Goal: Use online tool/utility: Utilize a website feature to perform a specific function

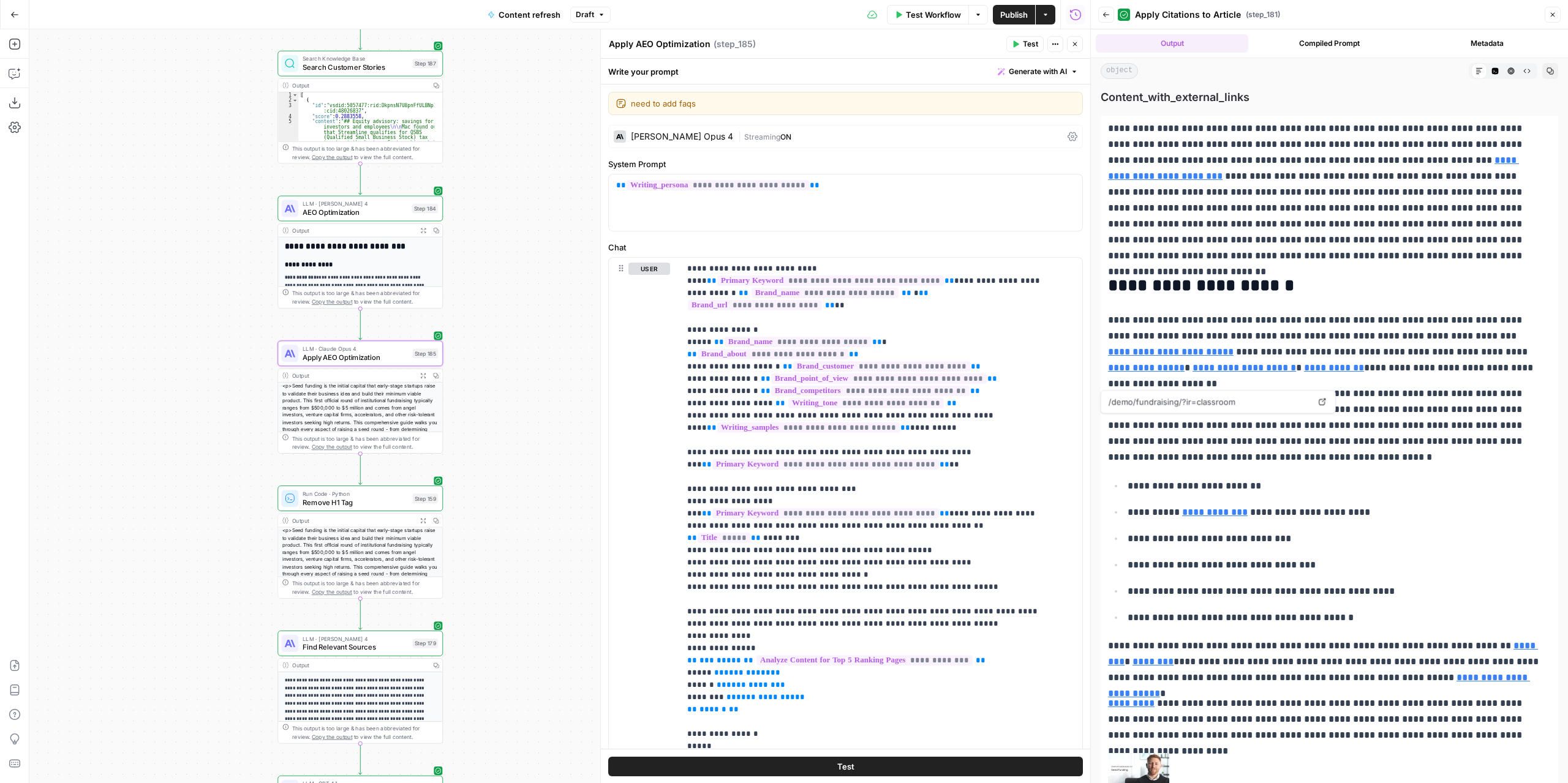
scroll to position [918, 0]
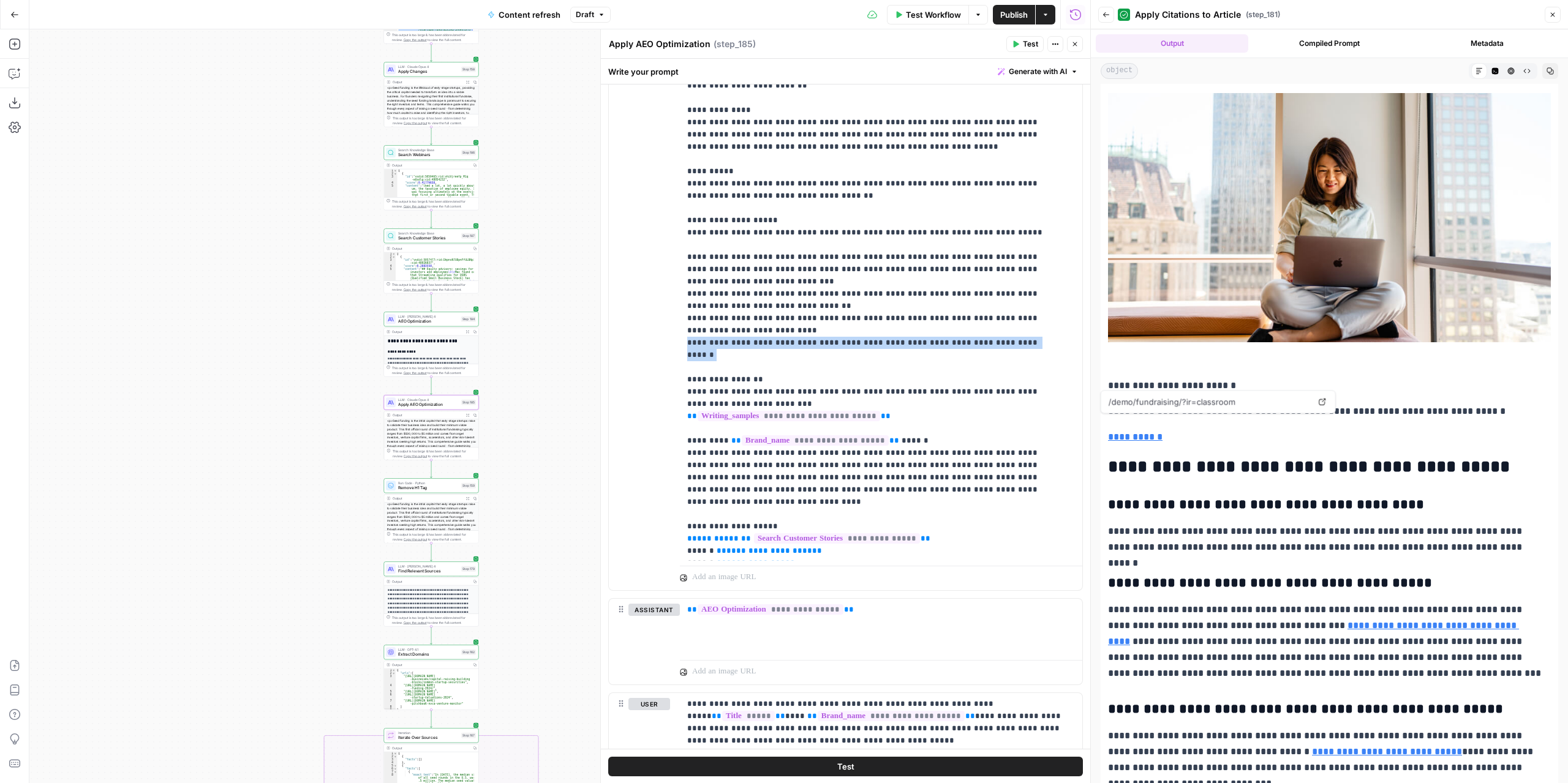
click at [1077, 40] on button "Close" at bounding box center [1075, 44] width 16 height 16
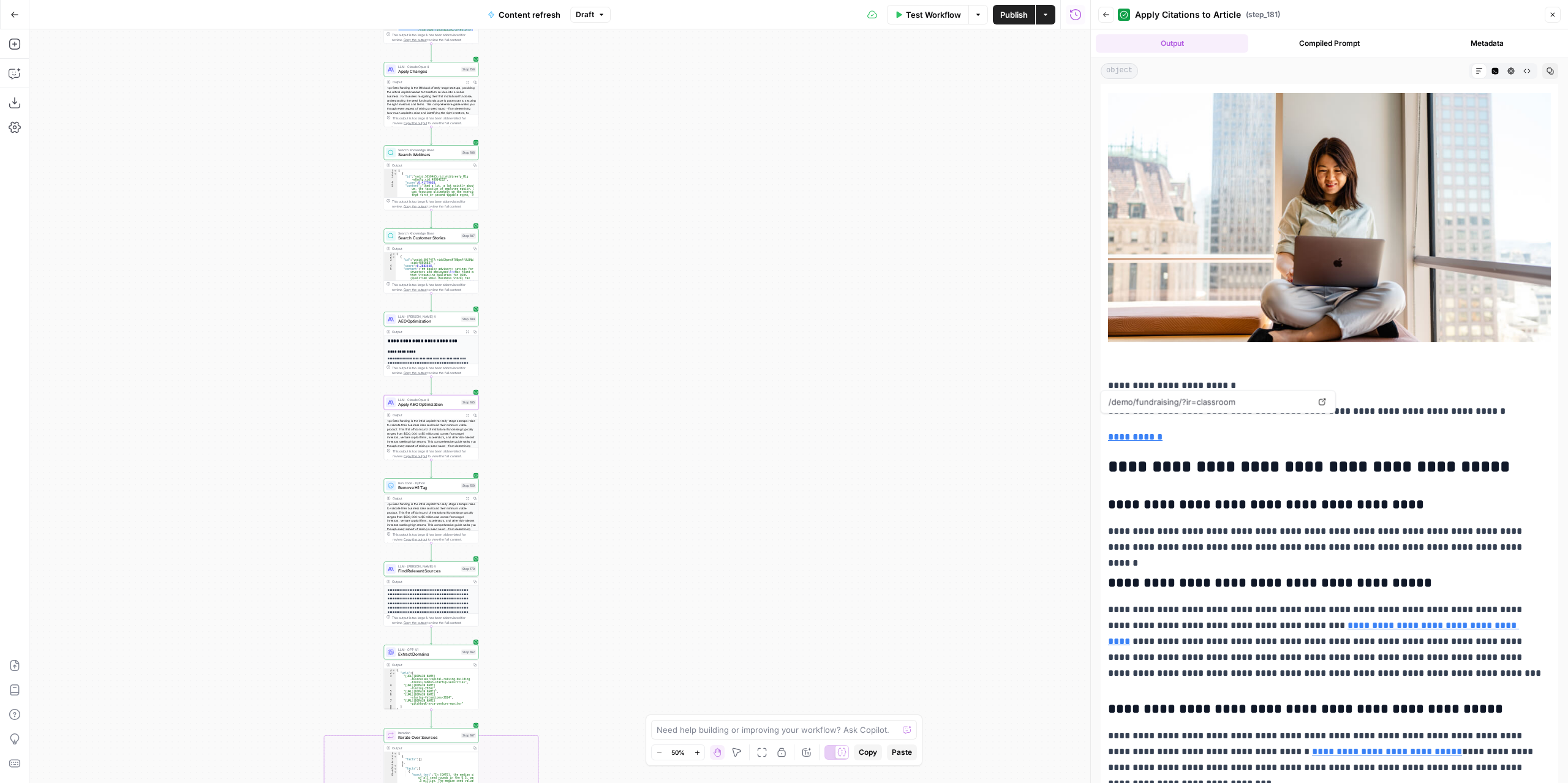
drag, startPoint x: 626, startPoint y: 534, endPoint x: 654, endPoint y: 231, distance: 304.3
click at [653, 232] on div "true false false true false true Workflow Set Inputs Inputs Power Agent Identif…" at bounding box center [560, 406] width 1061 height 754
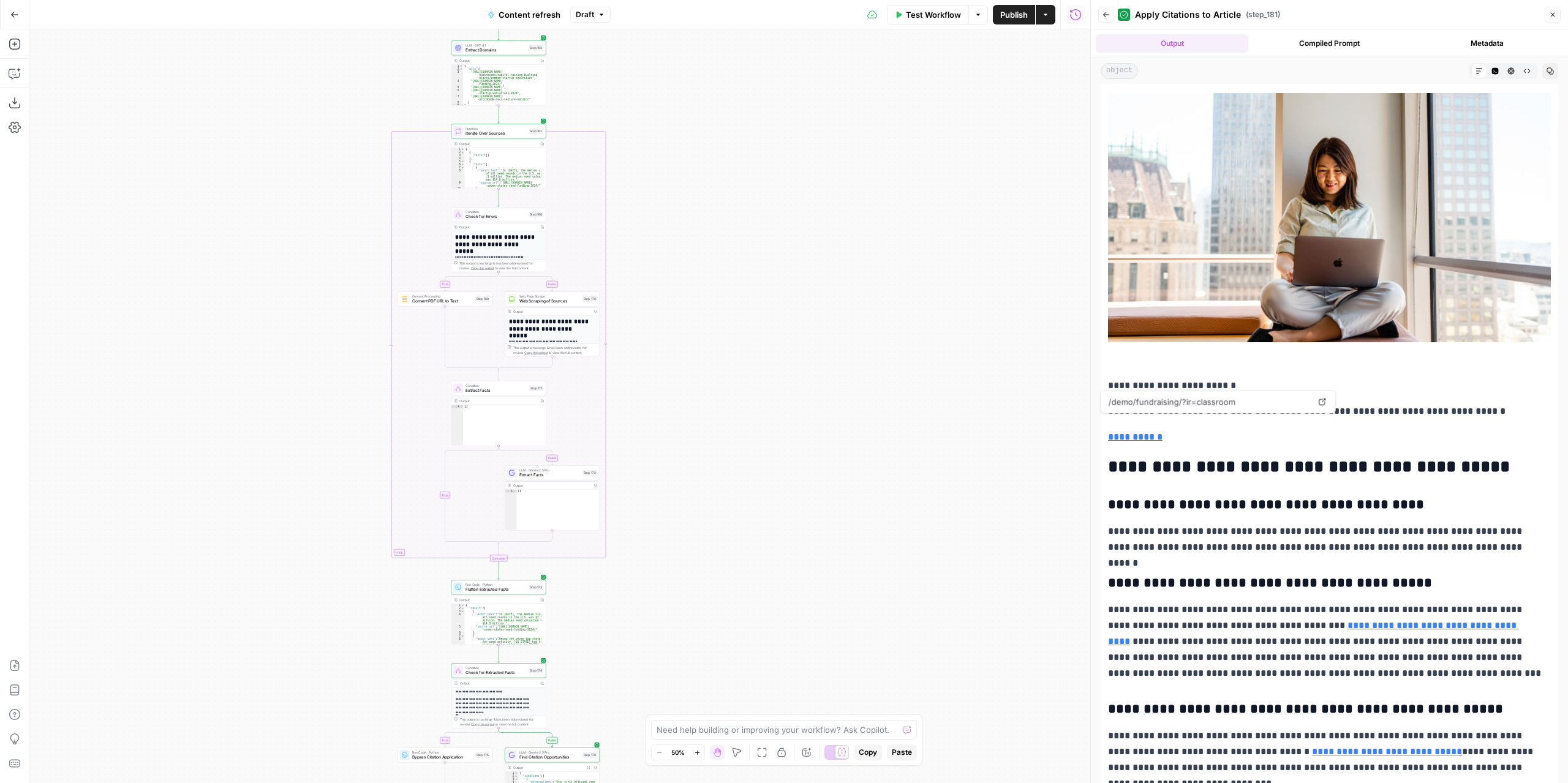
drag, startPoint x: 644, startPoint y: 498, endPoint x: 690, endPoint y: 203, distance: 298.6
click at [690, 205] on div "true false false true false true Workflow Set Inputs Inputs Power Agent Identif…" at bounding box center [560, 406] width 1061 height 754
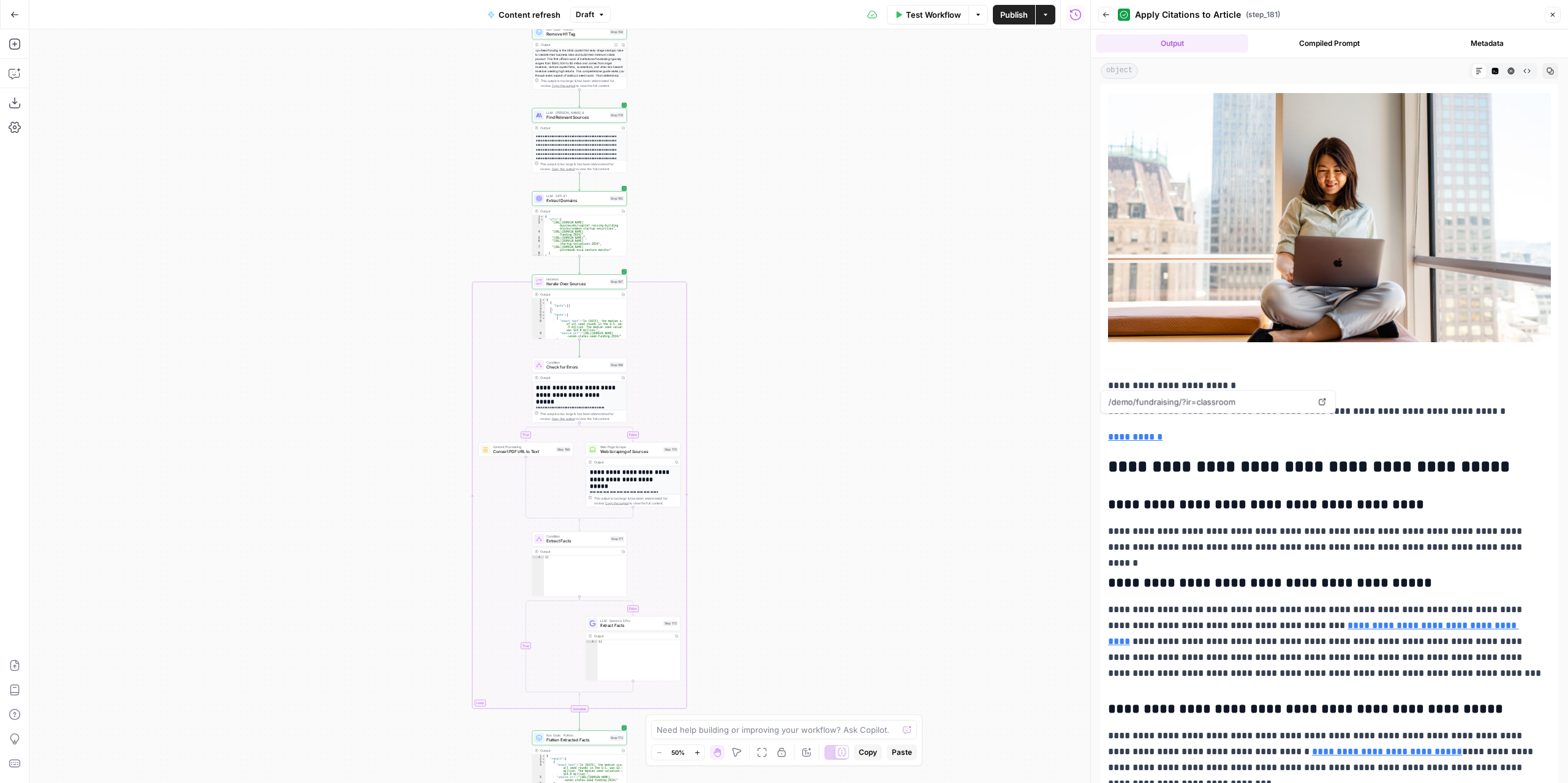
drag, startPoint x: 711, startPoint y: 311, endPoint x: 818, endPoint y: 605, distance: 312.9
click at [818, 605] on div "true false false true false true Workflow Set Inputs Inputs Power Agent Identif…" at bounding box center [560, 406] width 1061 height 754
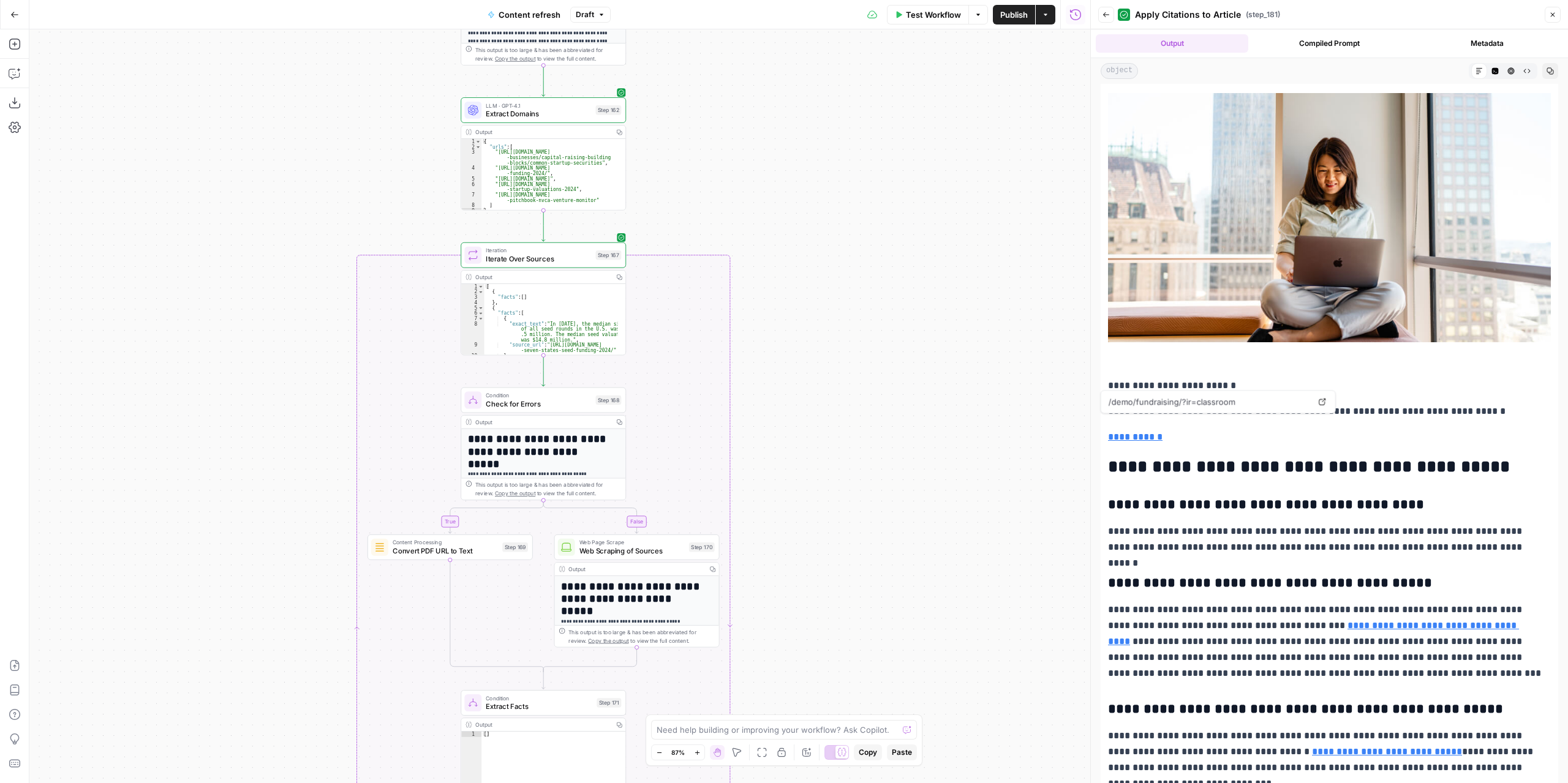
drag, startPoint x: 818, startPoint y: 417, endPoint x: 811, endPoint y: 240, distance: 177.1
click at [806, 223] on div "true false false true false true Workflow Set Inputs Inputs Power Agent Identif…" at bounding box center [560, 406] width 1061 height 754
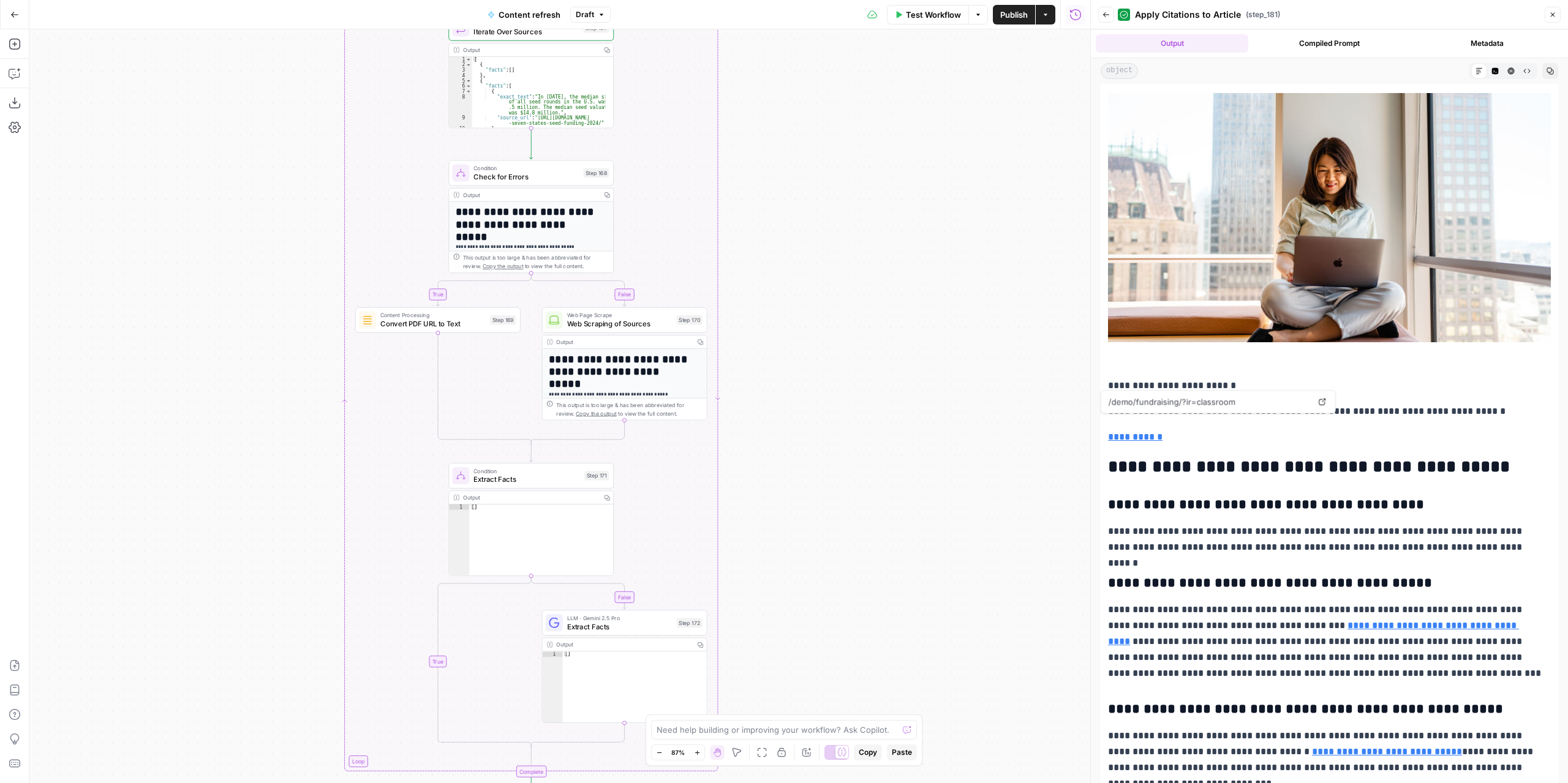
drag, startPoint x: 825, startPoint y: 502, endPoint x: 849, endPoint y: 272, distance: 231.2
click at [848, 279] on div "true false false true false true Workflow Set Inputs Inputs Power Agent Identif…" at bounding box center [560, 406] width 1061 height 754
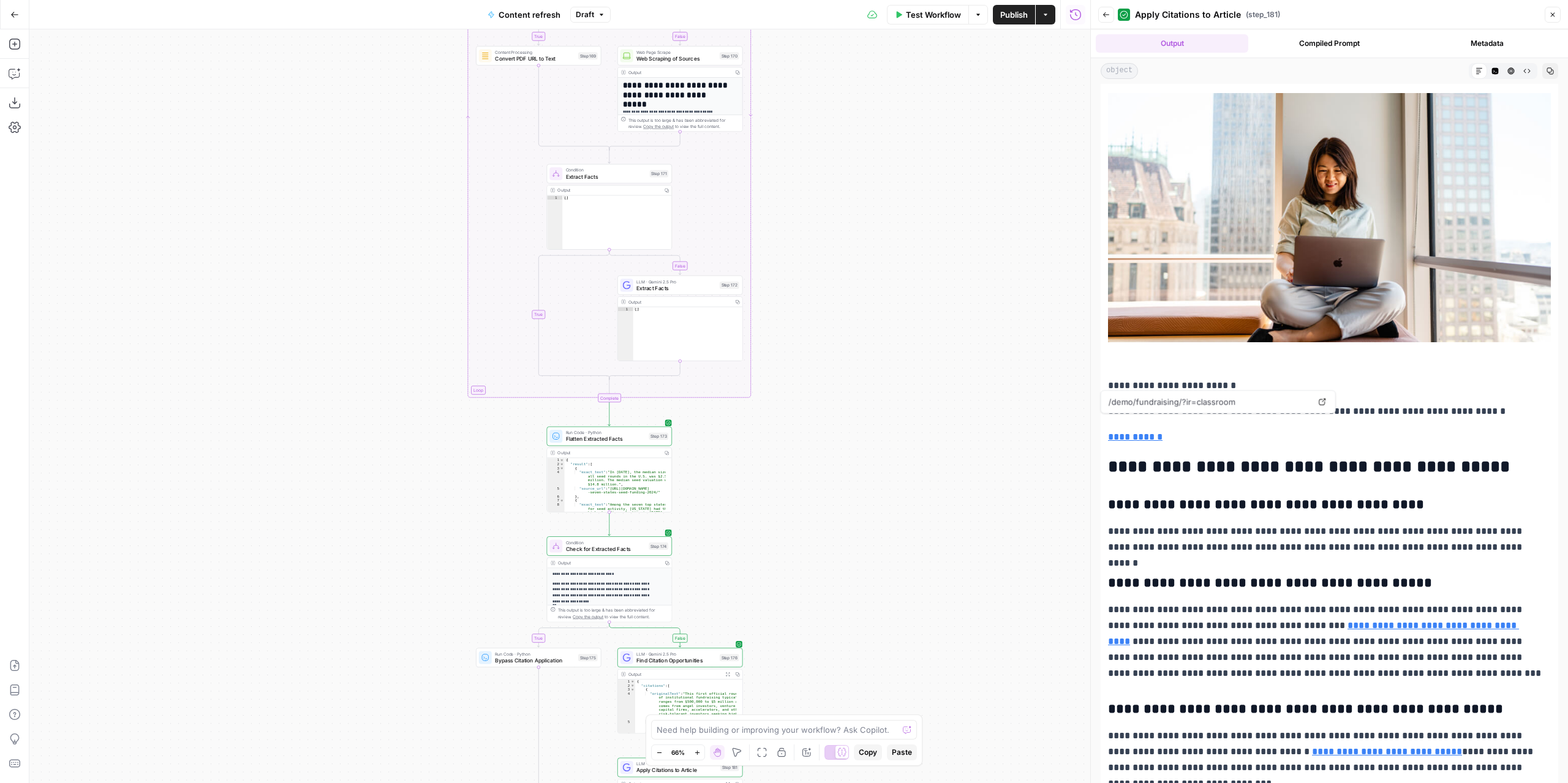
drag, startPoint x: 834, startPoint y: 522, endPoint x: 816, endPoint y: 269, distance: 253.6
click at [816, 274] on div "true false false true false true Workflow Set Inputs Inputs Power Agent Identif…" at bounding box center [560, 406] width 1061 height 754
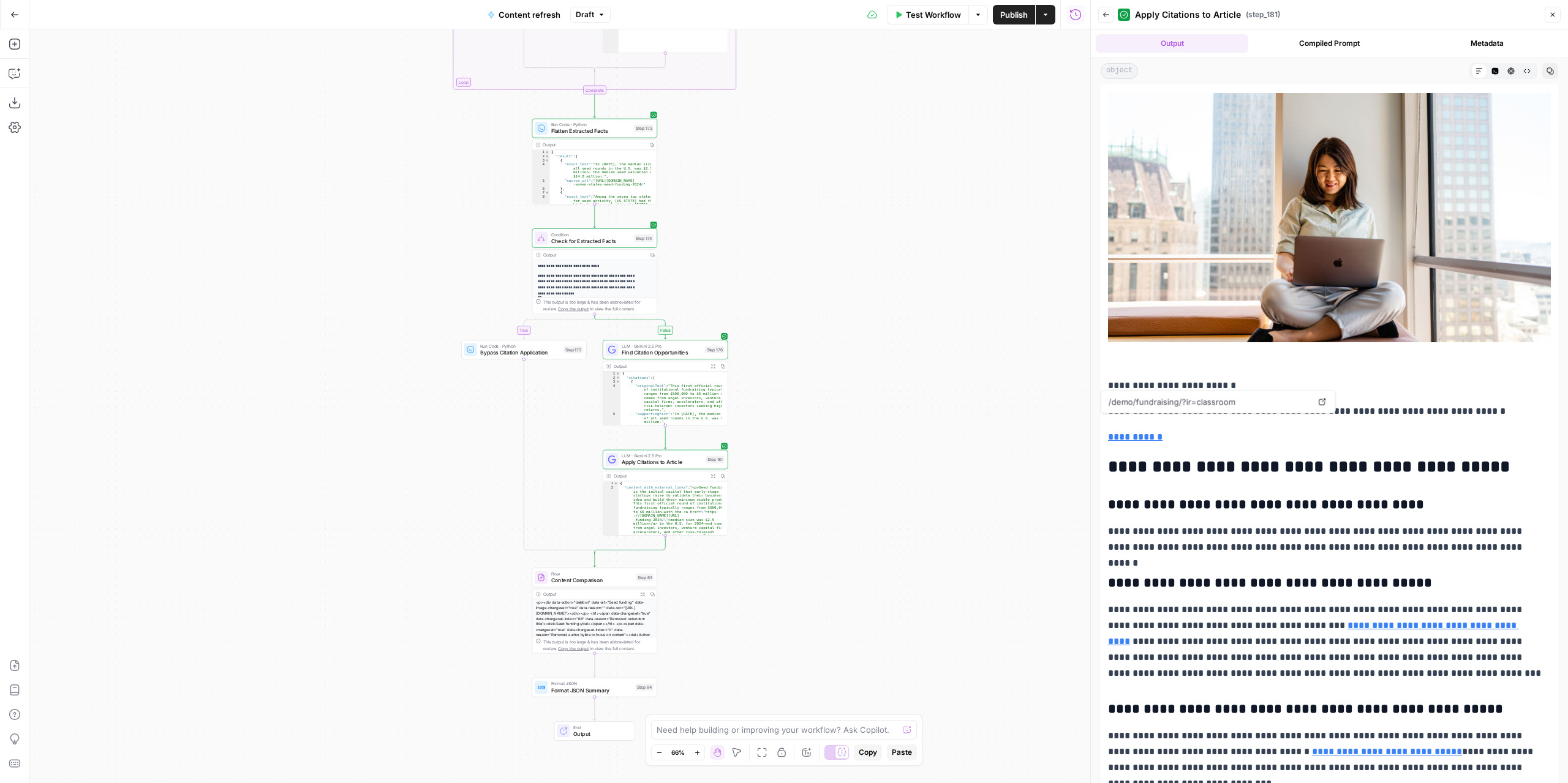
drag, startPoint x: 827, startPoint y: 431, endPoint x: 822, endPoint y: 259, distance: 172.1
click at [822, 259] on div "true false false true false true Workflow Set Inputs Inputs Power Agent Identif…" at bounding box center [560, 406] width 1061 height 754
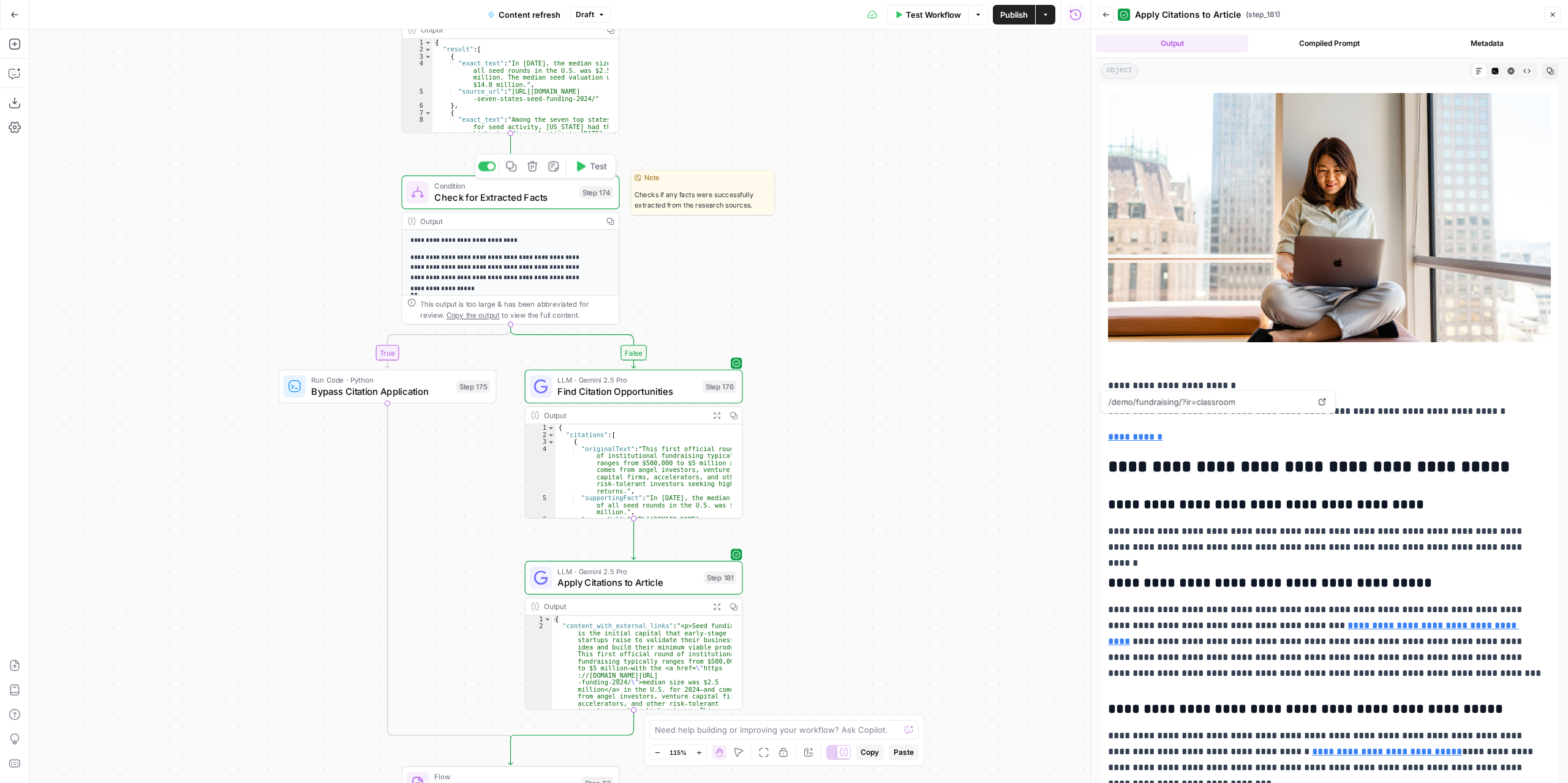
click at [545, 199] on span "Check for Extracted Facts" at bounding box center [504, 197] width 139 height 14
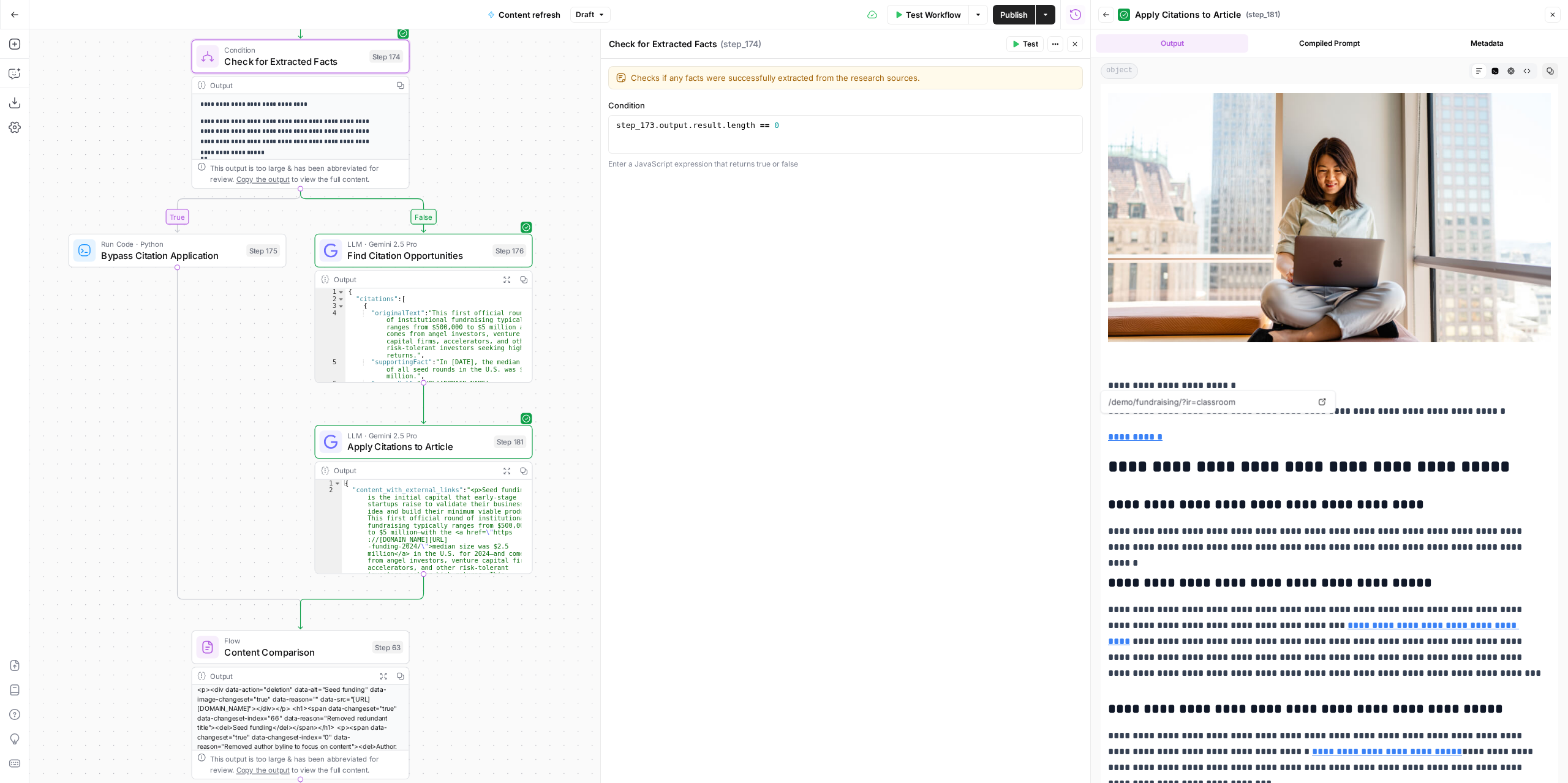
drag, startPoint x: 466, startPoint y: 482, endPoint x: 256, endPoint y: 346, distance: 250.2
click at [256, 346] on div "true false false true false true Workflow Set Inputs Inputs Power Agent Identif…" at bounding box center [560, 406] width 1061 height 754
click at [457, 446] on span "Apply Citations to Article" at bounding box center [418, 447] width 141 height 14
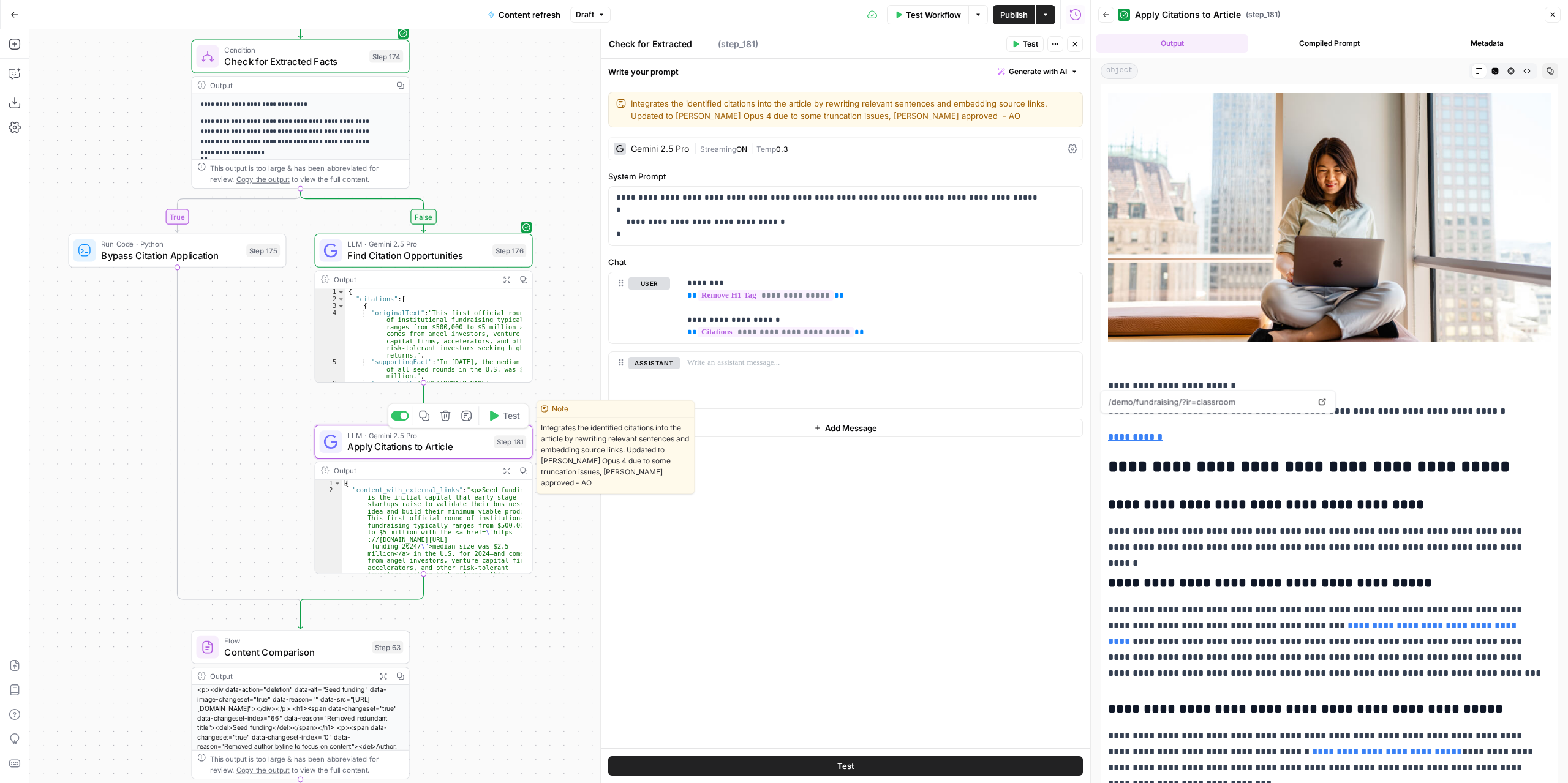
type textarea "Apply Citations to Article"
click at [790, 155] on div "Gemini 2.5 Pro | Streaming ON | Temp 0.3" at bounding box center [845, 149] width 475 height 23
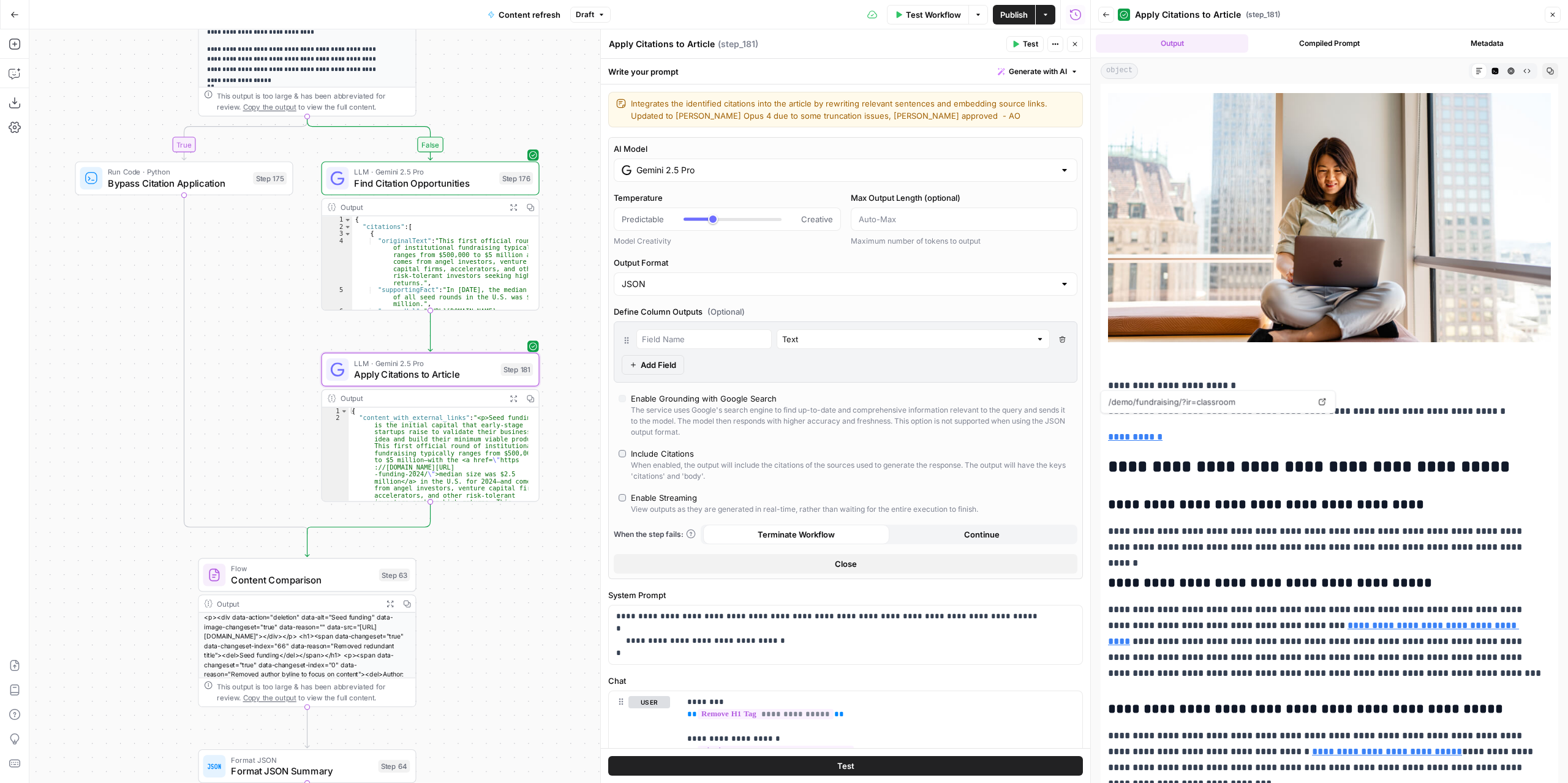
drag, startPoint x: 506, startPoint y: 666, endPoint x: 513, endPoint y: 593, distance: 73.3
click at [513, 593] on div "true false false true false true Workflow Set Inputs Inputs Power Agent Identif…" at bounding box center [560, 406] width 1061 height 754
click at [478, 188] on span "Find Citation Opportunities" at bounding box center [423, 184] width 139 height 14
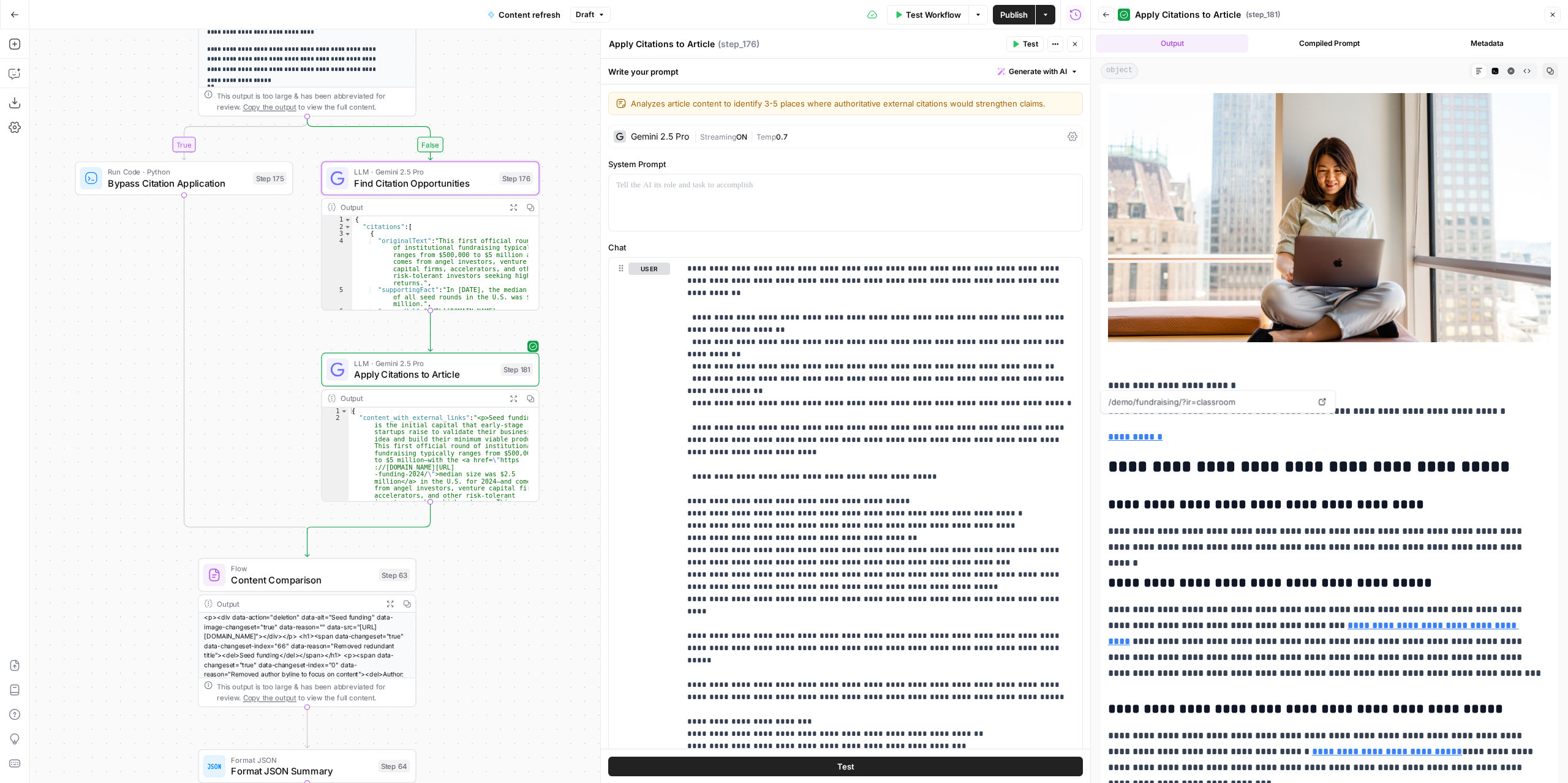
type textarea "Find Citation Opportunities"
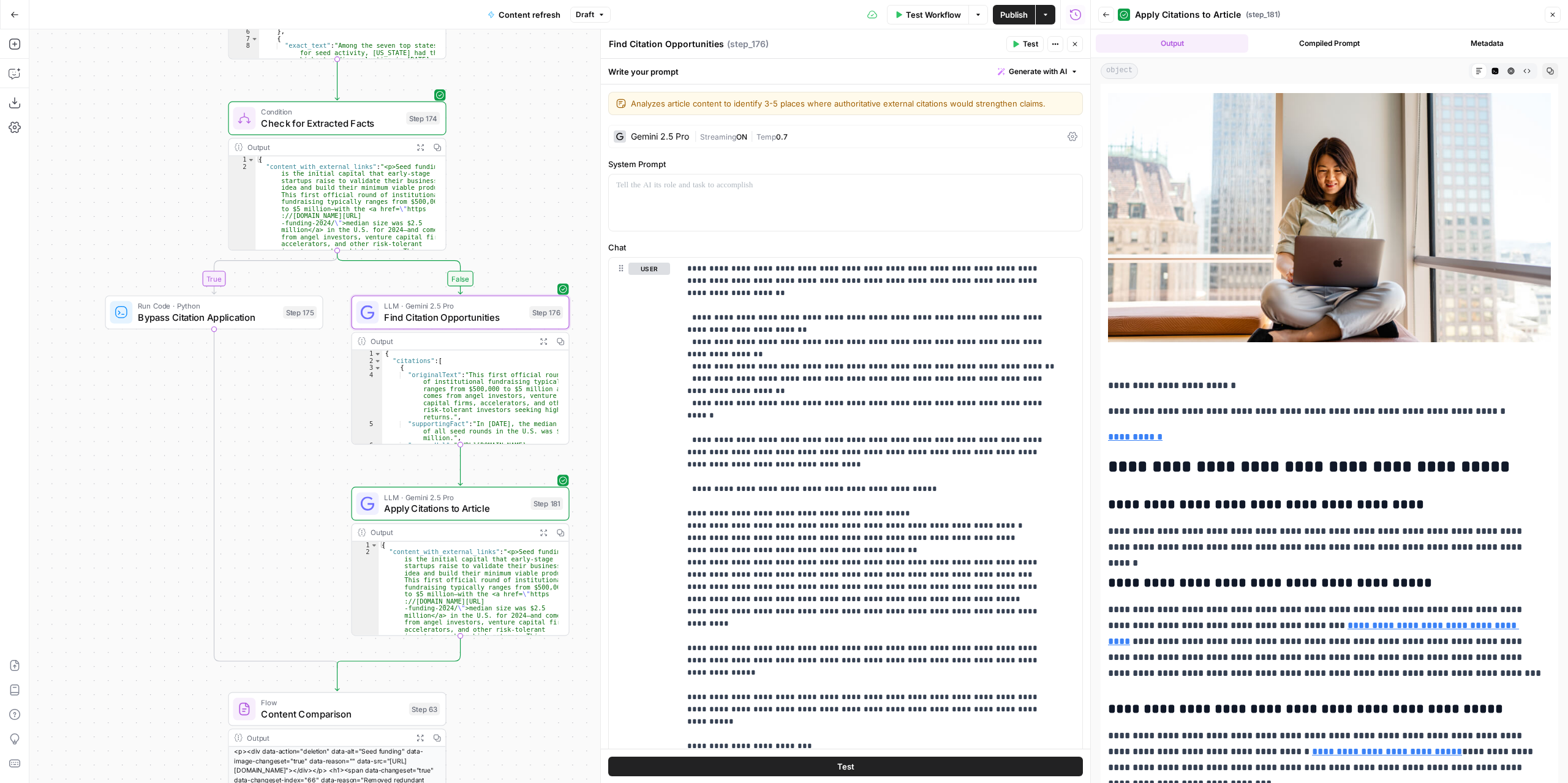
drag, startPoint x: 503, startPoint y: 704, endPoint x: 502, endPoint y: 681, distance: 23.0
click at [504, 726] on div "true false false true false true Workflow Set Inputs Inputs Power Agent Identif…" at bounding box center [560, 406] width 1061 height 754
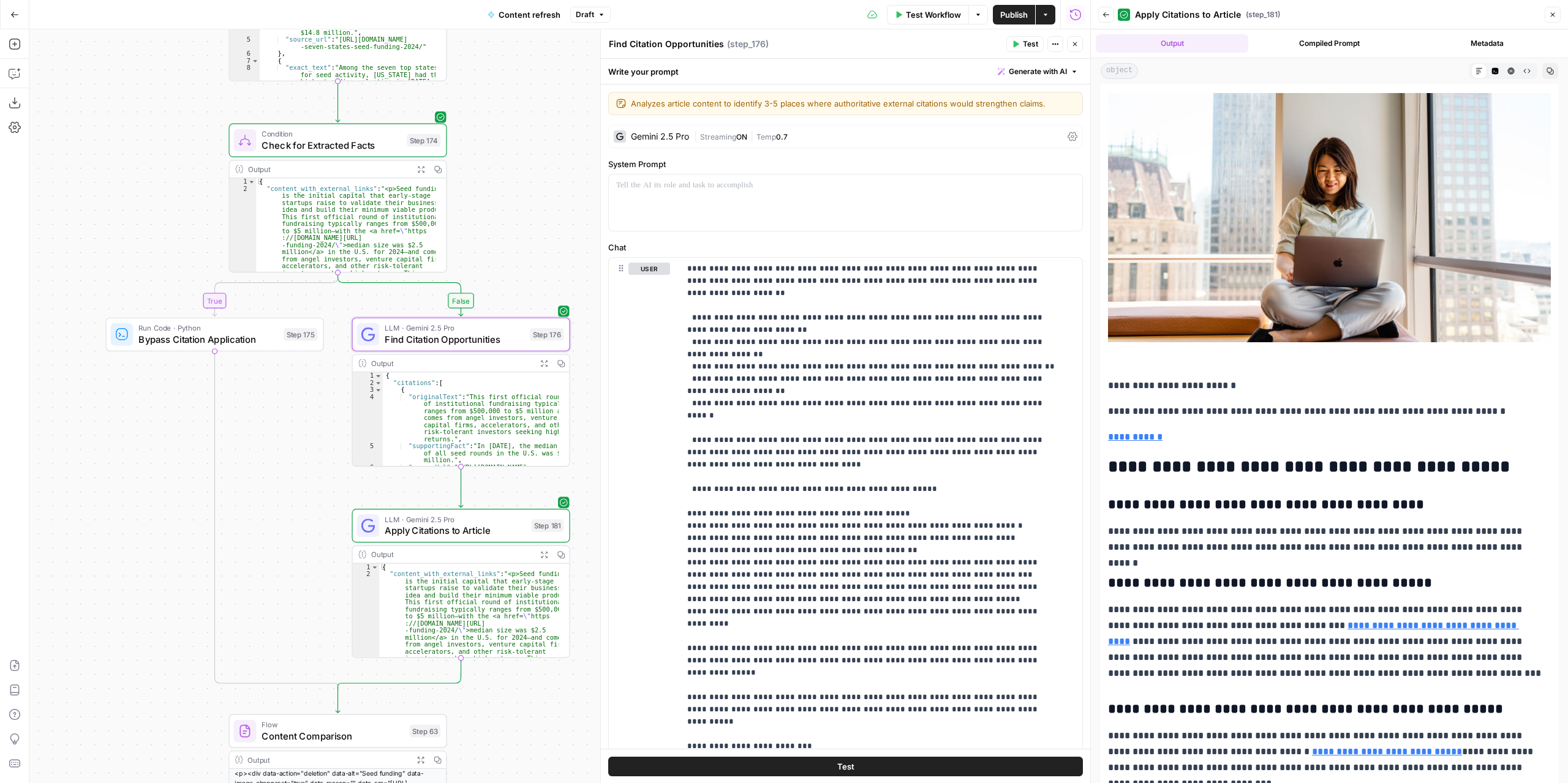
click at [424, 171] on icon "button" at bounding box center [420, 169] width 6 height 6
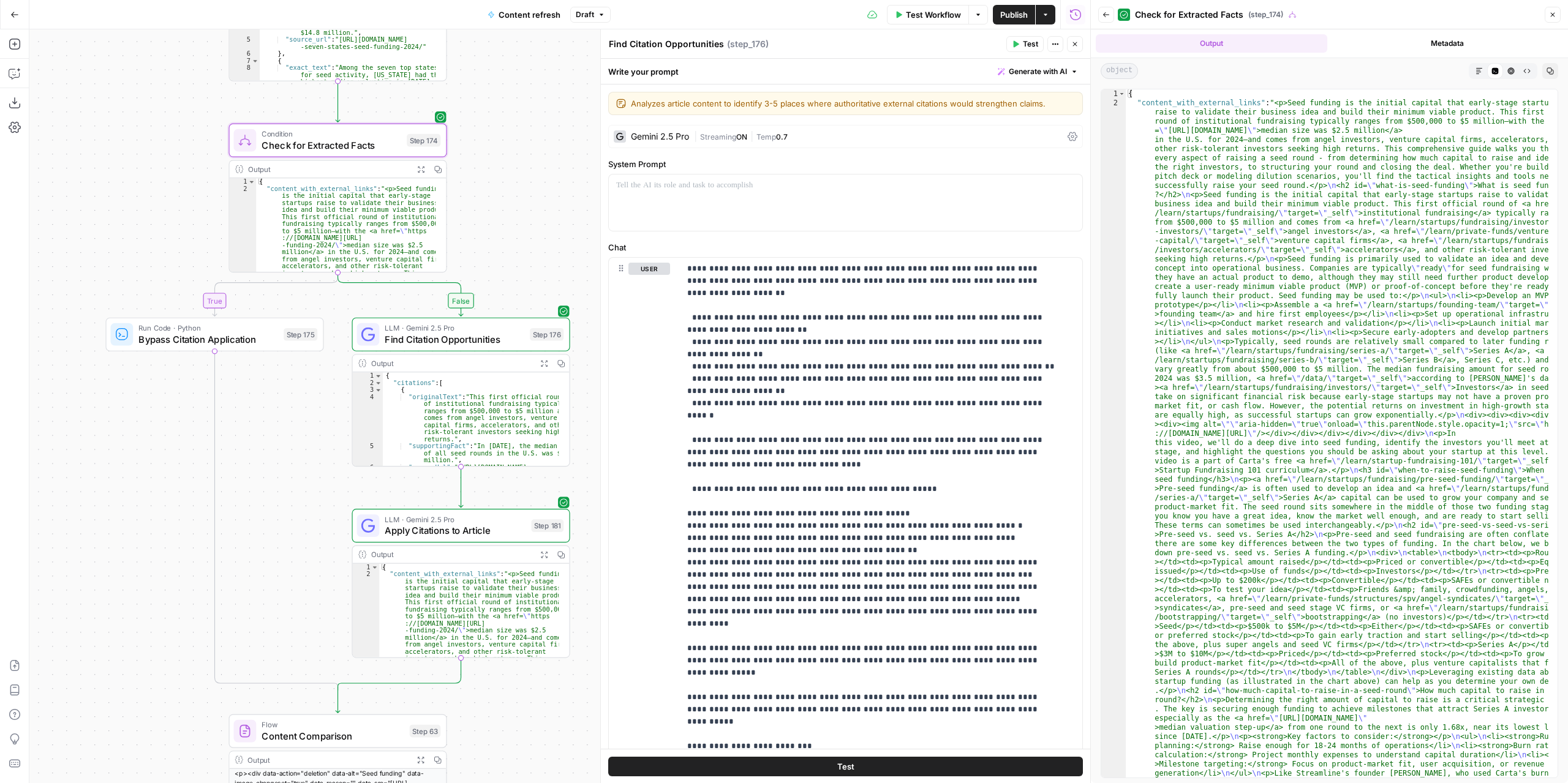
click at [1479, 68] on icon "button" at bounding box center [1479, 70] width 7 height 7
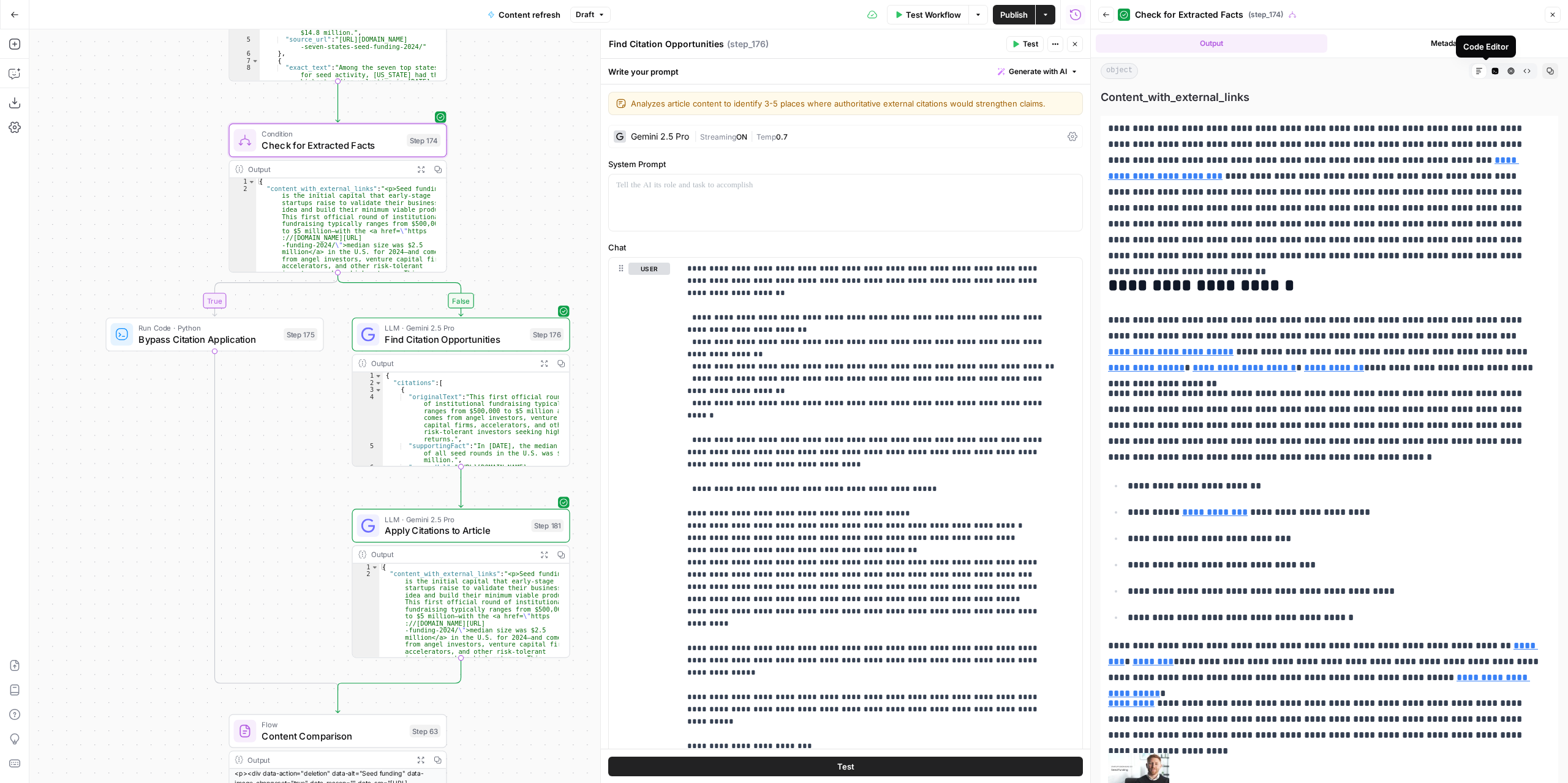
click at [1492, 70] on icon "button" at bounding box center [1495, 71] width 7 height 7
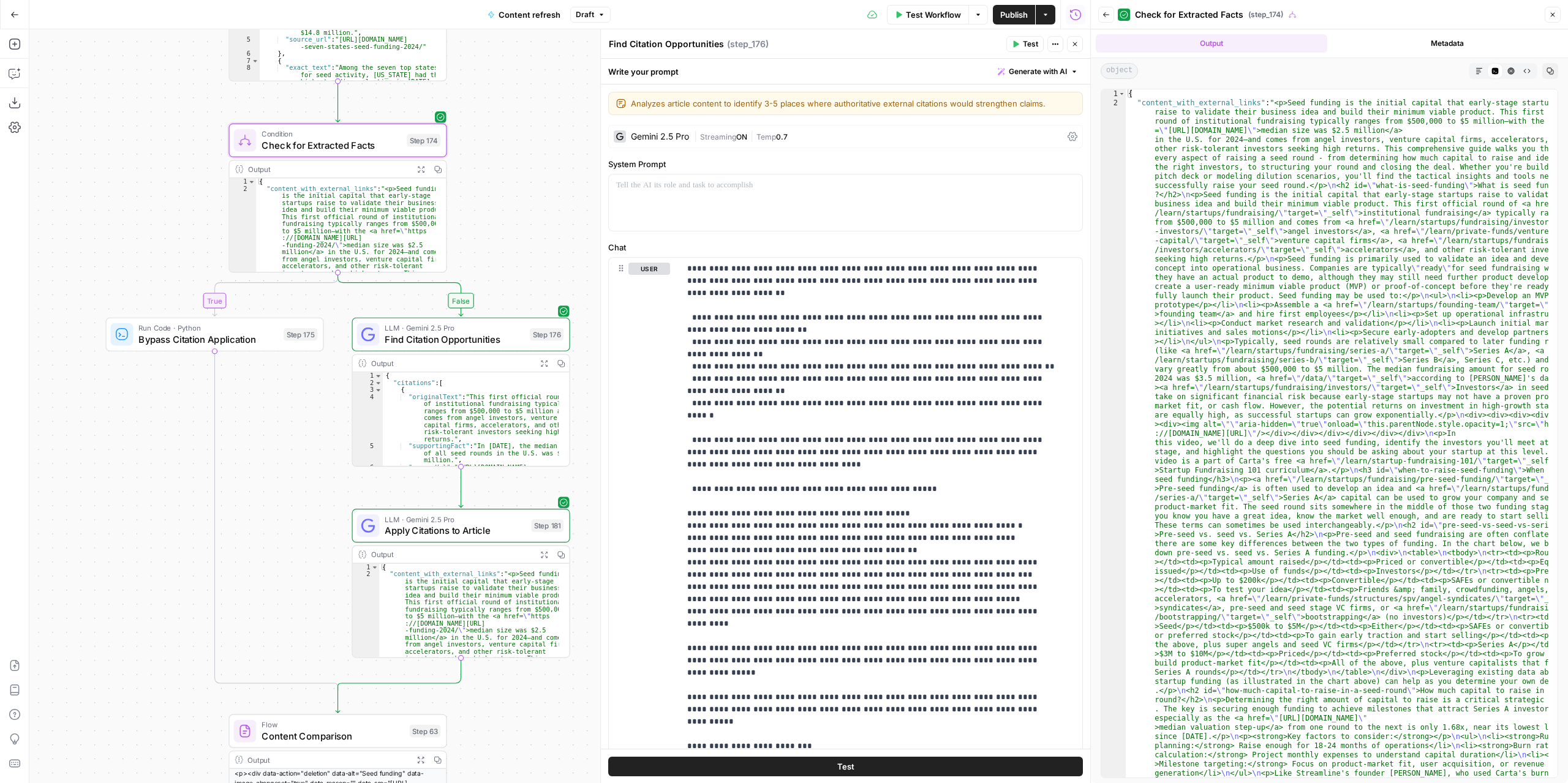
click at [379, 137] on span "Condition" at bounding box center [330, 134] width 139 height 11
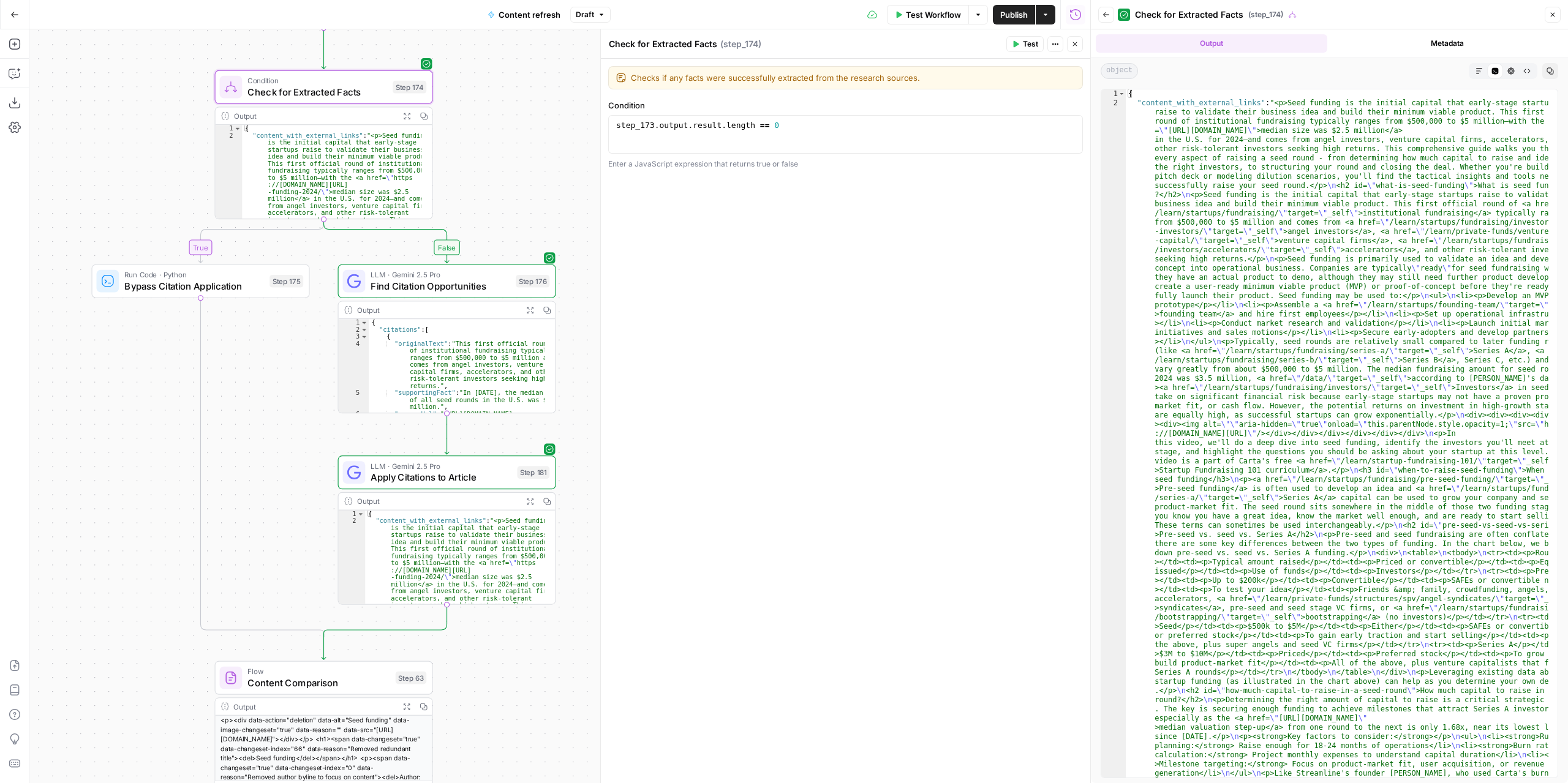
drag, startPoint x: 527, startPoint y: 255, endPoint x: 513, endPoint y: 193, distance: 63.6
click at [513, 193] on div "true false false true false true Workflow Set Inputs Inputs Power Agent Identif…" at bounding box center [560, 406] width 1061 height 754
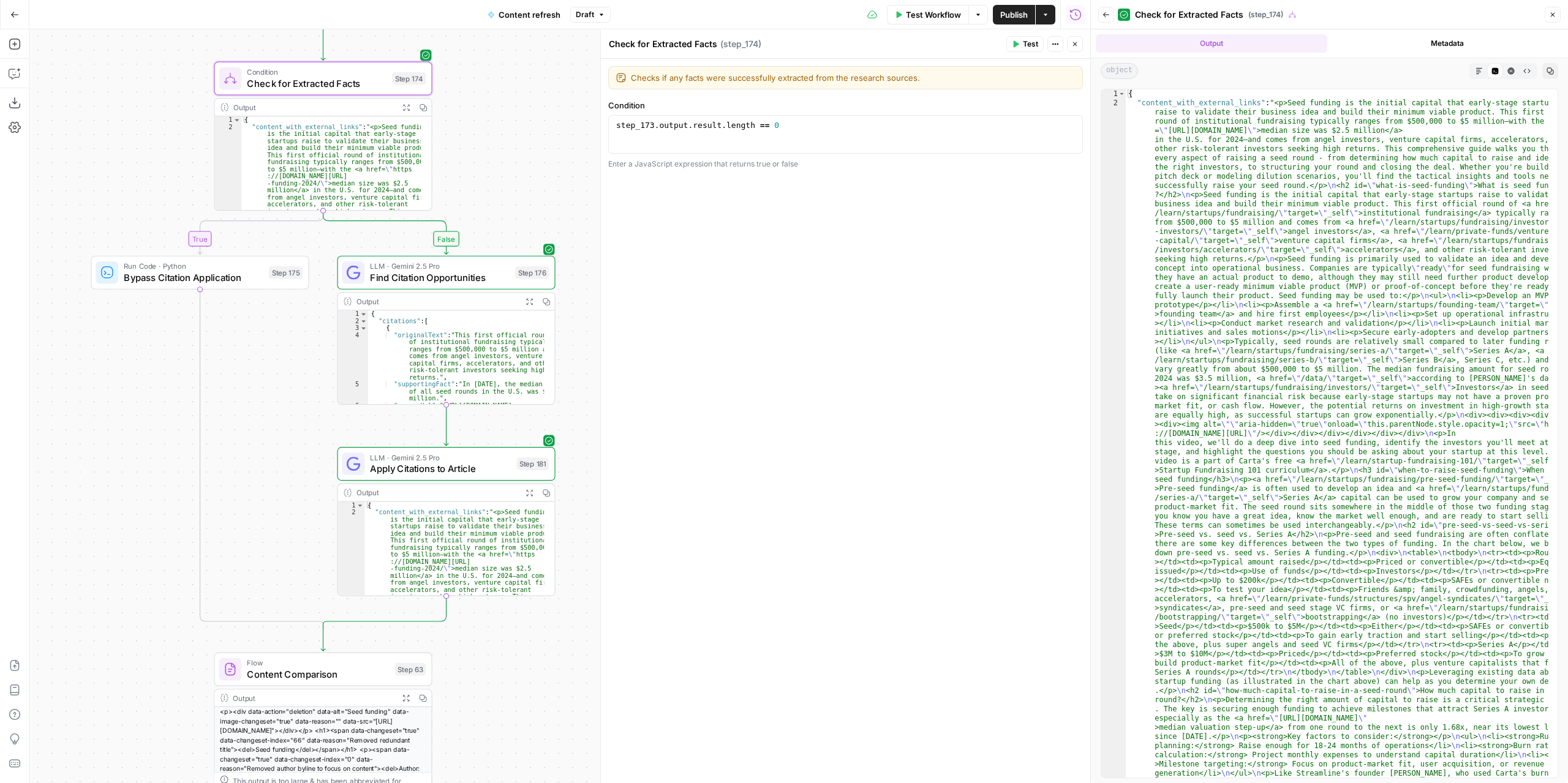
click at [530, 302] on icon "button" at bounding box center [530, 302] width 8 height 8
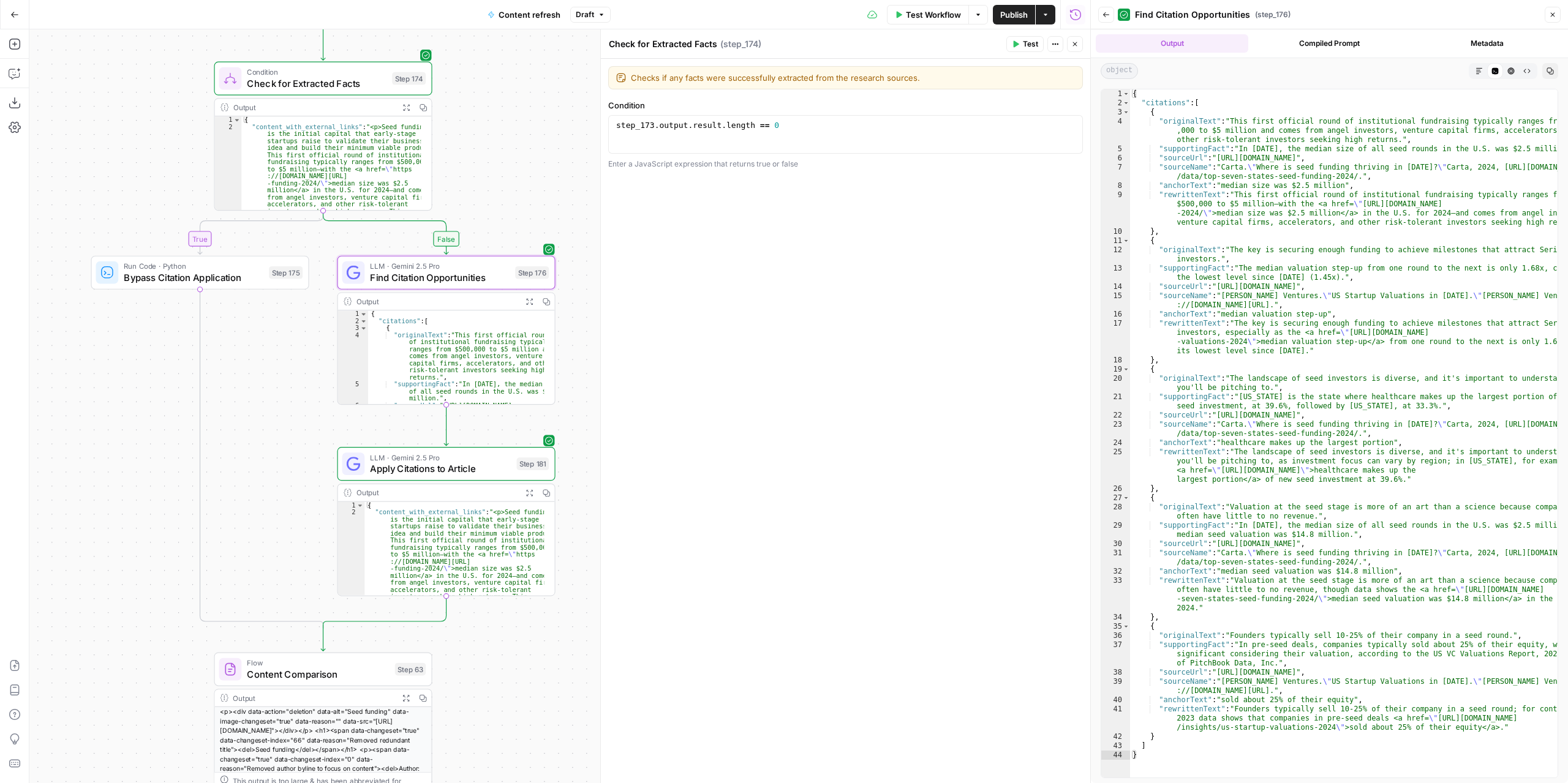
click at [1477, 77] on button "Markdown" at bounding box center [1479, 71] width 16 height 16
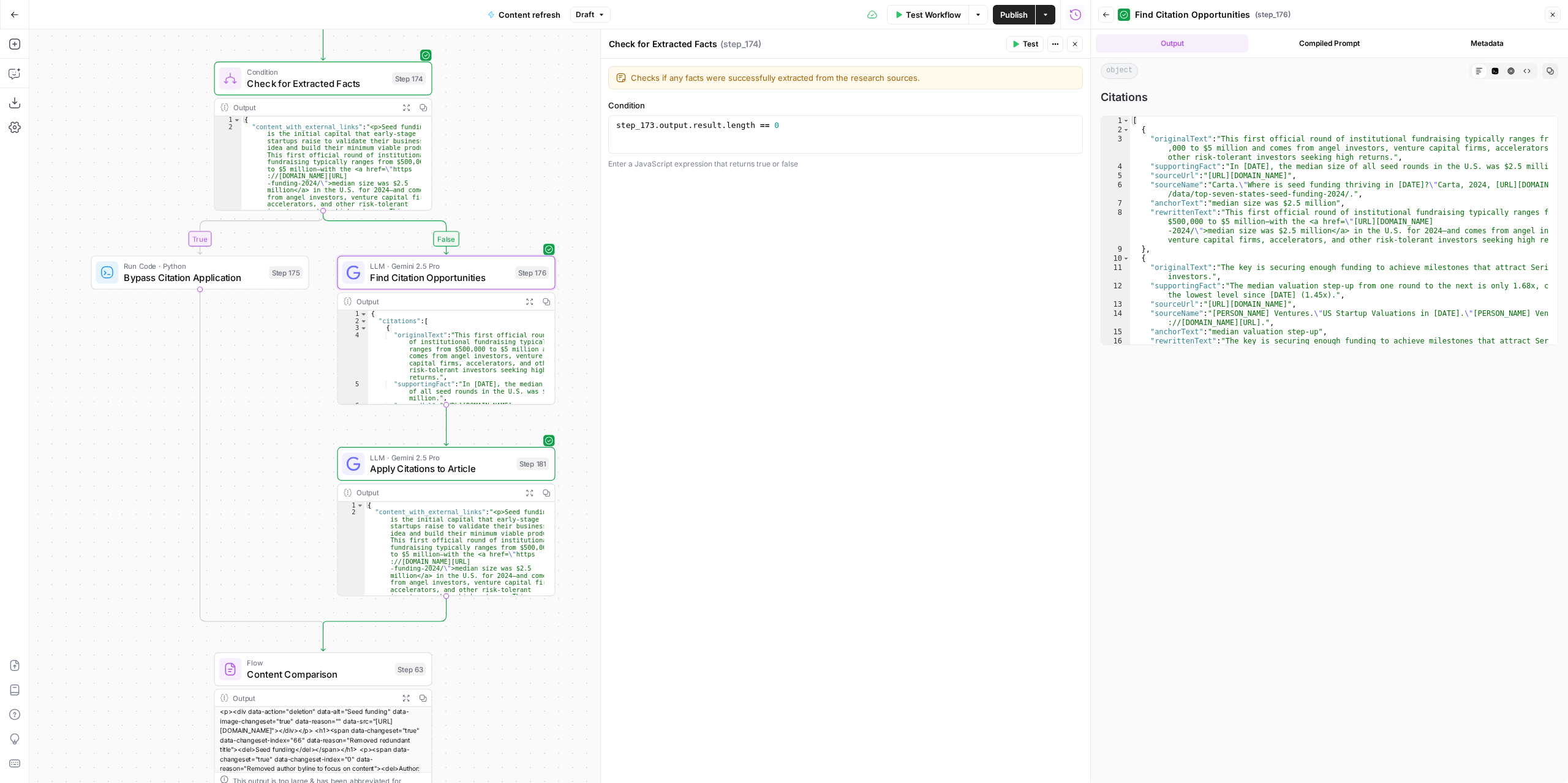
click at [529, 494] on icon "button" at bounding box center [530, 492] width 8 height 8
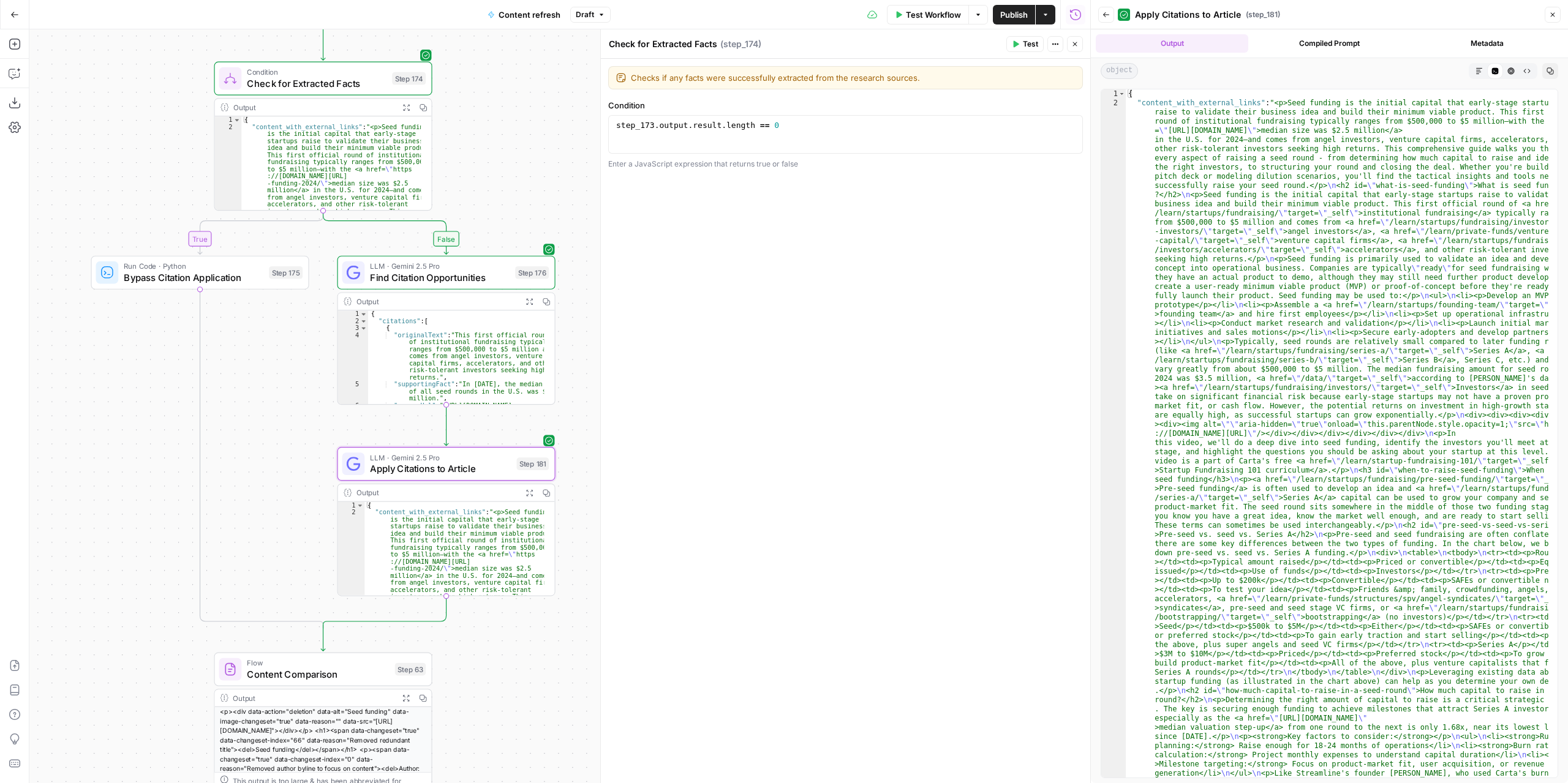
click at [1486, 69] on button "Markdown" at bounding box center [1479, 71] width 16 height 16
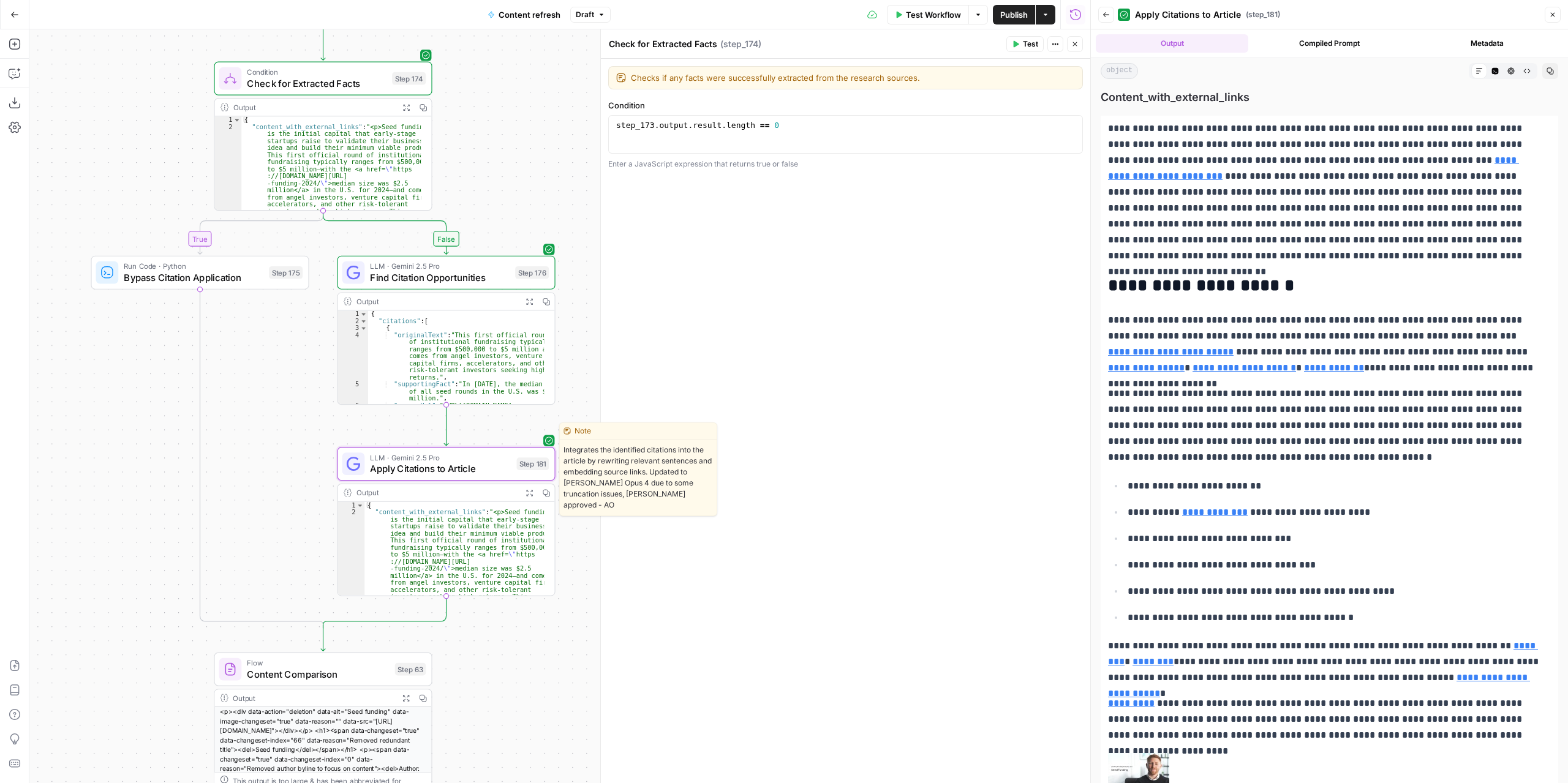
click at [494, 463] on span "Apply Citations to Article" at bounding box center [440, 469] width 141 height 14
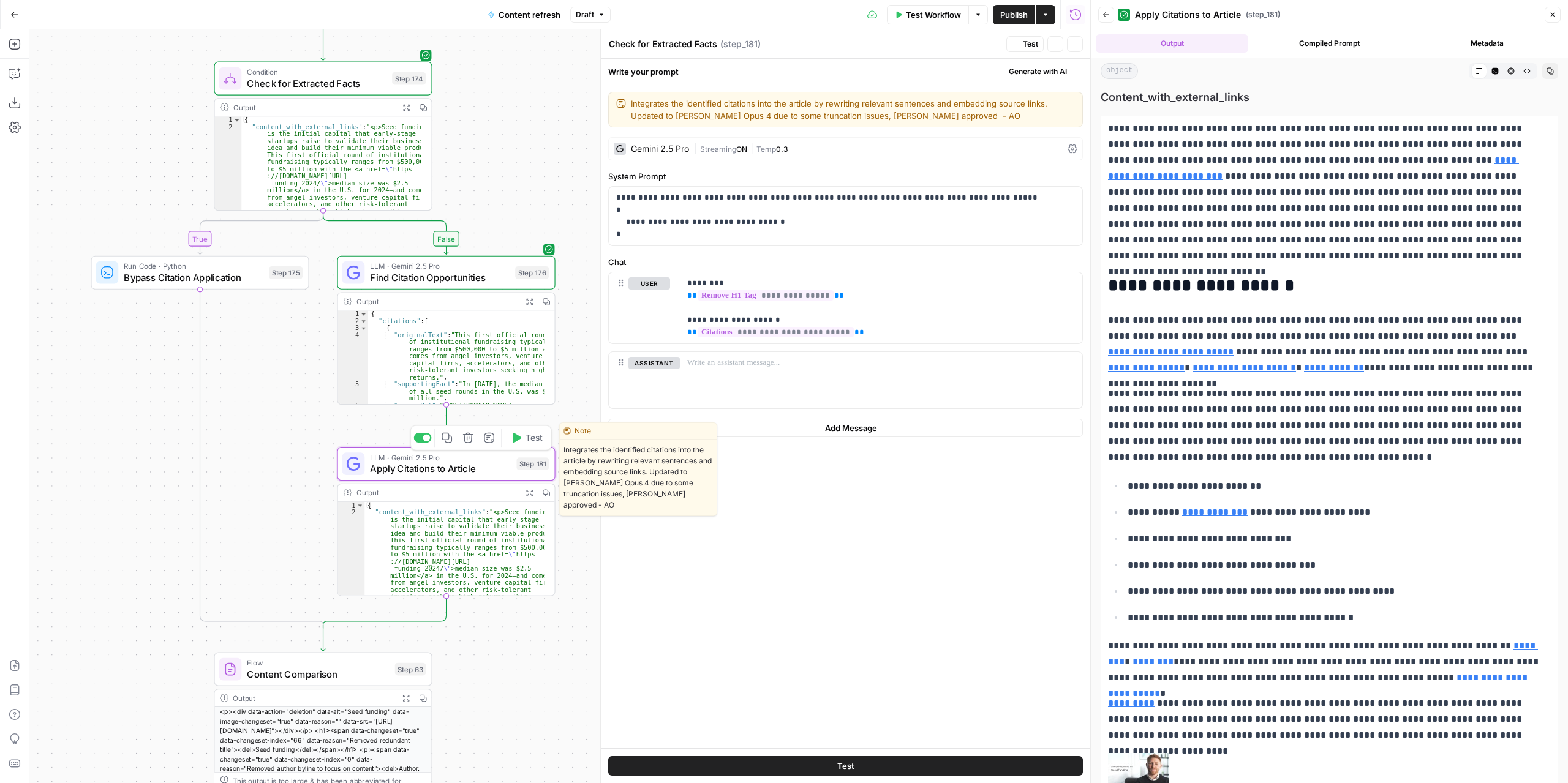
type textarea "Apply Citations to Article"
click at [821, 150] on div "| Streaming ON | Temp 0.3" at bounding box center [878, 149] width 369 height 12
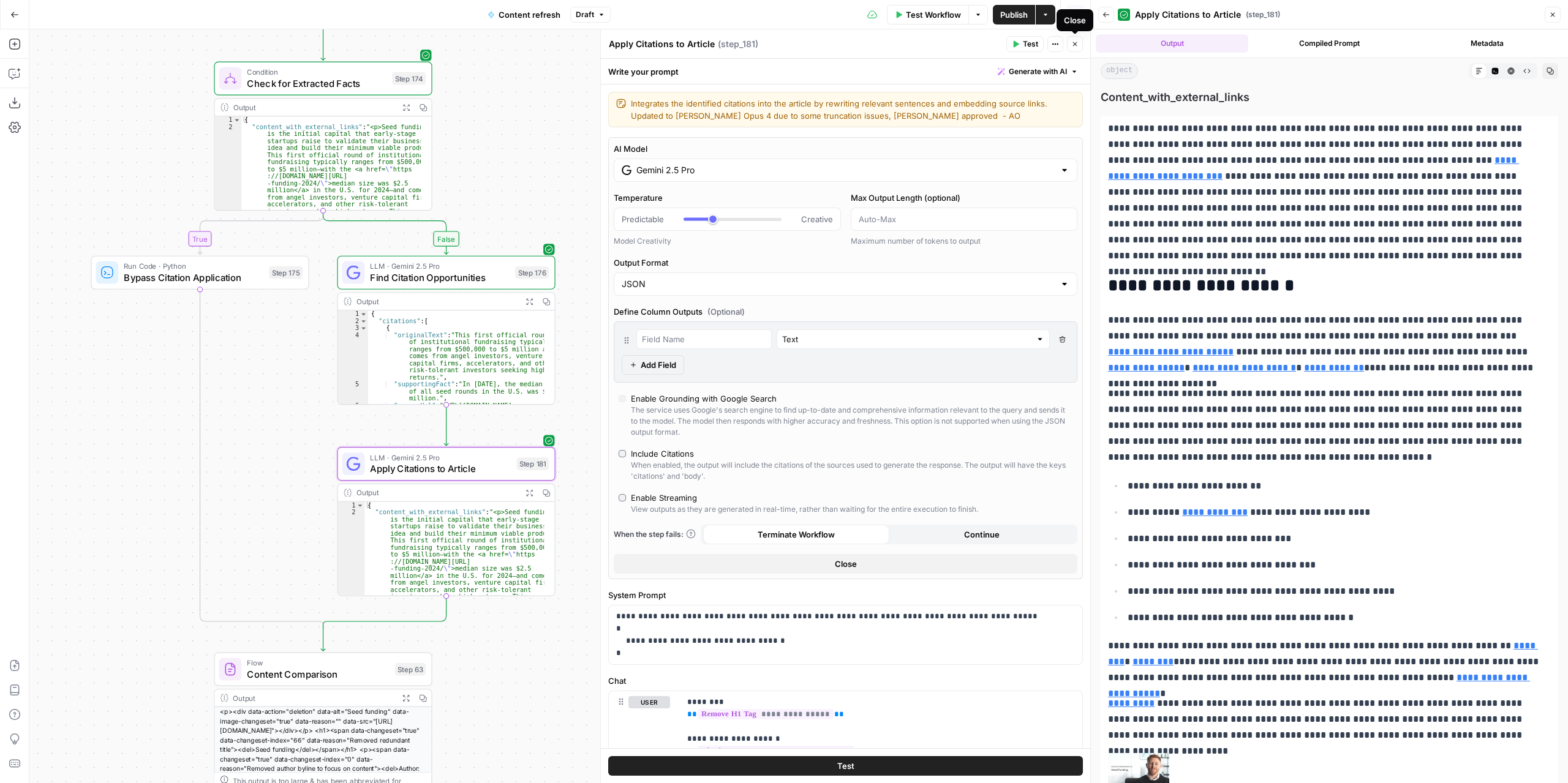
click at [1079, 45] on button "Close" at bounding box center [1075, 44] width 16 height 16
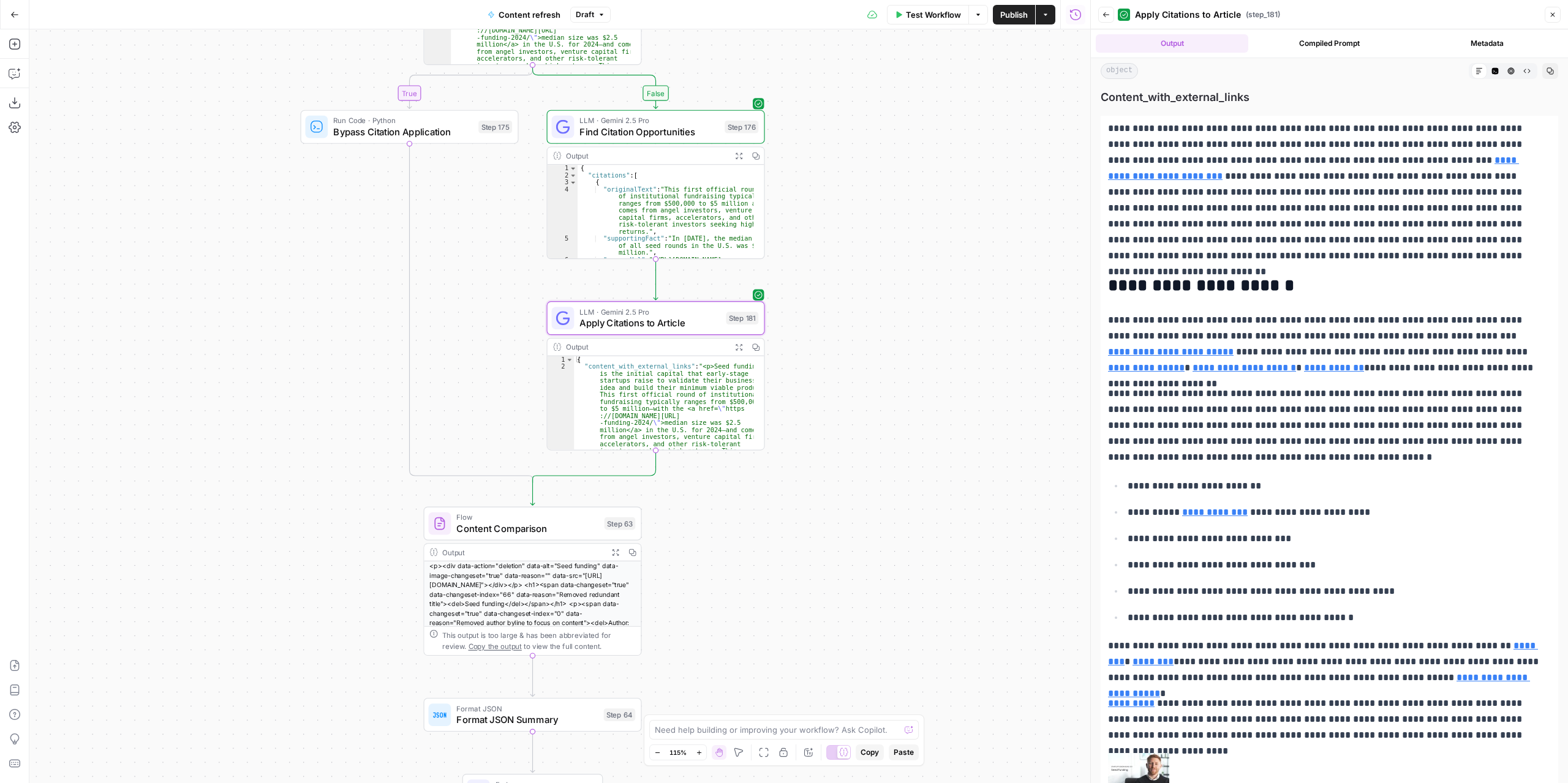
drag, startPoint x: 782, startPoint y: 362, endPoint x: 860, endPoint y: 332, distance: 83.6
click at [860, 332] on div "true false false true false true Workflow Set Inputs Inputs Power Agent Identif…" at bounding box center [560, 406] width 1061 height 754
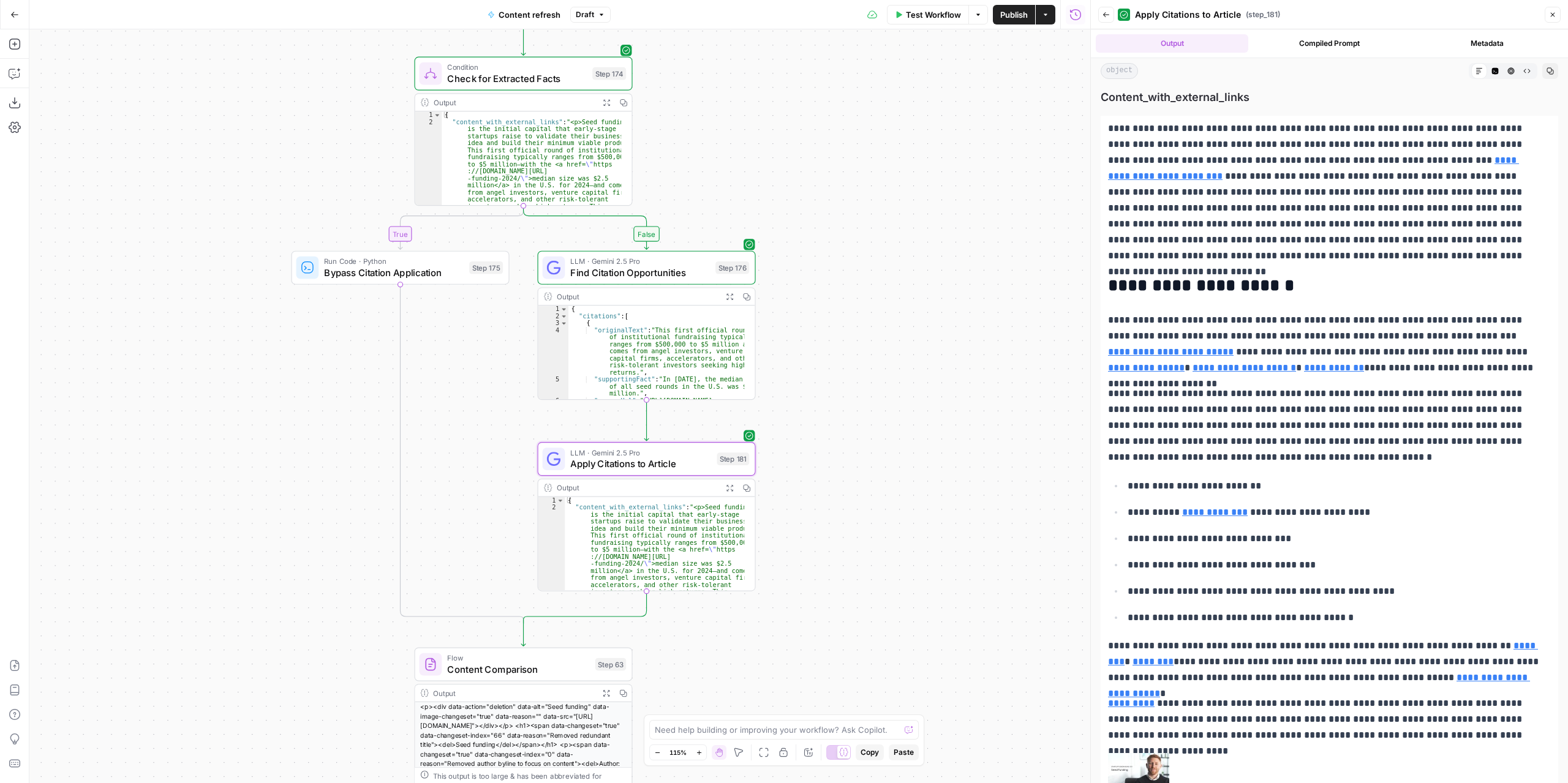
drag, startPoint x: 857, startPoint y: 383, endPoint x: 857, endPoint y: 444, distance: 61.0
click at [857, 444] on div "true false false true false true Workflow Set Inputs Inputs Power Agent Identif…" at bounding box center [560, 406] width 1061 height 754
click at [728, 489] on icon "button" at bounding box center [730, 489] width 8 height 8
click at [692, 467] on span "Apply Citations to Article" at bounding box center [641, 465] width 141 height 14
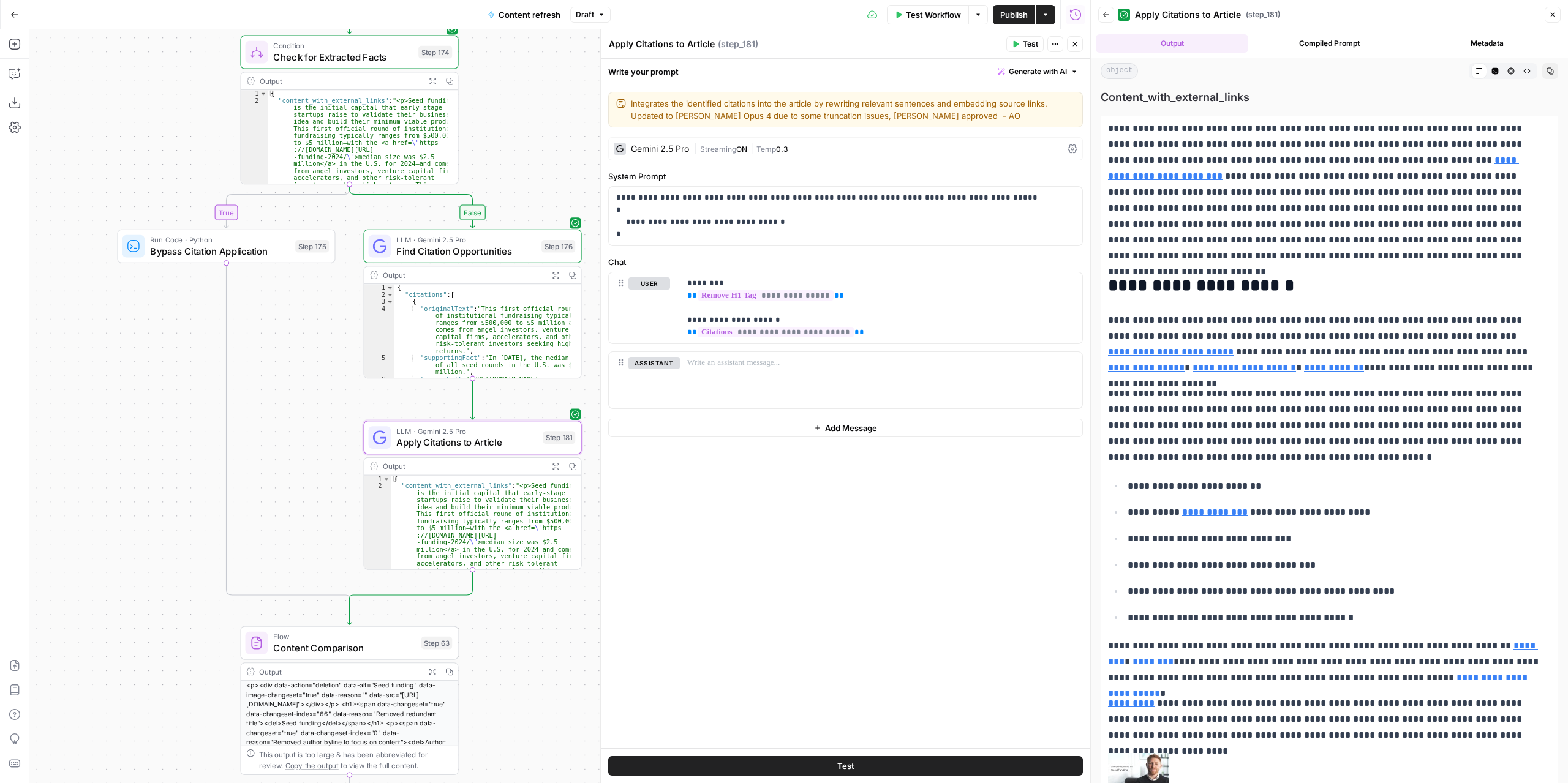
drag, startPoint x: 425, startPoint y: 384, endPoint x: 250, endPoint y: 362, distance: 176.4
click at [250, 362] on div "true false false true false true Workflow Set Inputs Inputs Power Agent Identif…" at bounding box center [560, 406] width 1061 height 754
click at [784, 150] on span "0.3" at bounding box center [782, 149] width 12 height 9
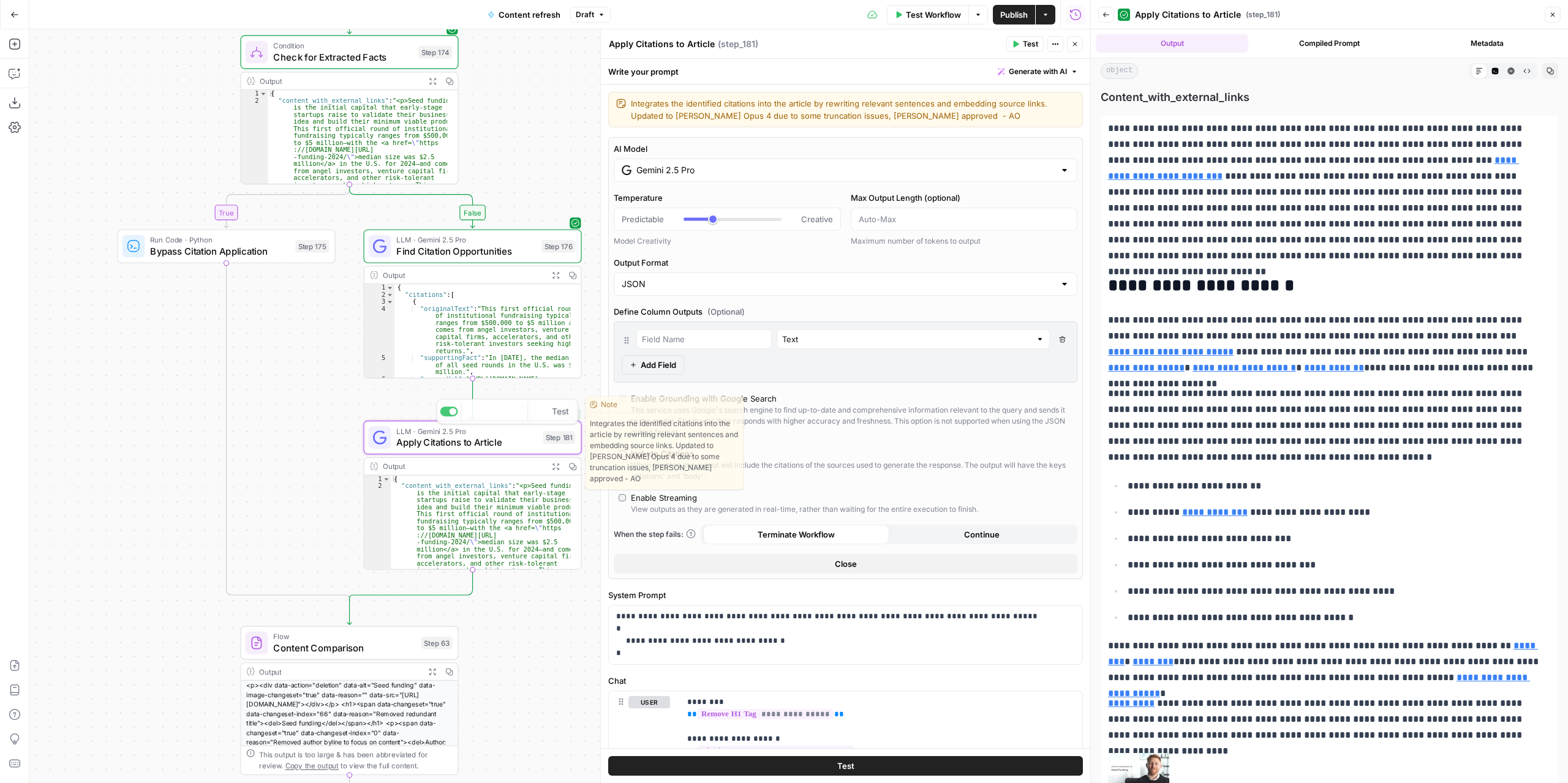
click at [552, 465] on icon "button" at bounding box center [556, 466] width 8 height 8
drag, startPoint x: 547, startPoint y: 467, endPoint x: 557, endPoint y: 469, distance: 10.2
click at [552, 467] on button "Expand Output" at bounding box center [555, 466] width 17 height 17
click at [557, 469] on icon "button" at bounding box center [556, 466] width 8 height 8
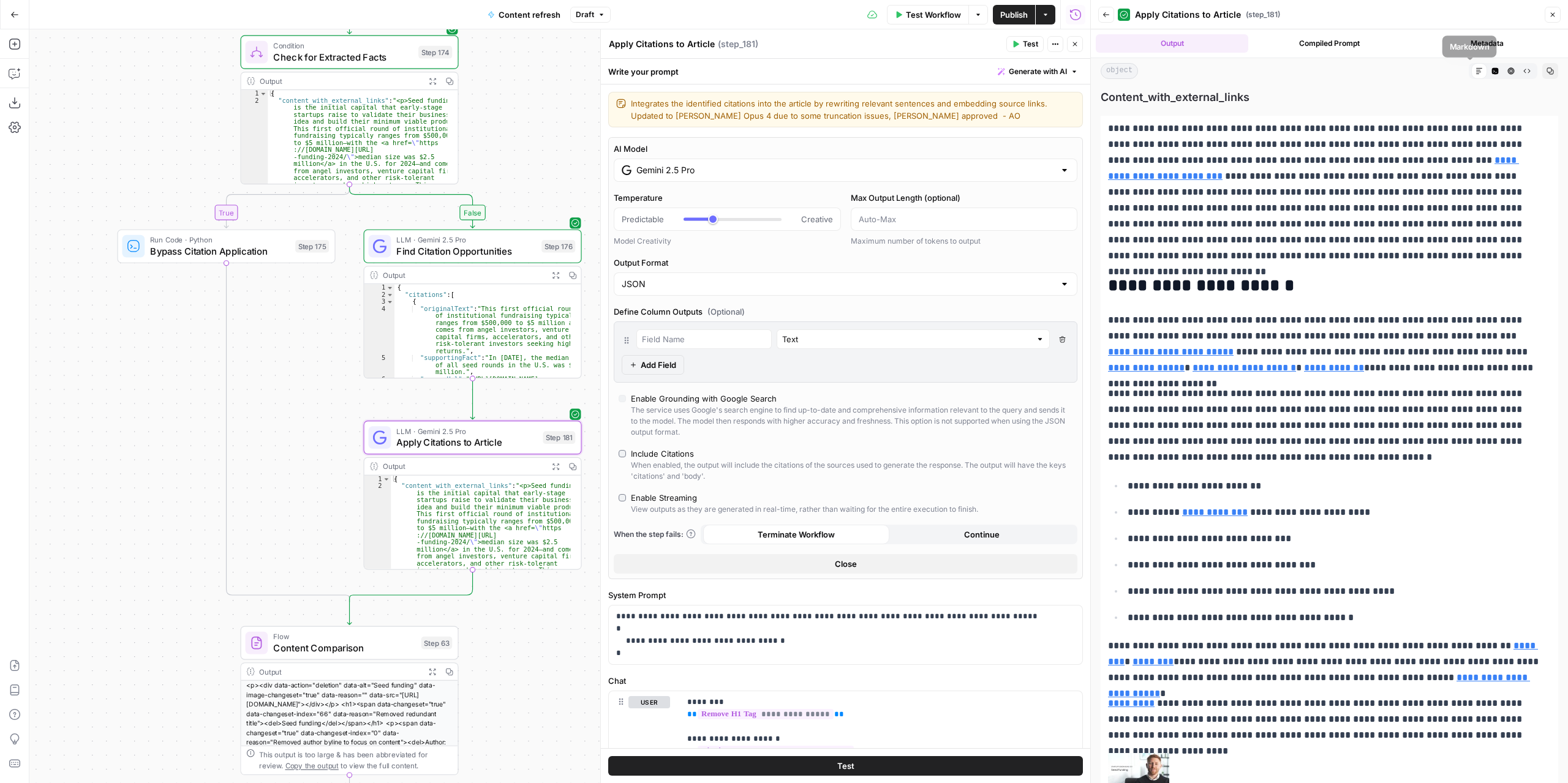
click at [1492, 69] on icon "button" at bounding box center [1495, 71] width 7 height 7
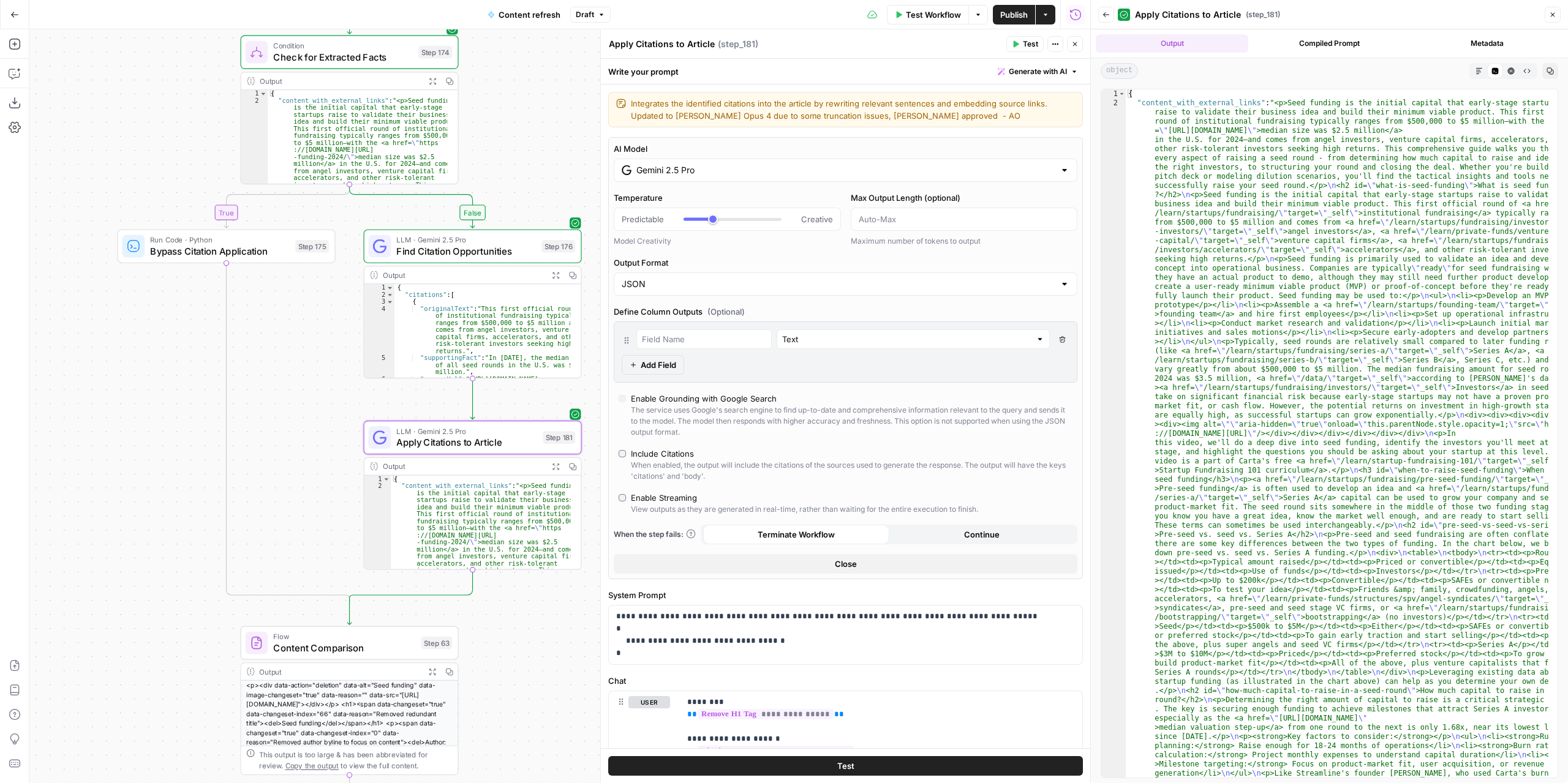
click at [1517, 70] on button "HTML Viewer" at bounding box center [1511, 71] width 16 height 16
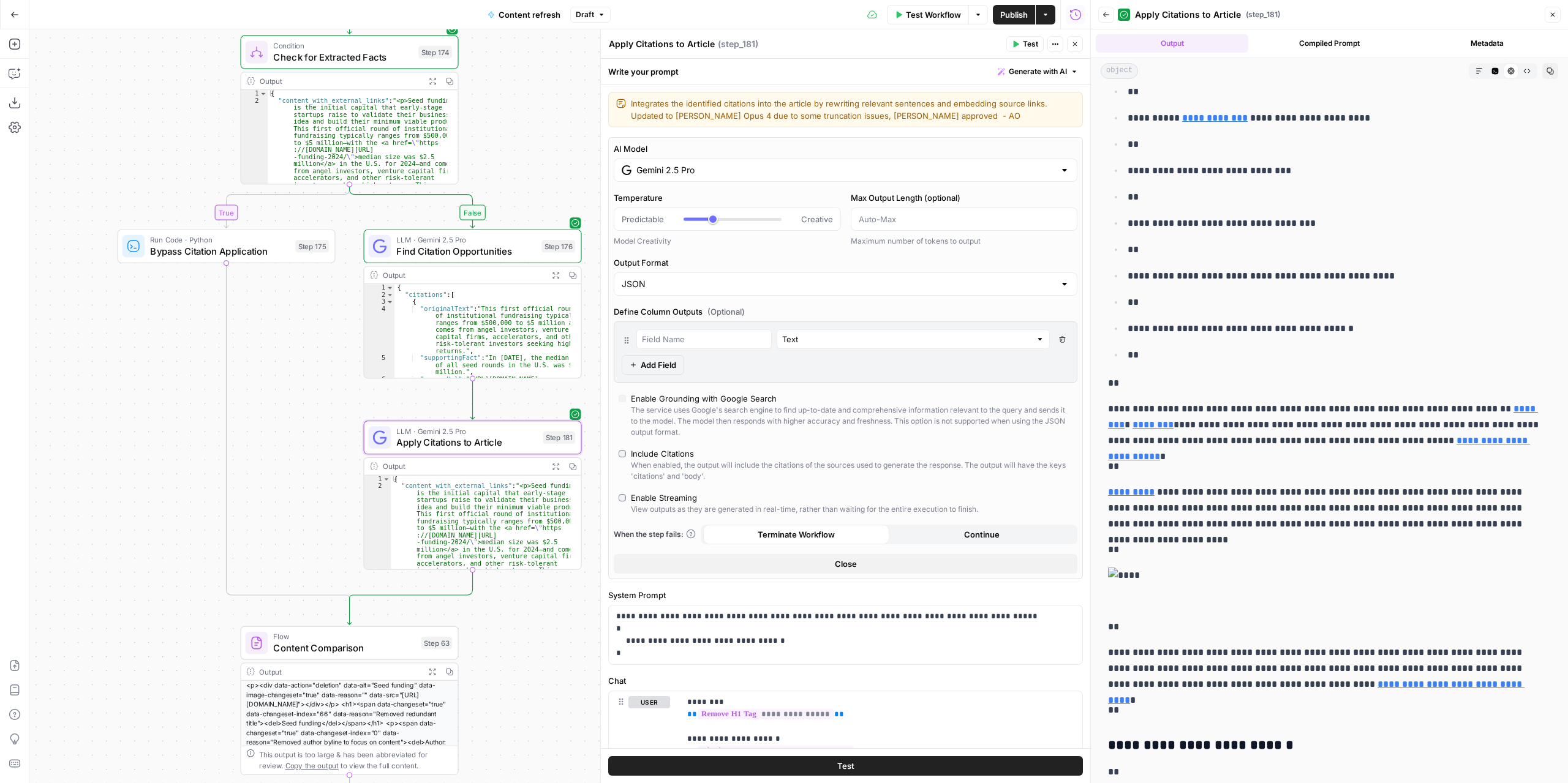
scroll to position [551, 0]
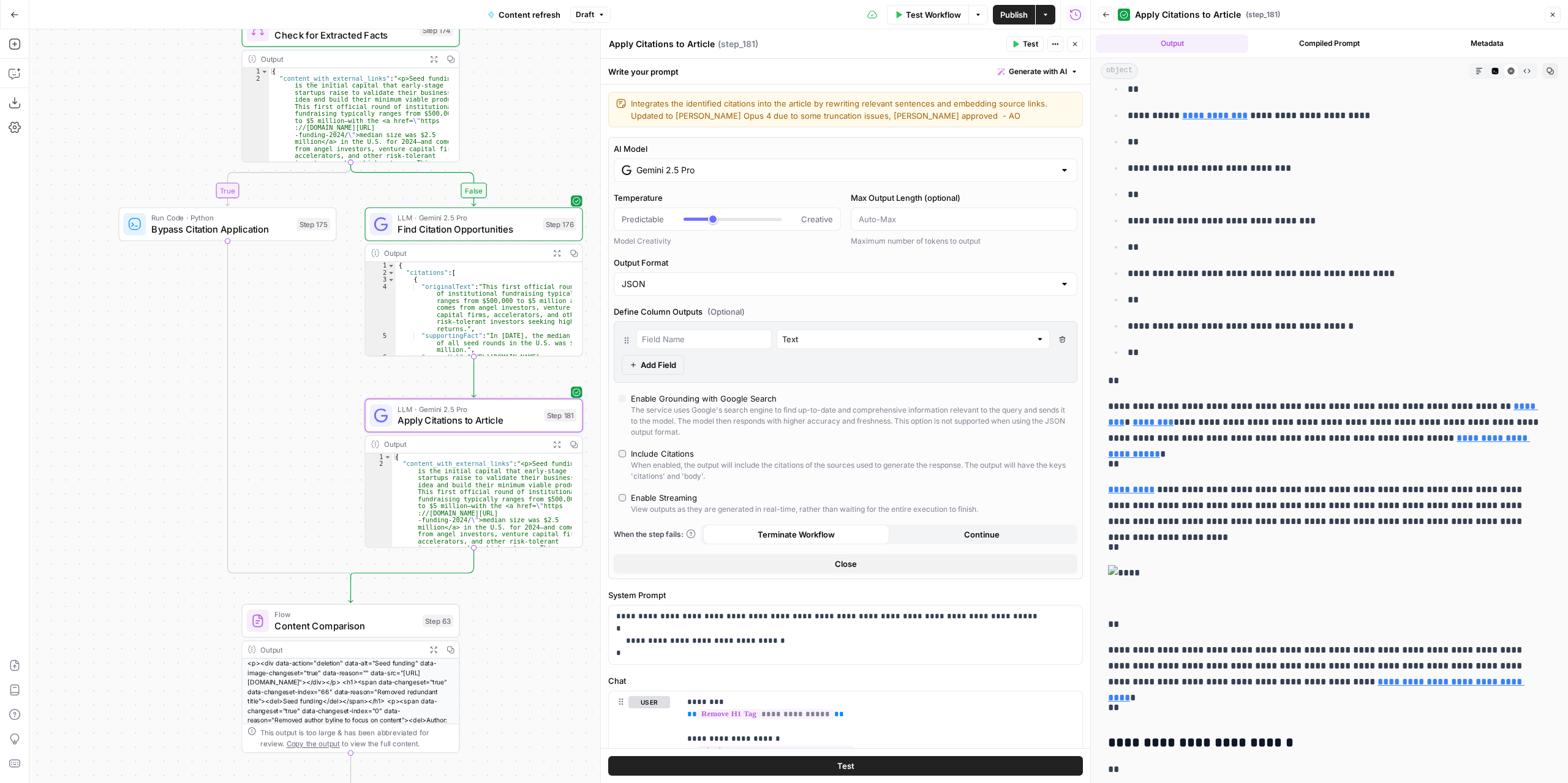
drag, startPoint x: 530, startPoint y: 645, endPoint x: 512, endPoint y: 548, distance: 98.7
click at [525, 545] on div "true false false true false true Workflow Set Inputs Inputs Power Agent Identif…" at bounding box center [560, 406] width 1061 height 754
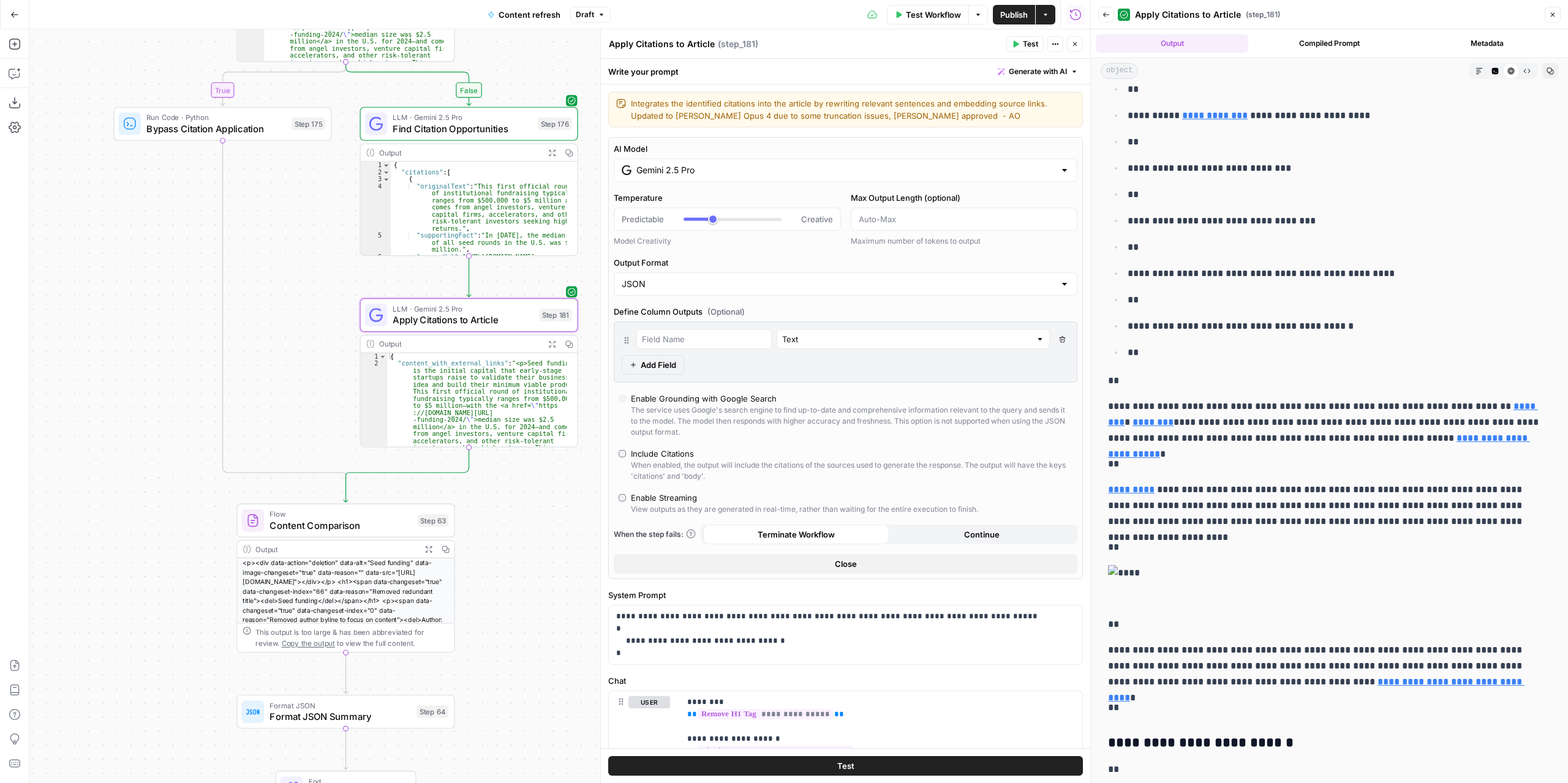
click at [360, 535] on div "Flow Content Comparison Step 63 Copy step Delete step Edit Note Test" at bounding box center [345, 521] width 218 height 34
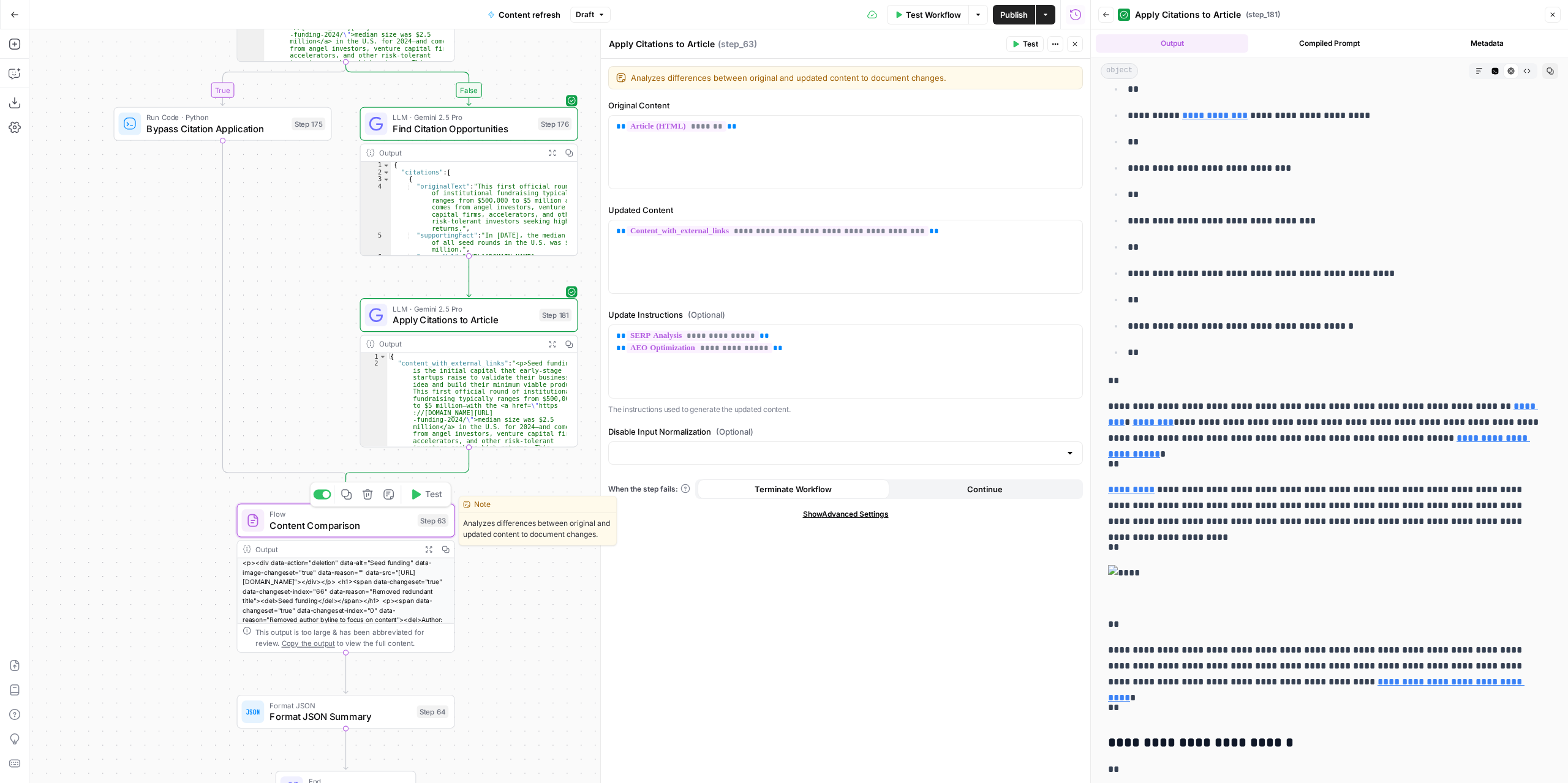
type textarea "Content Comparison"
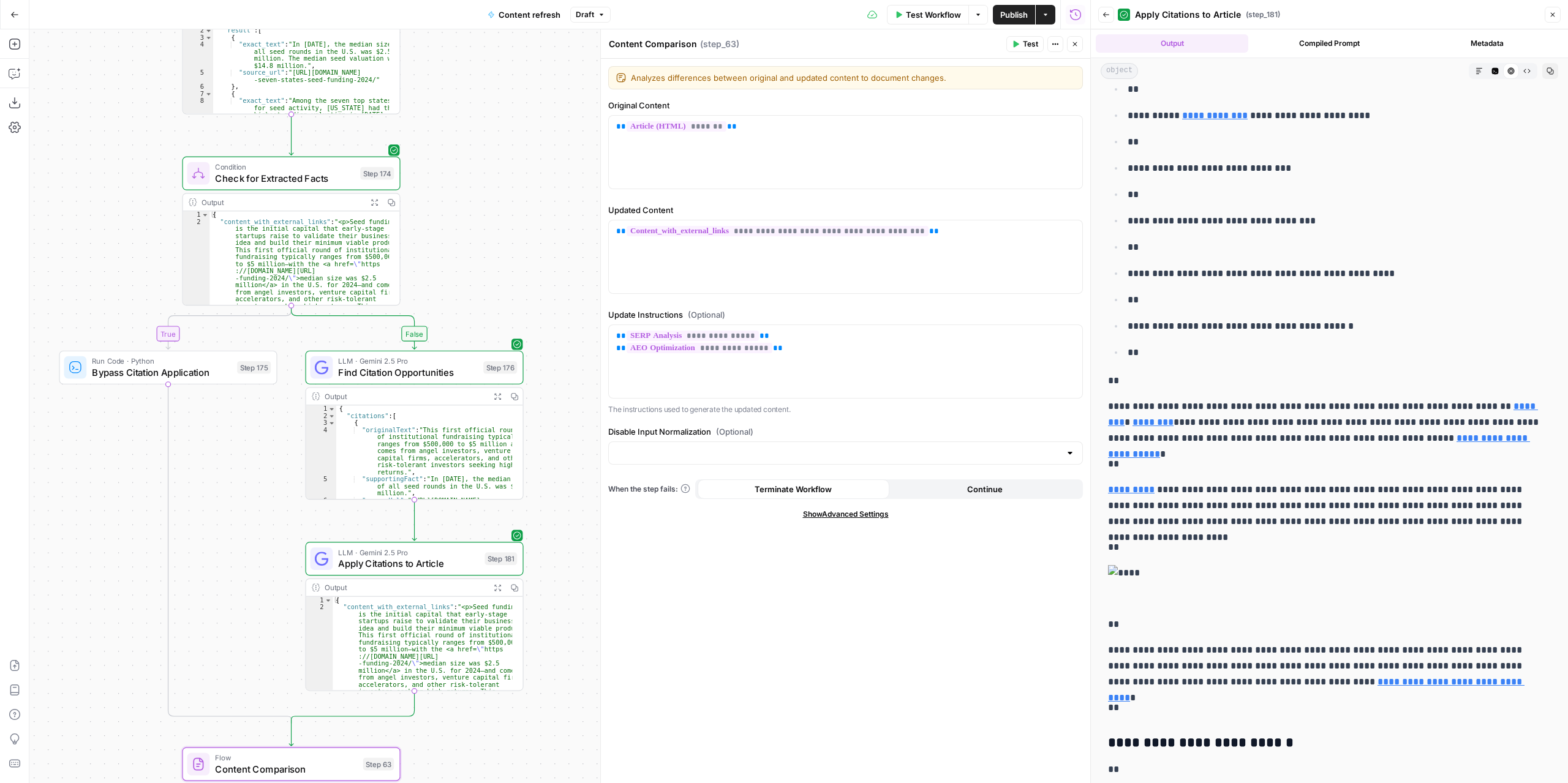
drag, startPoint x: 492, startPoint y: 747, endPoint x: 497, endPoint y: 637, distance: 110.1
click at [483, 757] on div "true false false true false true Workflow Set Inputs Inputs Power Agent Identif…" at bounding box center [560, 406] width 1061 height 754
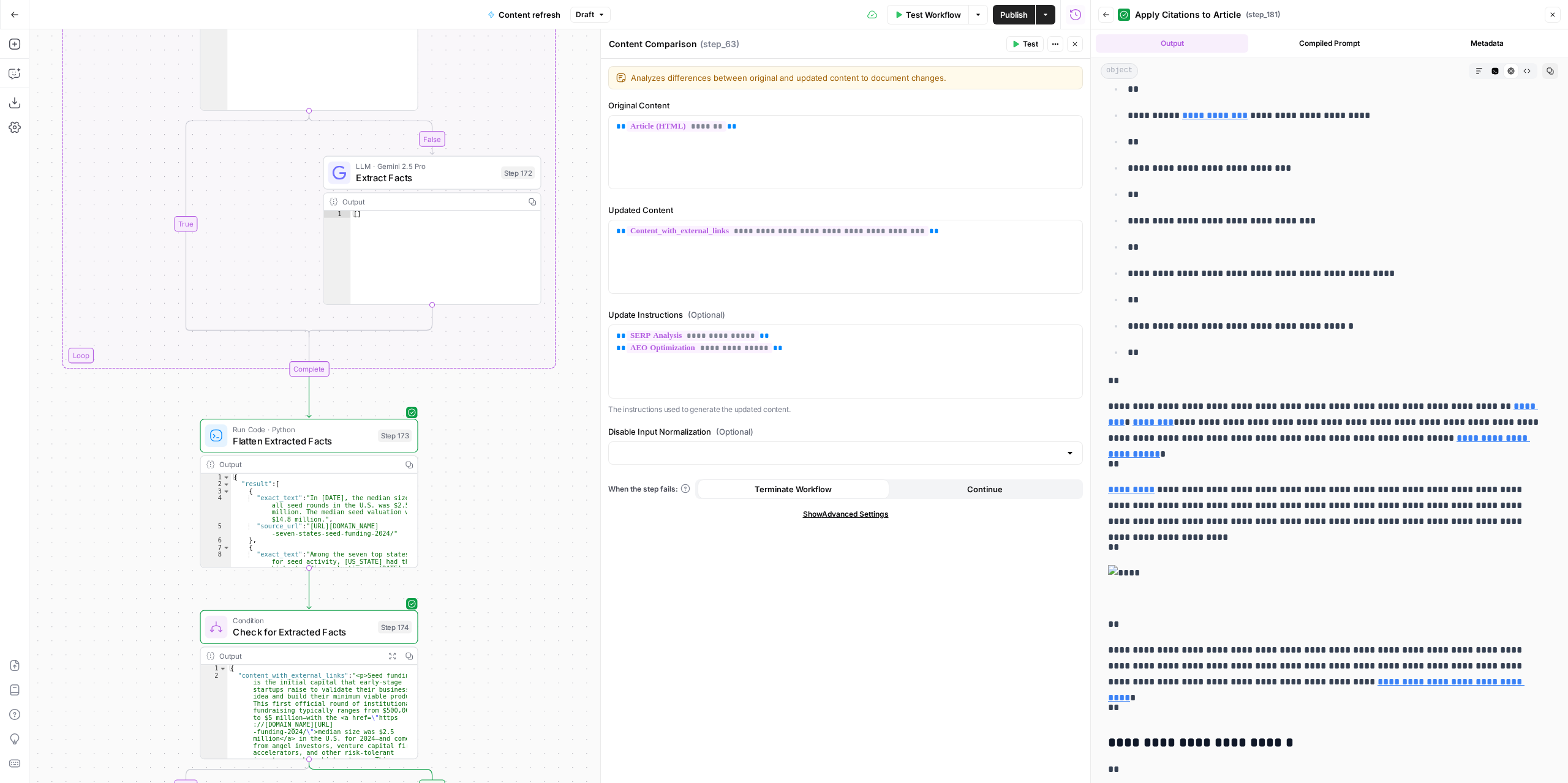
drag, startPoint x: 566, startPoint y: 656, endPoint x: 566, endPoint y: 562, distance: 94.0
click at [563, 683] on div "true false false true false true Workflow Set Inputs Inputs Power Agent Identif…" at bounding box center [560, 406] width 1061 height 754
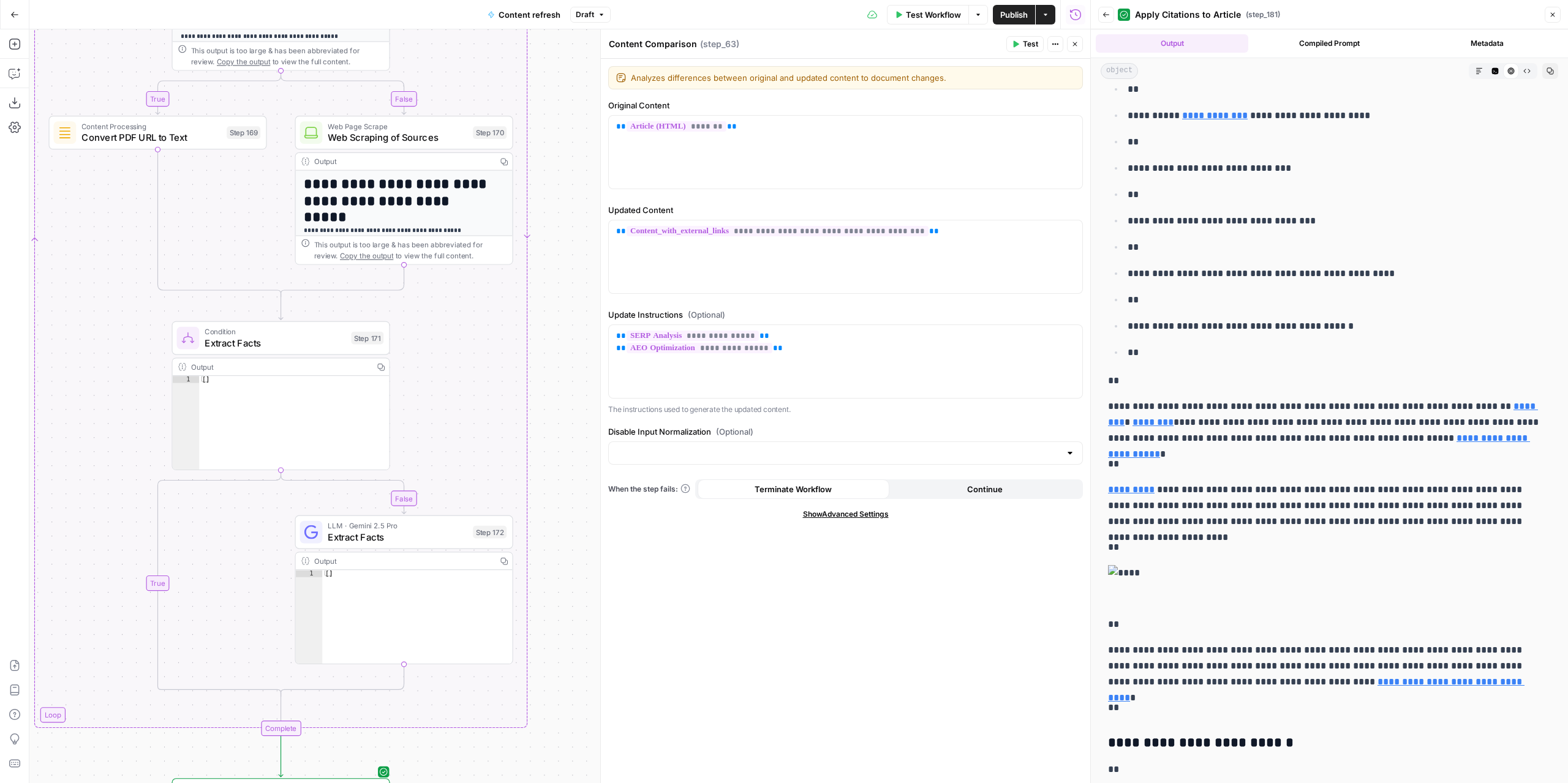
drag, startPoint x: 528, startPoint y: 559, endPoint x: 515, endPoint y: 653, distance: 94.9
click at [515, 653] on div "true false false true false true Workflow Set Inputs Inputs Power Agent Identif…" at bounding box center [560, 406] width 1061 height 754
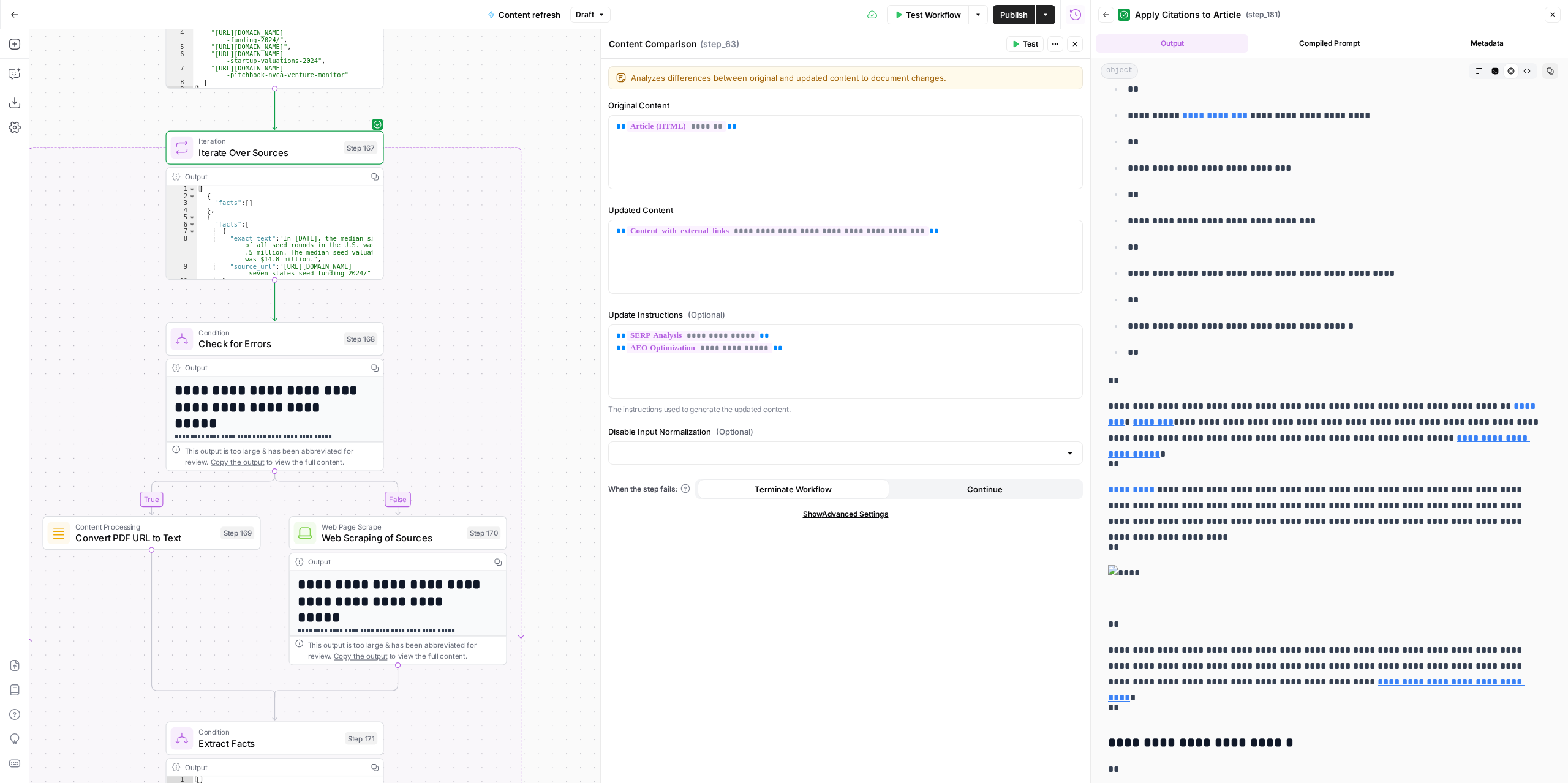
drag, startPoint x: 554, startPoint y: 231, endPoint x: 549, endPoint y: 420, distance: 189.1
click at [547, 632] on div "true false false true false true Workflow Set Inputs Inputs Power Agent Identif…" at bounding box center [560, 406] width 1061 height 754
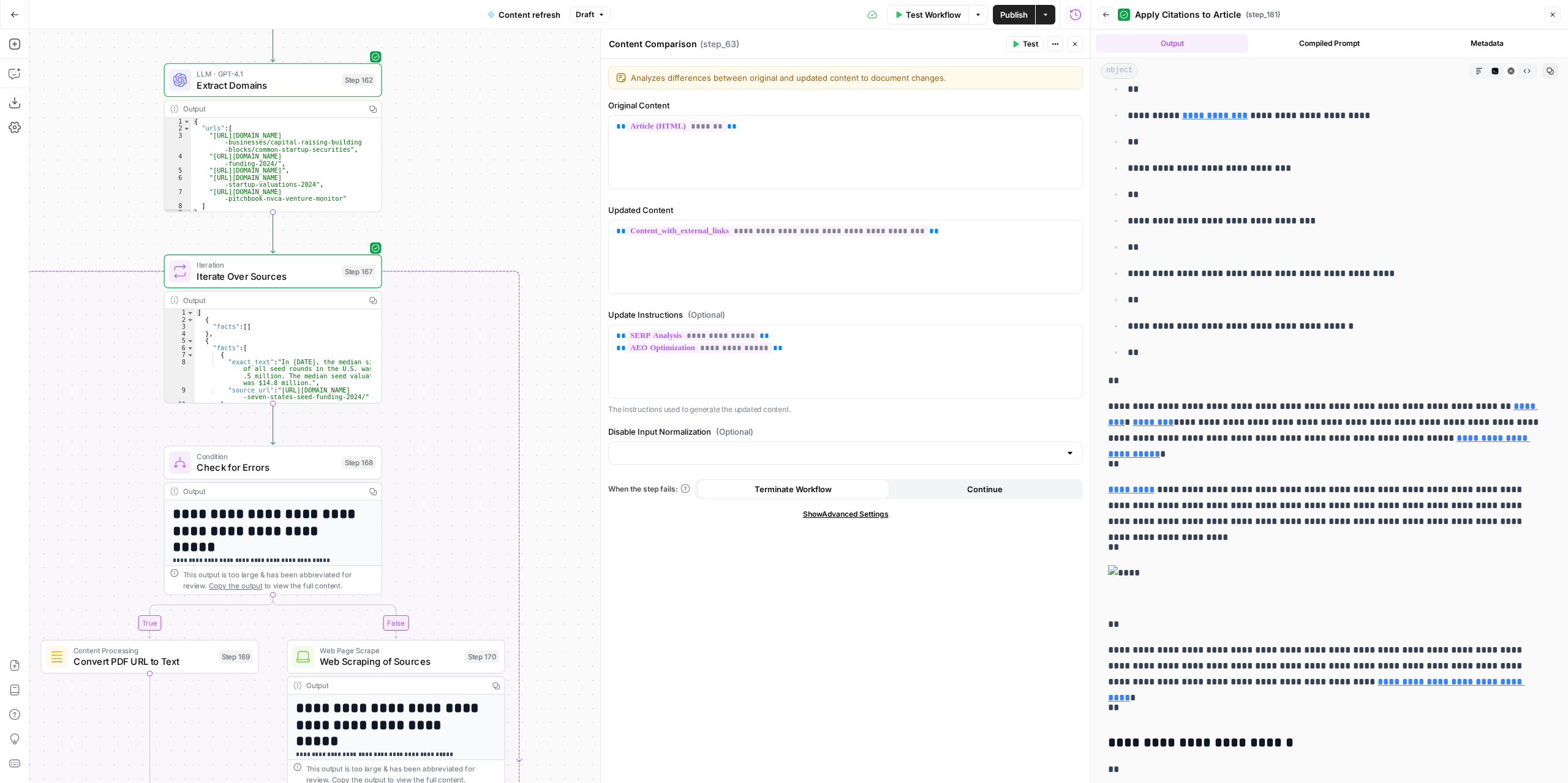
drag, startPoint x: 545, startPoint y: 328, endPoint x: 539, endPoint y: 560, distance: 232.1
click at [542, 593] on div "true false false true false true Workflow Set Inputs Inputs Power Agent Identif…" at bounding box center [560, 406] width 1061 height 754
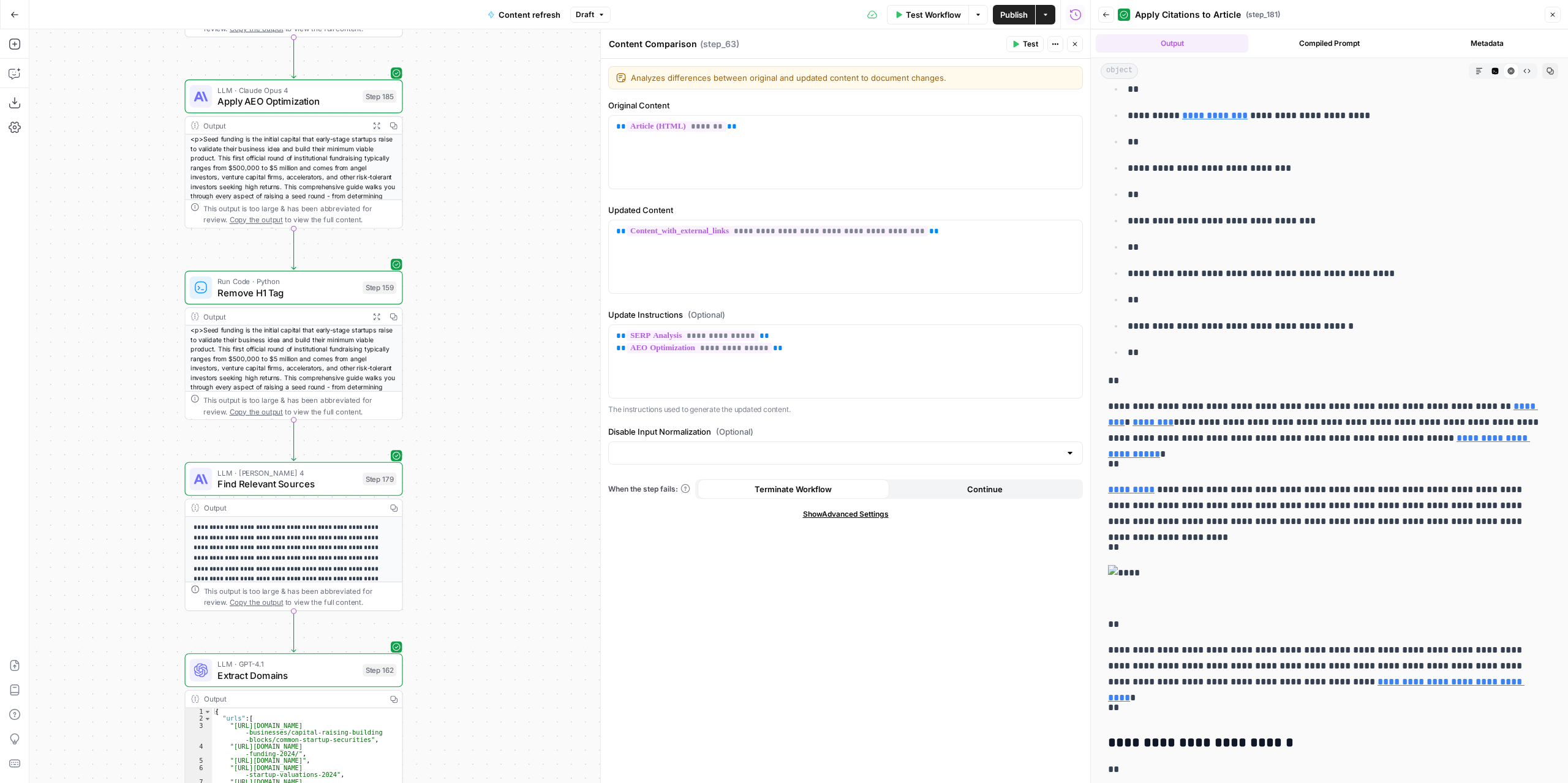
drag, startPoint x: 480, startPoint y: 506, endPoint x: 481, endPoint y: 532, distance: 26.0
click at [480, 558] on div "true false false true false true Workflow Set Inputs Inputs Power Agent Identif…" at bounding box center [560, 406] width 1061 height 754
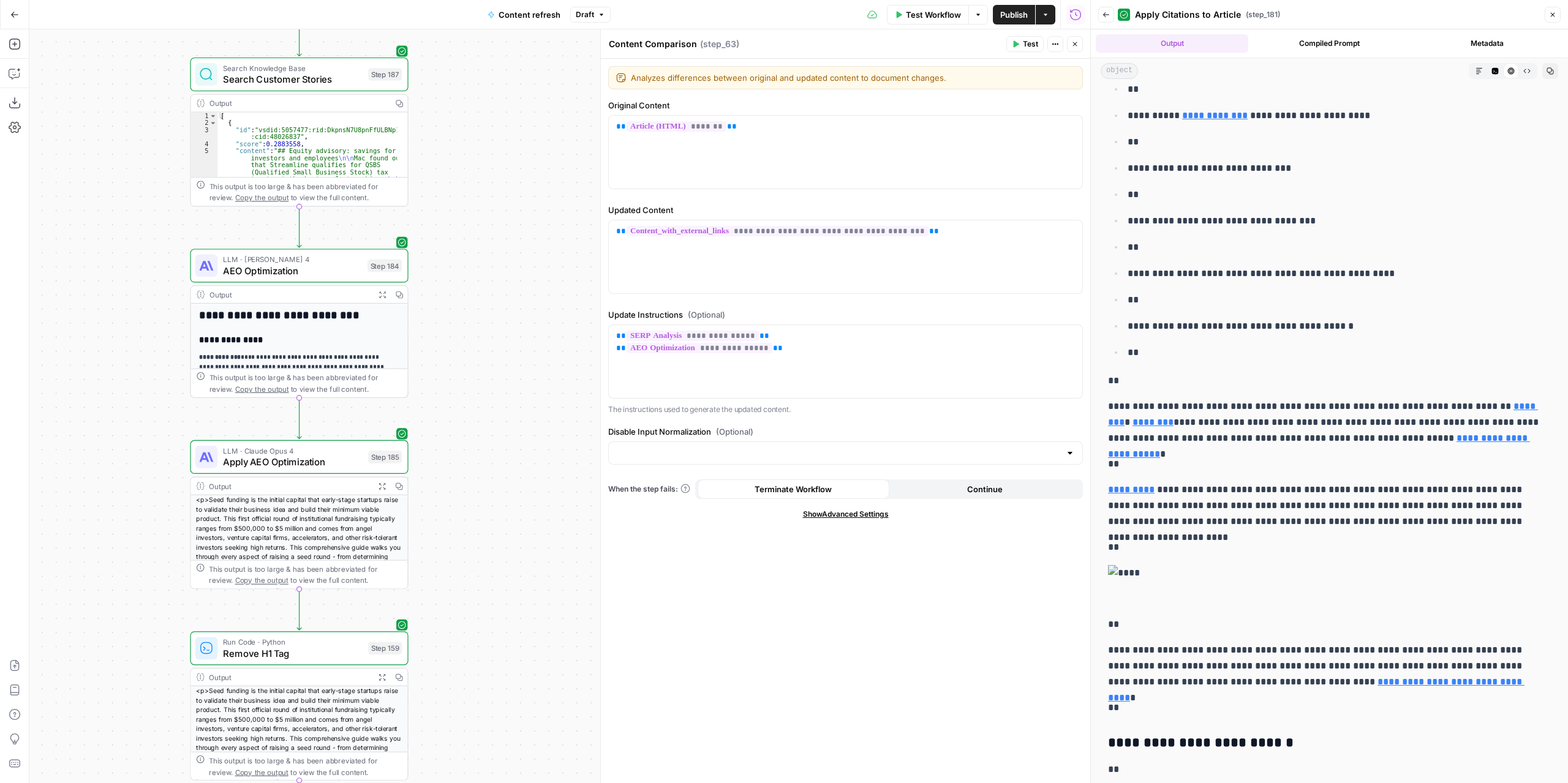
drag, startPoint x: 494, startPoint y: 524, endPoint x: 498, endPoint y: 454, distance: 70.1
click at [495, 551] on div "true false false true false true Workflow Set Inputs Inputs Power Agent Identif…" at bounding box center [560, 406] width 1061 height 754
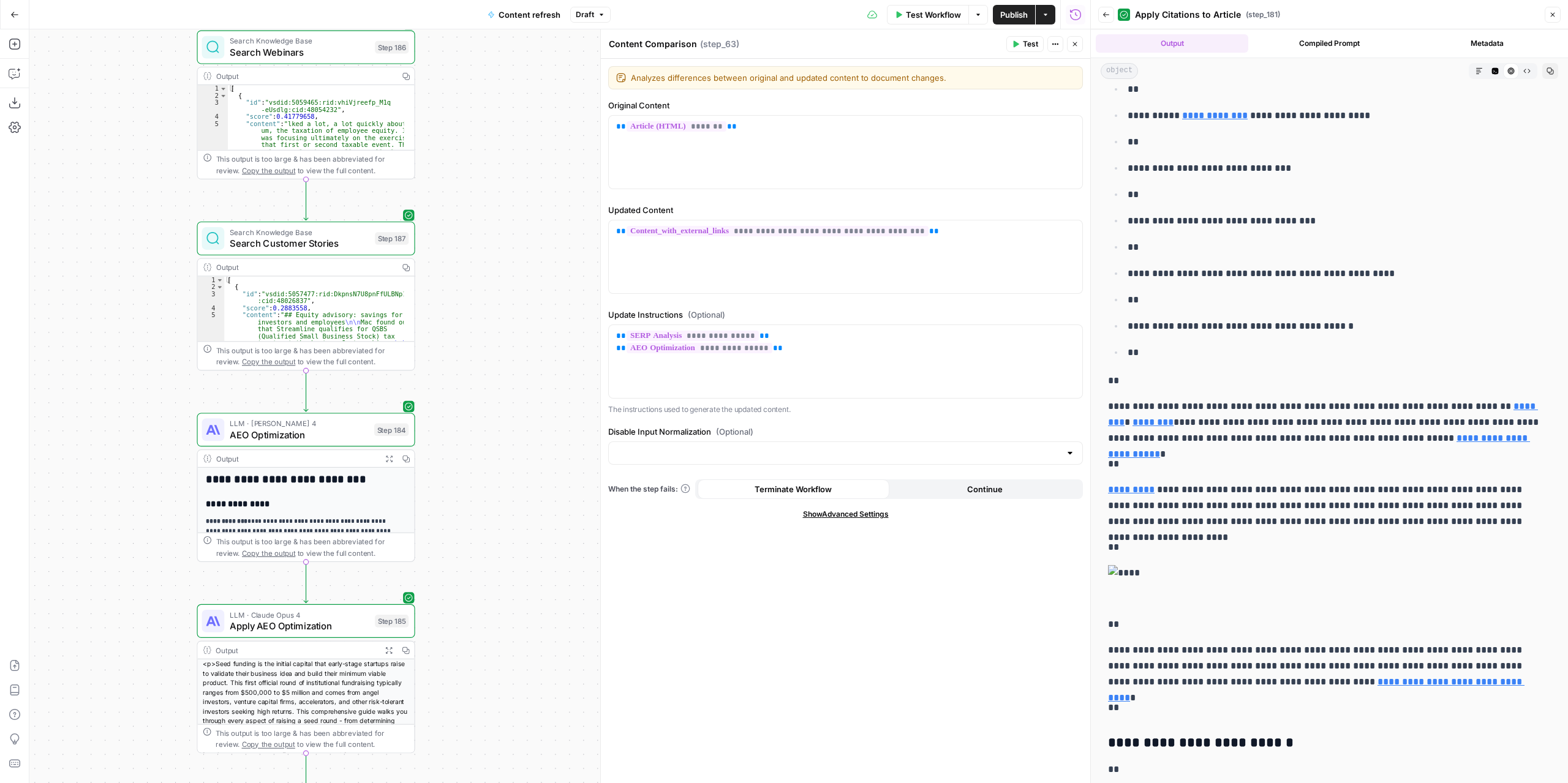
drag, startPoint x: 493, startPoint y: 323, endPoint x: 519, endPoint y: 534, distance: 212.6
click at [519, 534] on div "true false false true false true Workflow Set Inputs Inputs Power Agent Identif…" at bounding box center [560, 406] width 1061 height 754
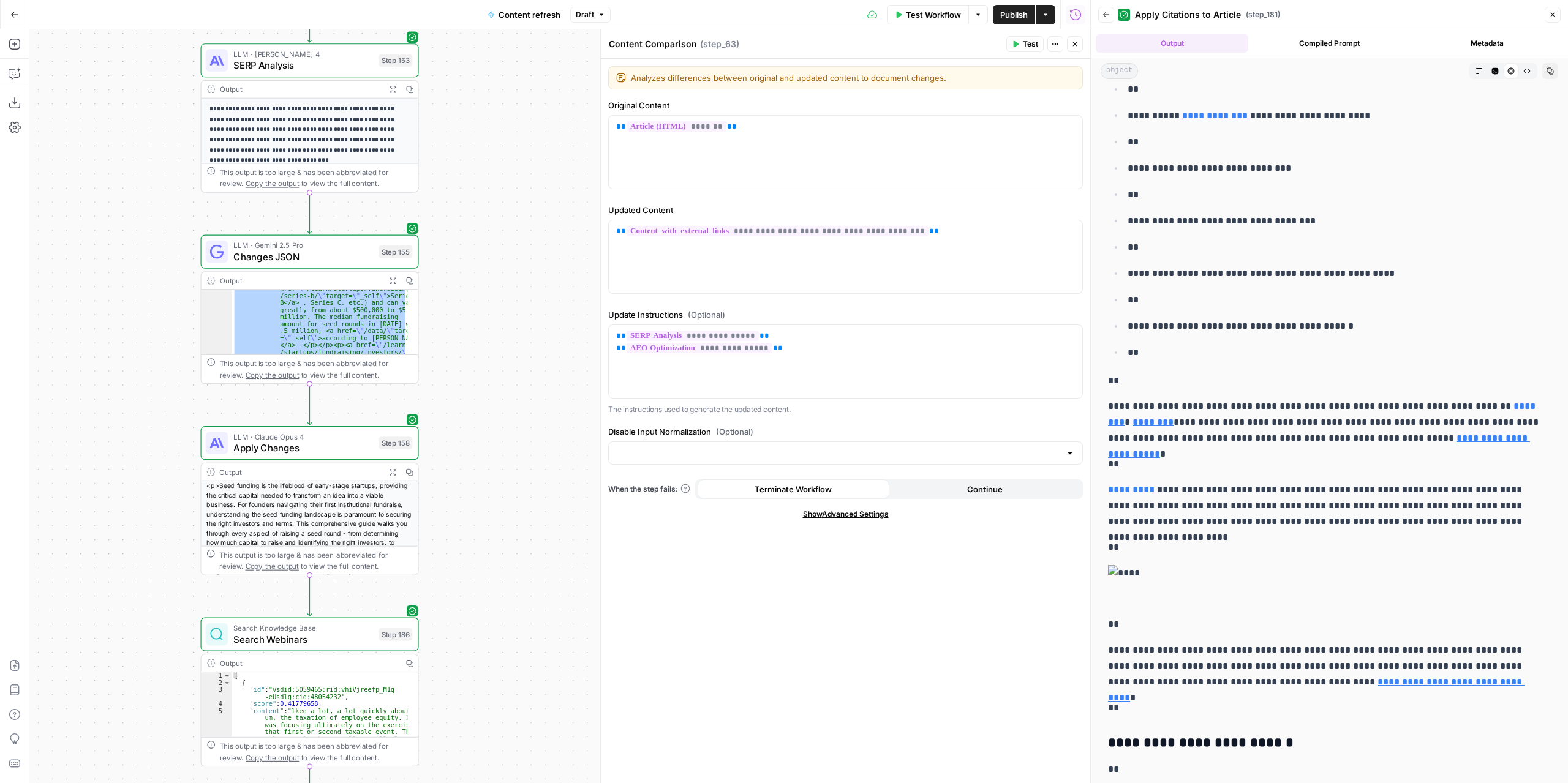
drag, startPoint x: 504, startPoint y: 536, endPoint x: 497, endPoint y: 554, distance: 19.3
click at [497, 558] on div "true false false true false true Workflow Set Inputs Inputs Power Agent Identif…" at bounding box center [560, 406] width 1061 height 754
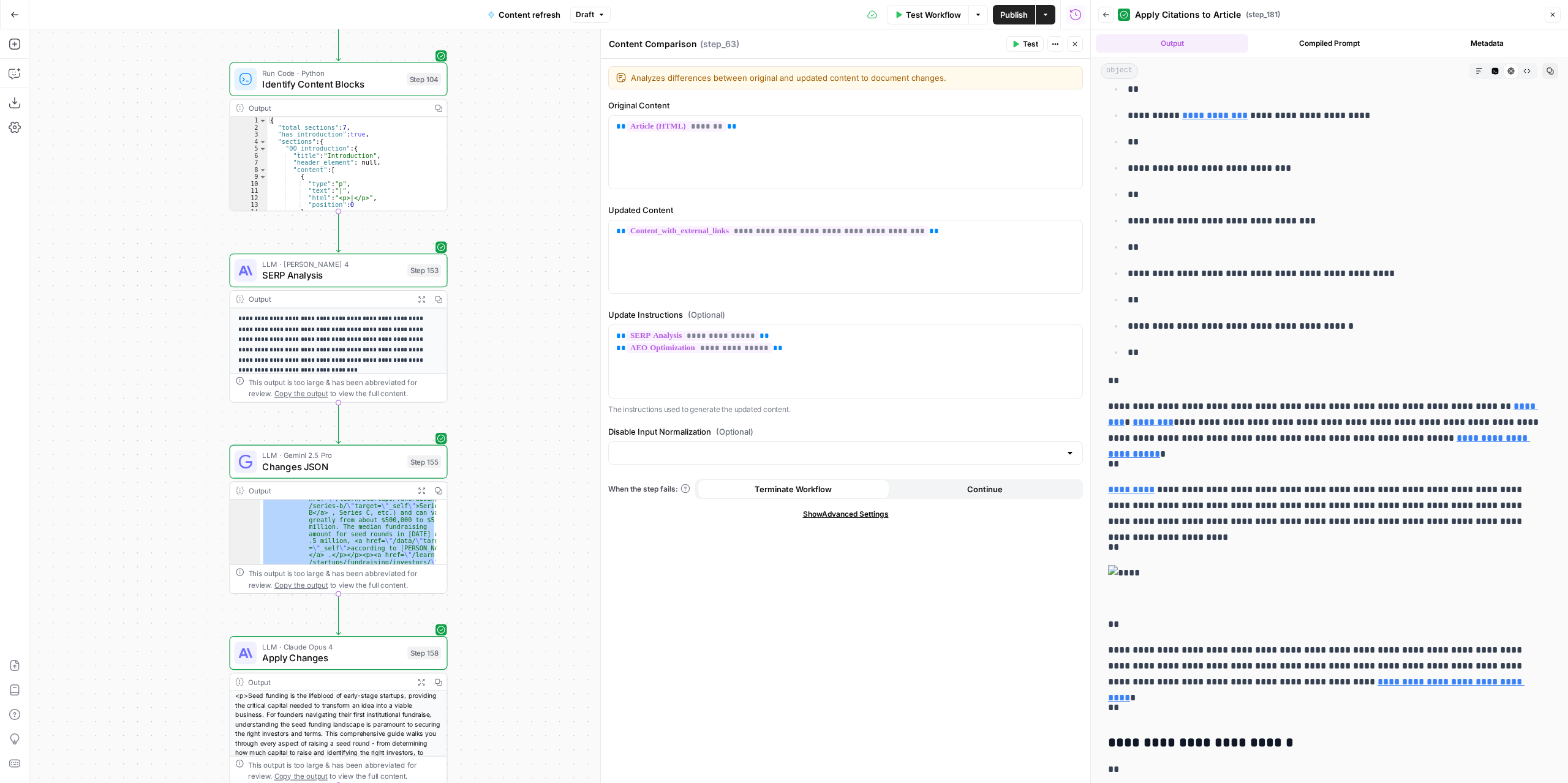
drag, startPoint x: 532, startPoint y: 410, endPoint x: 535, endPoint y: 418, distance: 8.5
click at [541, 433] on div "true false false true false true Workflow Set Inputs Inputs Power Agent Identif…" at bounding box center [560, 406] width 1061 height 754
click at [384, 274] on span "SERP Analysis" at bounding box center [331, 274] width 139 height 14
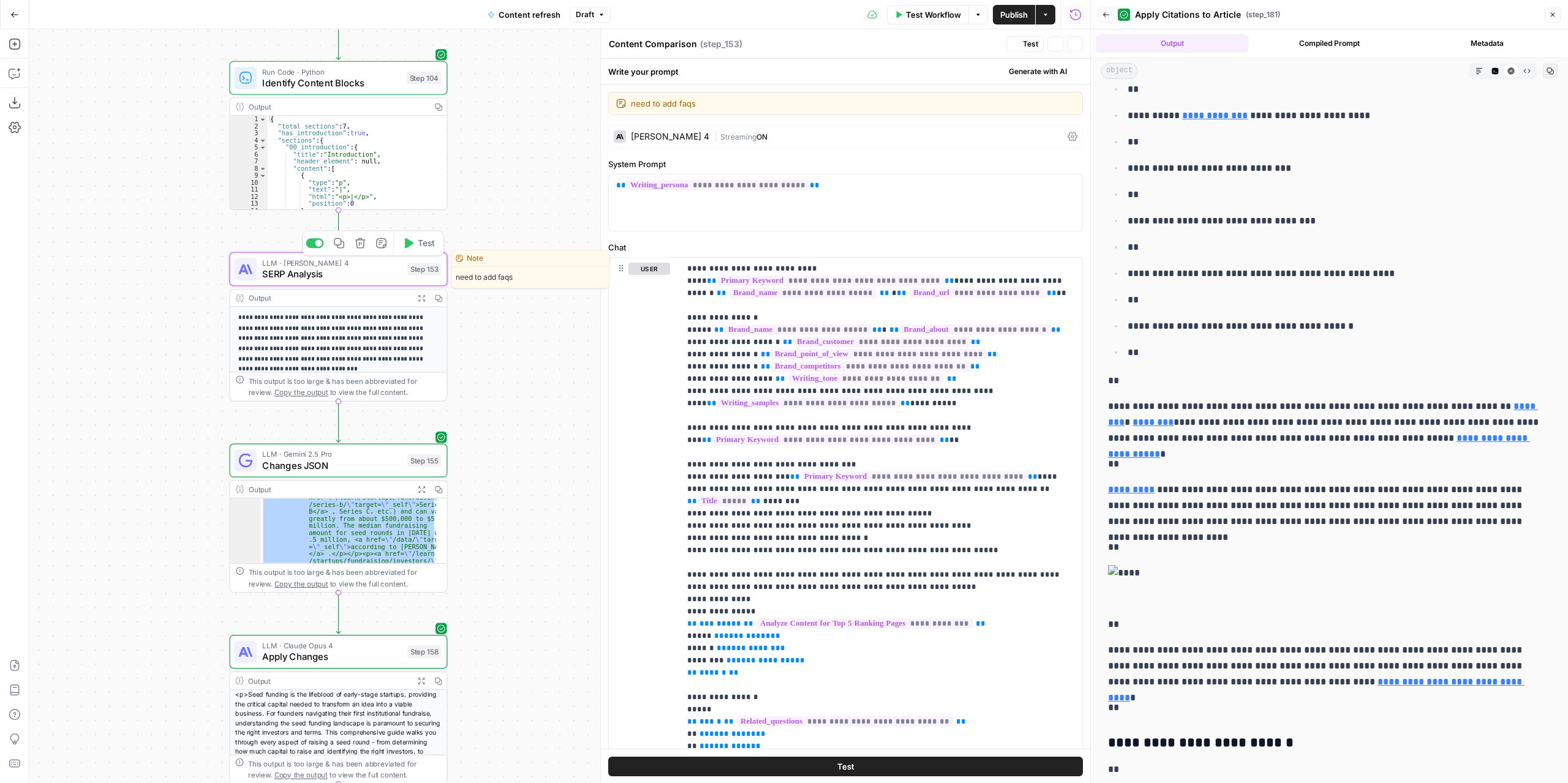
type textarea "SERP Analysis"
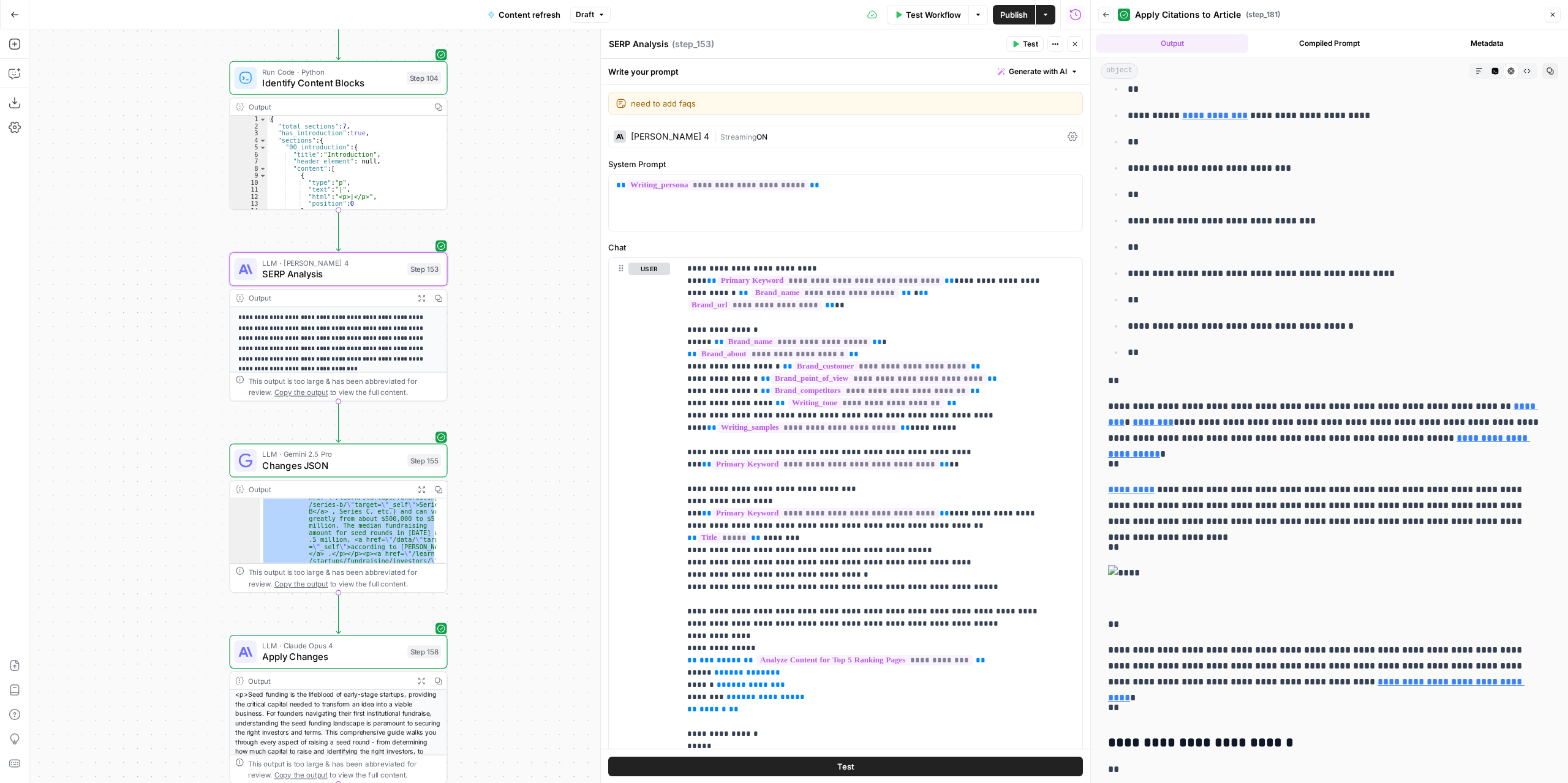
click at [718, 141] on div "[PERSON_NAME] 4 | Streaming ON" at bounding box center [845, 137] width 475 height 23
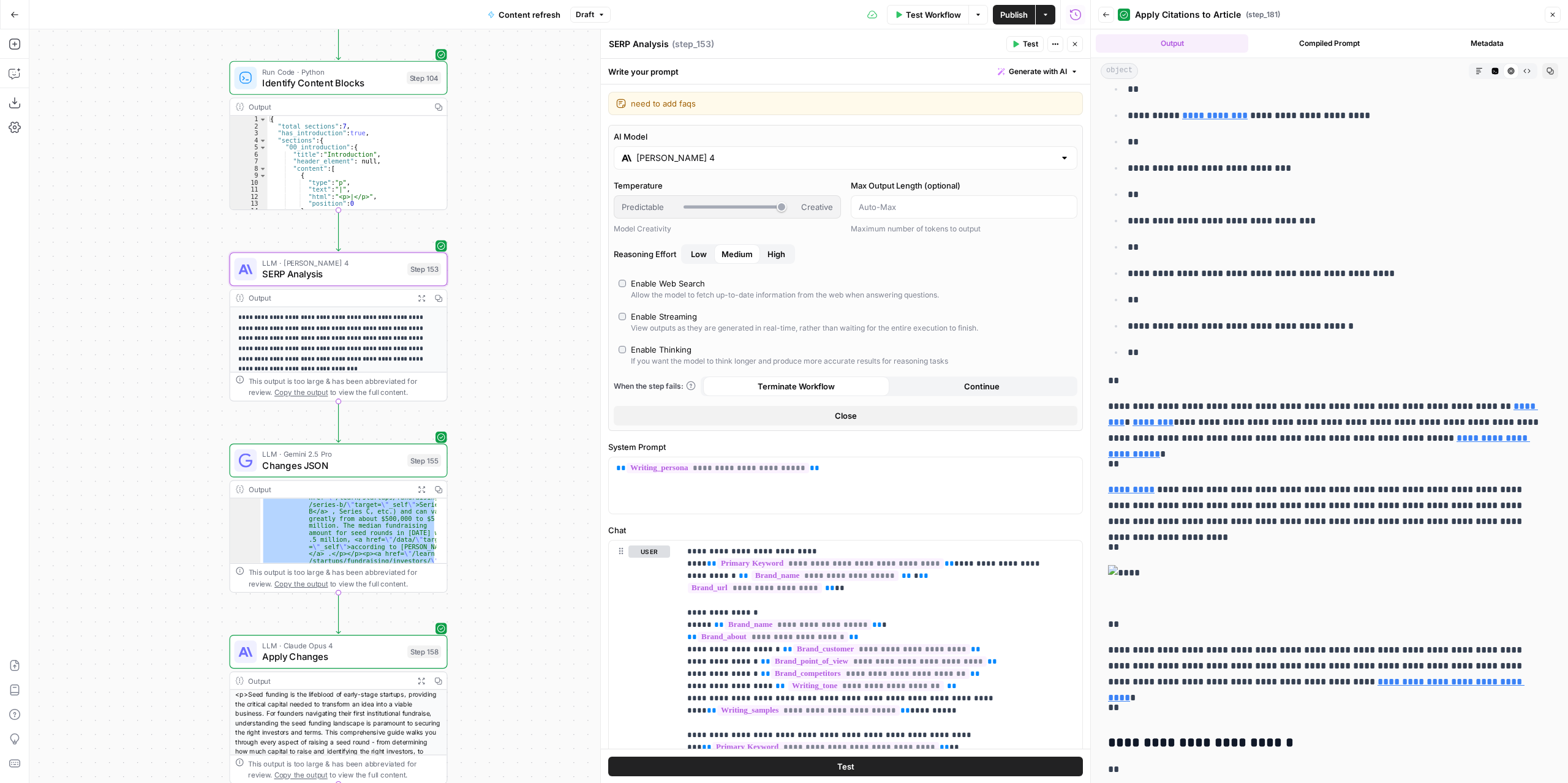
click at [418, 296] on icon "button" at bounding box center [421, 298] width 8 height 8
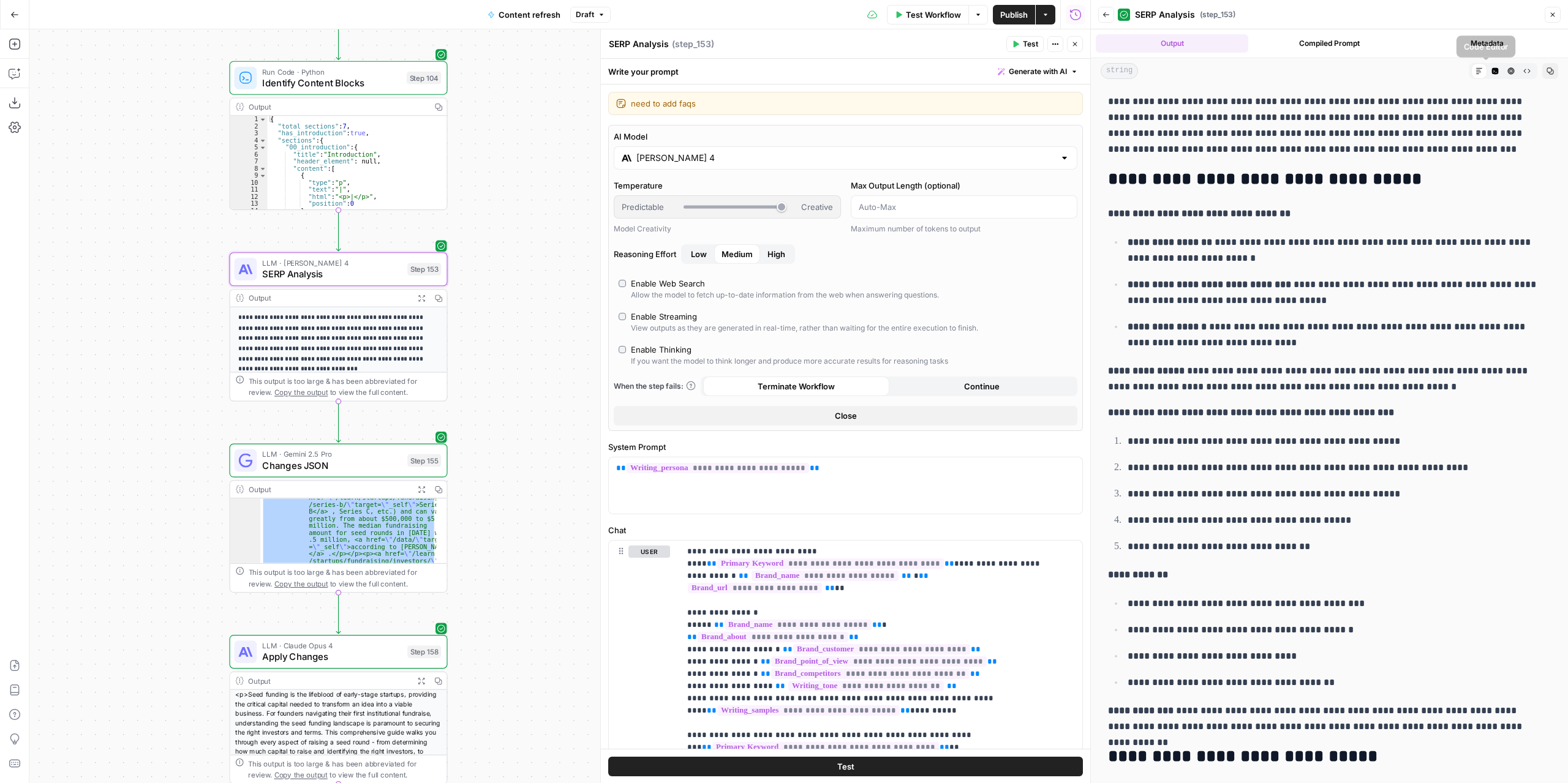
click at [1492, 70] on icon "button" at bounding box center [1495, 71] width 7 height 7
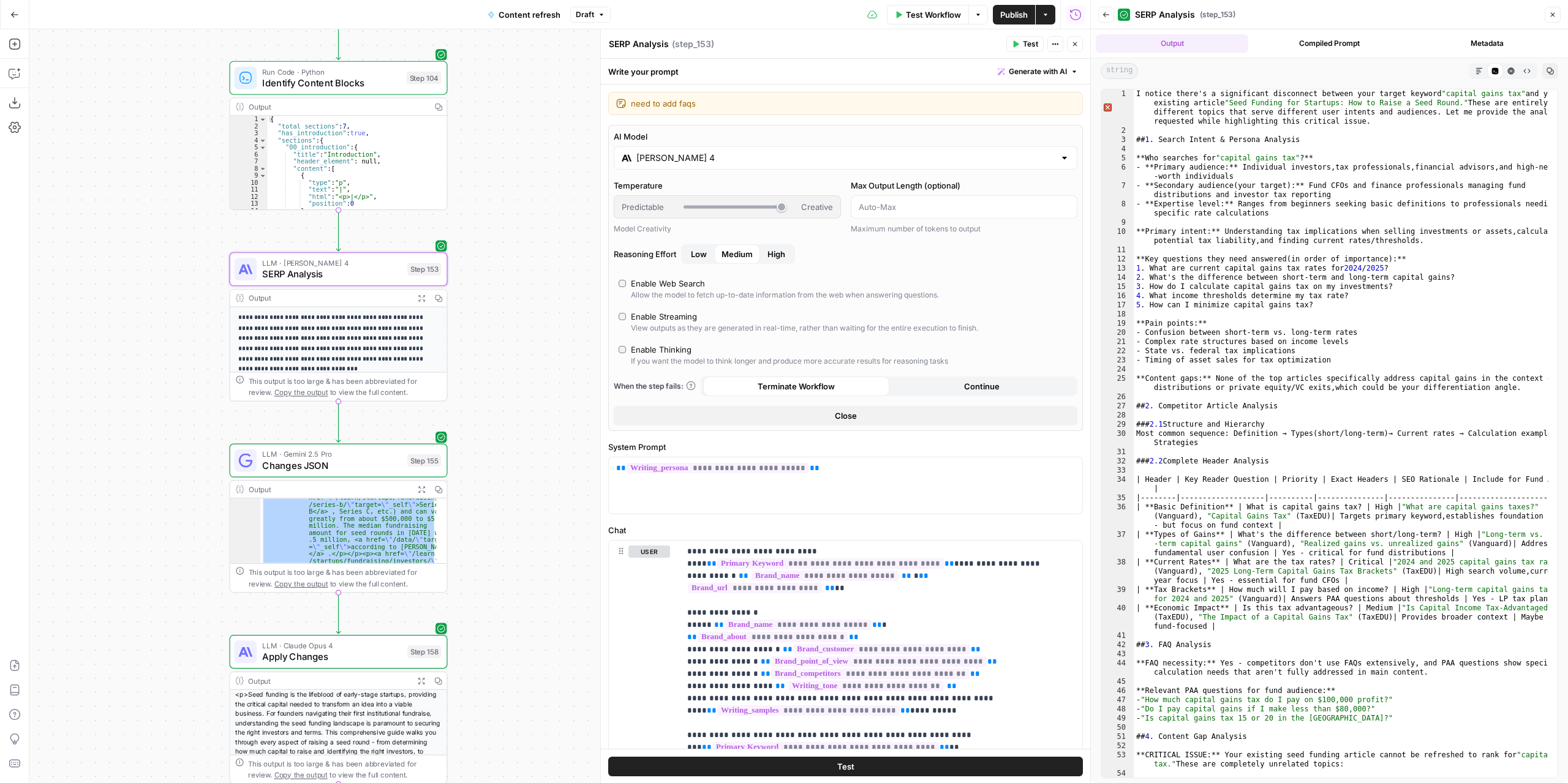
click at [1510, 72] on icon "button" at bounding box center [1510, 70] width 7 height 7
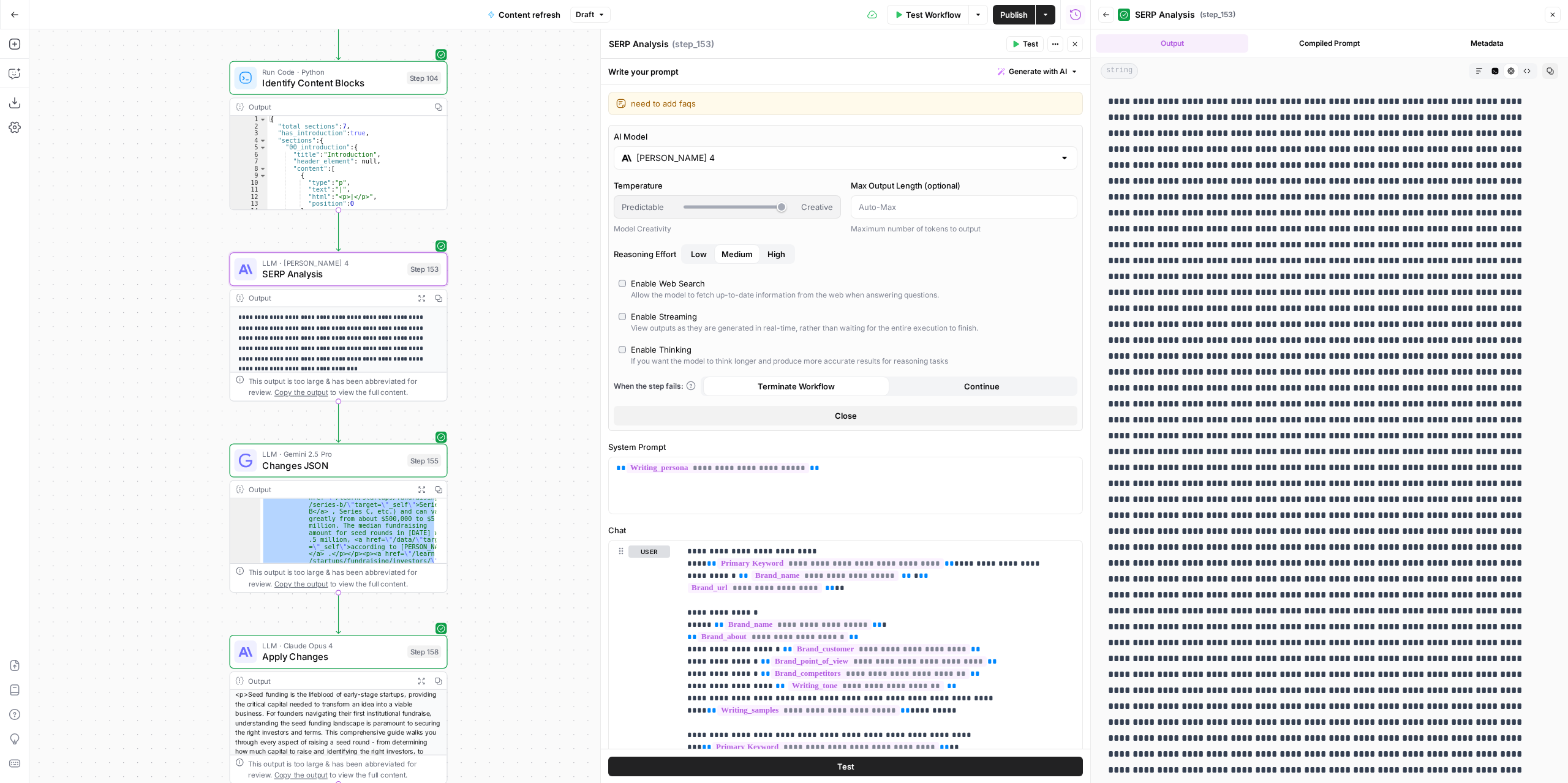
click at [1475, 69] on button "Markdown" at bounding box center [1479, 71] width 16 height 16
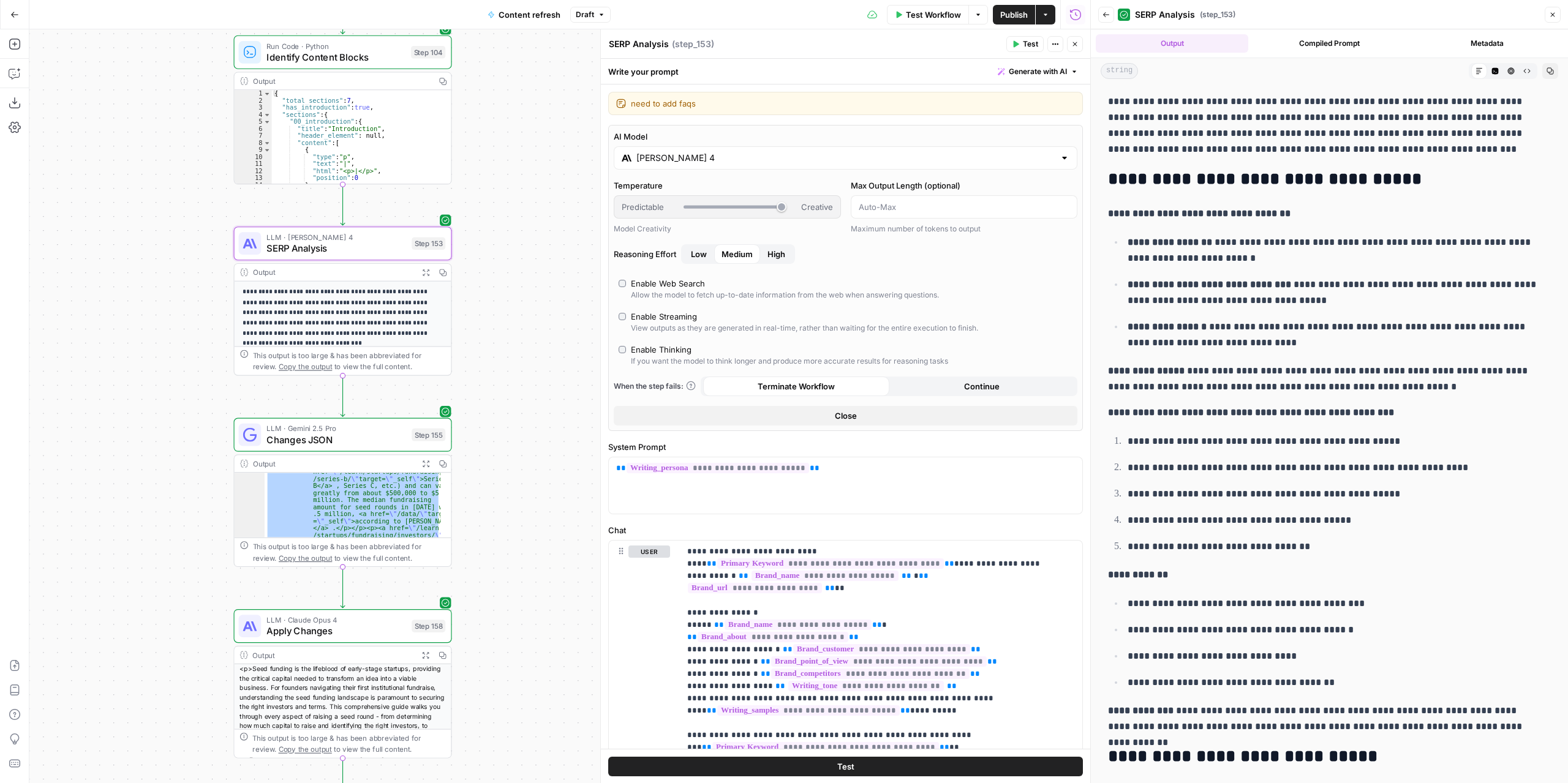
drag, startPoint x: 552, startPoint y: 511, endPoint x: 557, endPoint y: 485, distance: 26.5
click at [557, 485] on div "true false false true false true Workflow Set Inputs Inputs Power Agent Identif…" at bounding box center [560, 406] width 1061 height 754
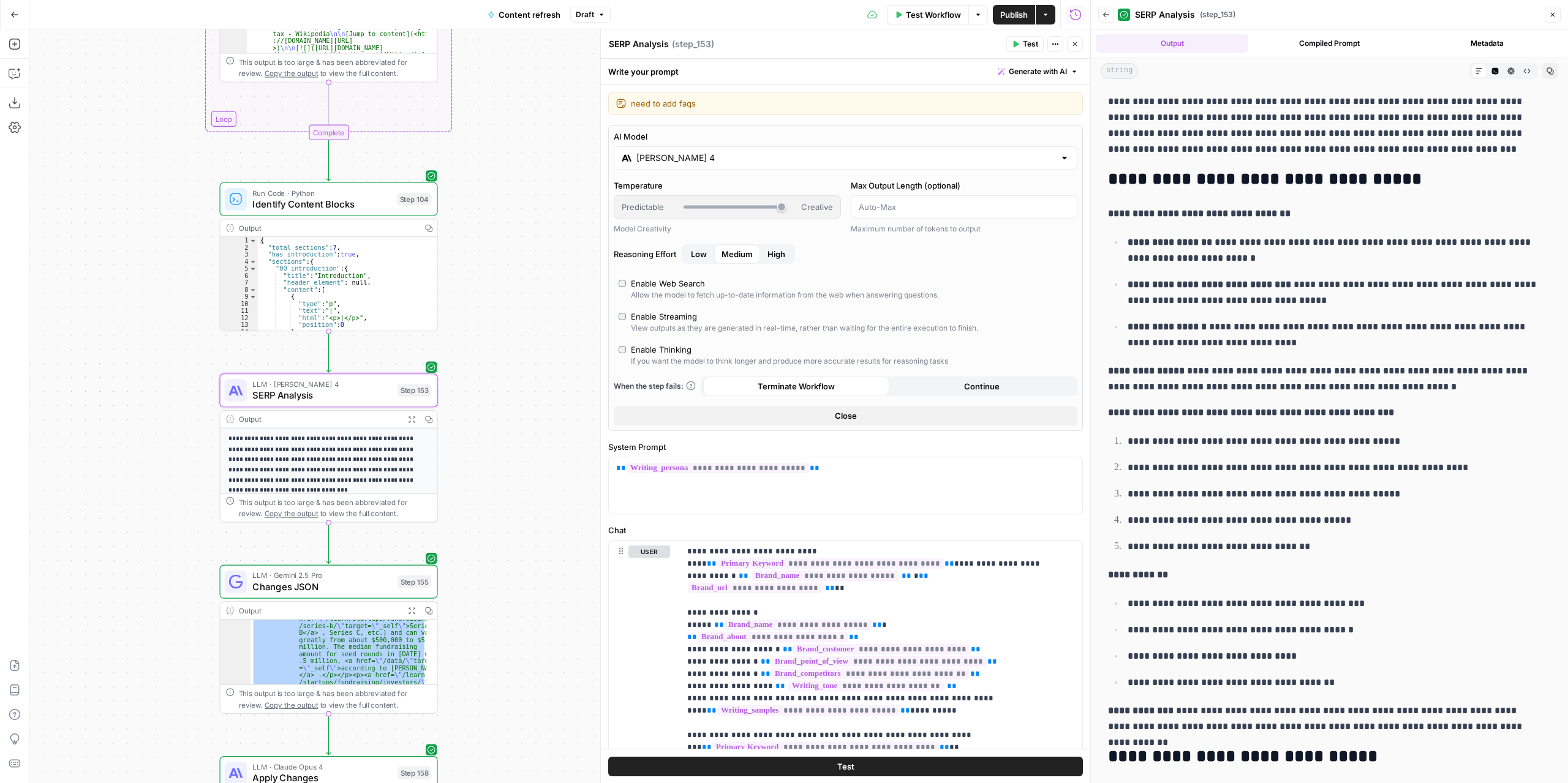
drag, startPoint x: 545, startPoint y: 408, endPoint x: 537, endPoint y: 536, distance: 128.2
click at [537, 536] on div "true false false true false true Workflow Set Inputs Inputs Power Agent Identif…" at bounding box center [560, 406] width 1061 height 754
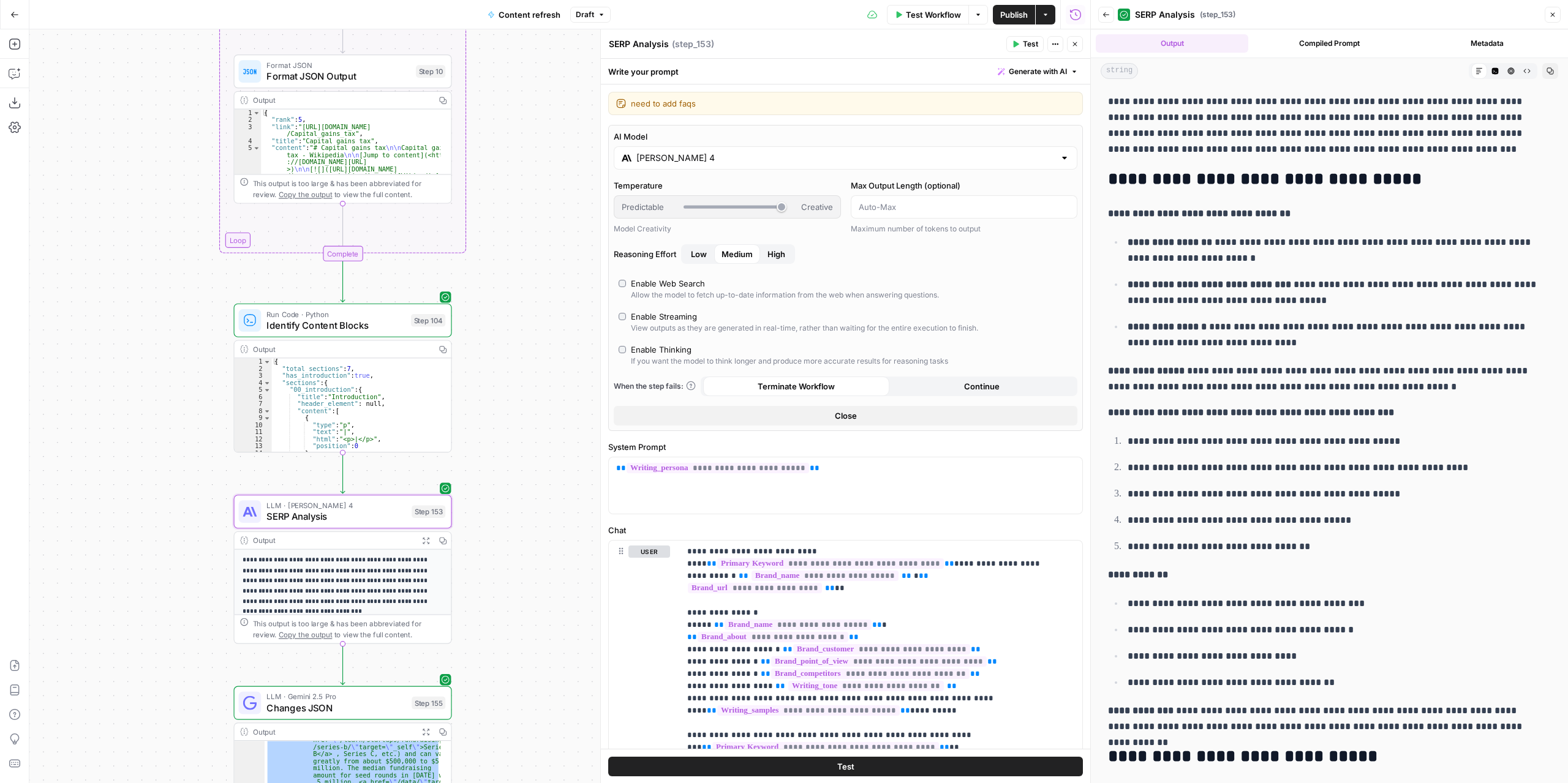
drag, startPoint x: 520, startPoint y: 418, endPoint x: 538, endPoint y: 563, distance: 146.1
click at [538, 563] on div "true false false true false true Workflow Set Inputs Inputs Power Agent Identif…" at bounding box center [560, 406] width 1061 height 754
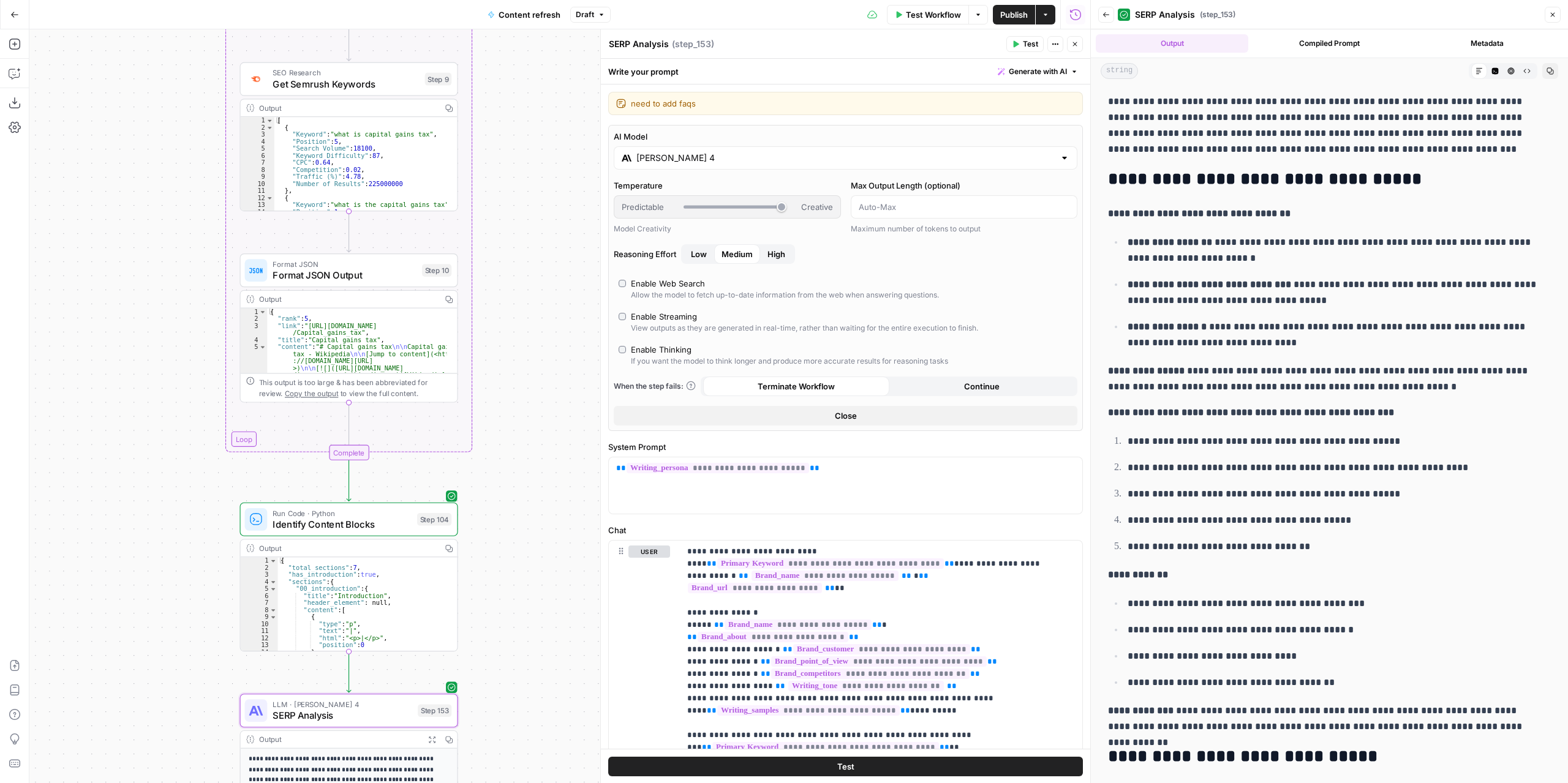
drag, startPoint x: 521, startPoint y: 416, endPoint x: 521, endPoint y: 586, distance: 170.0
click at [523, 595] on div "true false false true false true Workflow Set Inputs Inputs Power Agent Identif…" at bounding box center [560, 406] width 1061 height 754
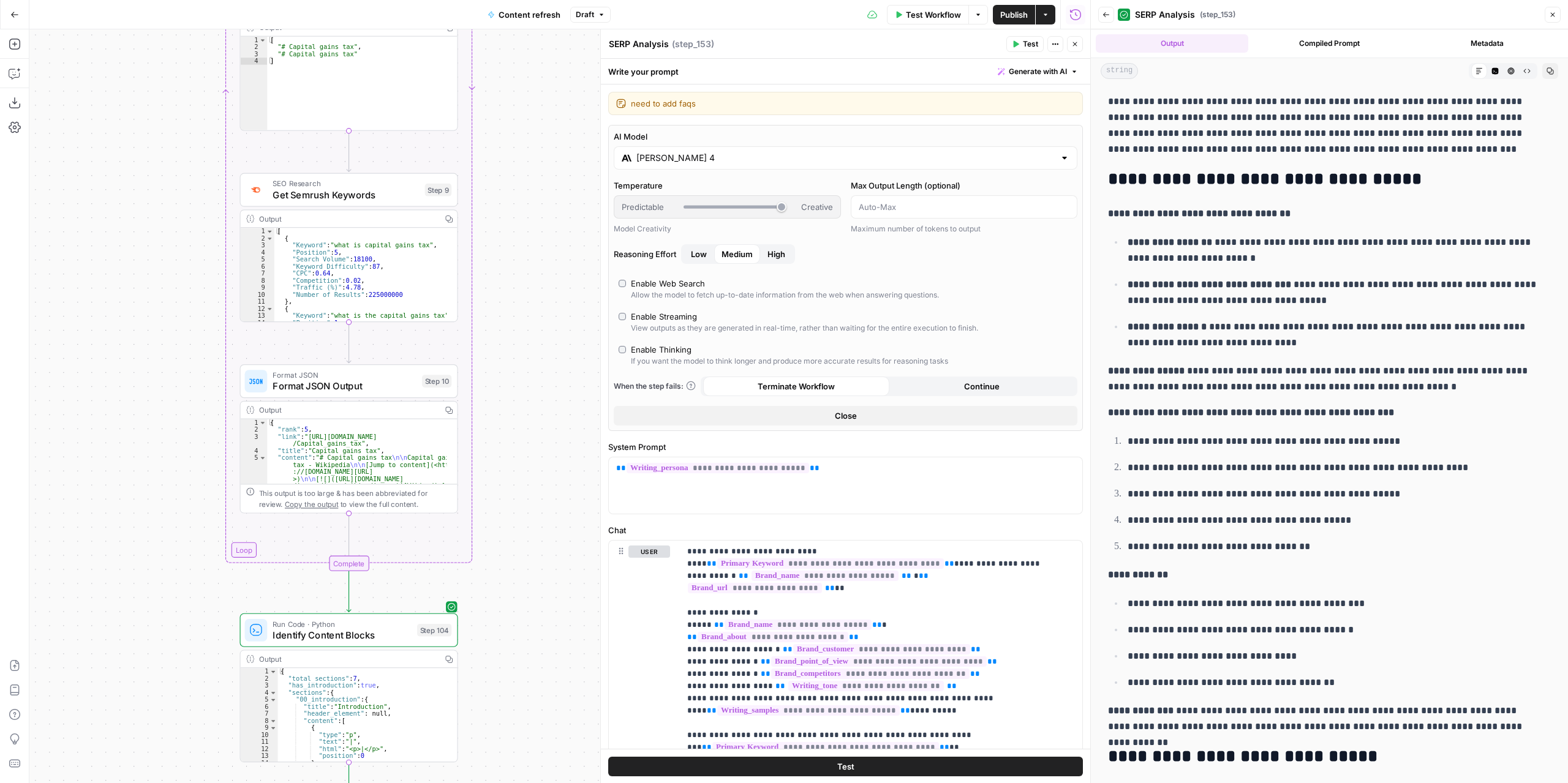
drag, startPoint x: 508, startPoint y: 532, endPoint x: 508, endPoint y: 547, distance: 15.0
click at [508, 547] on div "true false false true false true Workflow Set Inputs Inputs Power Agent Identif…" at bounding box center [560, 406] width 1061 height 754
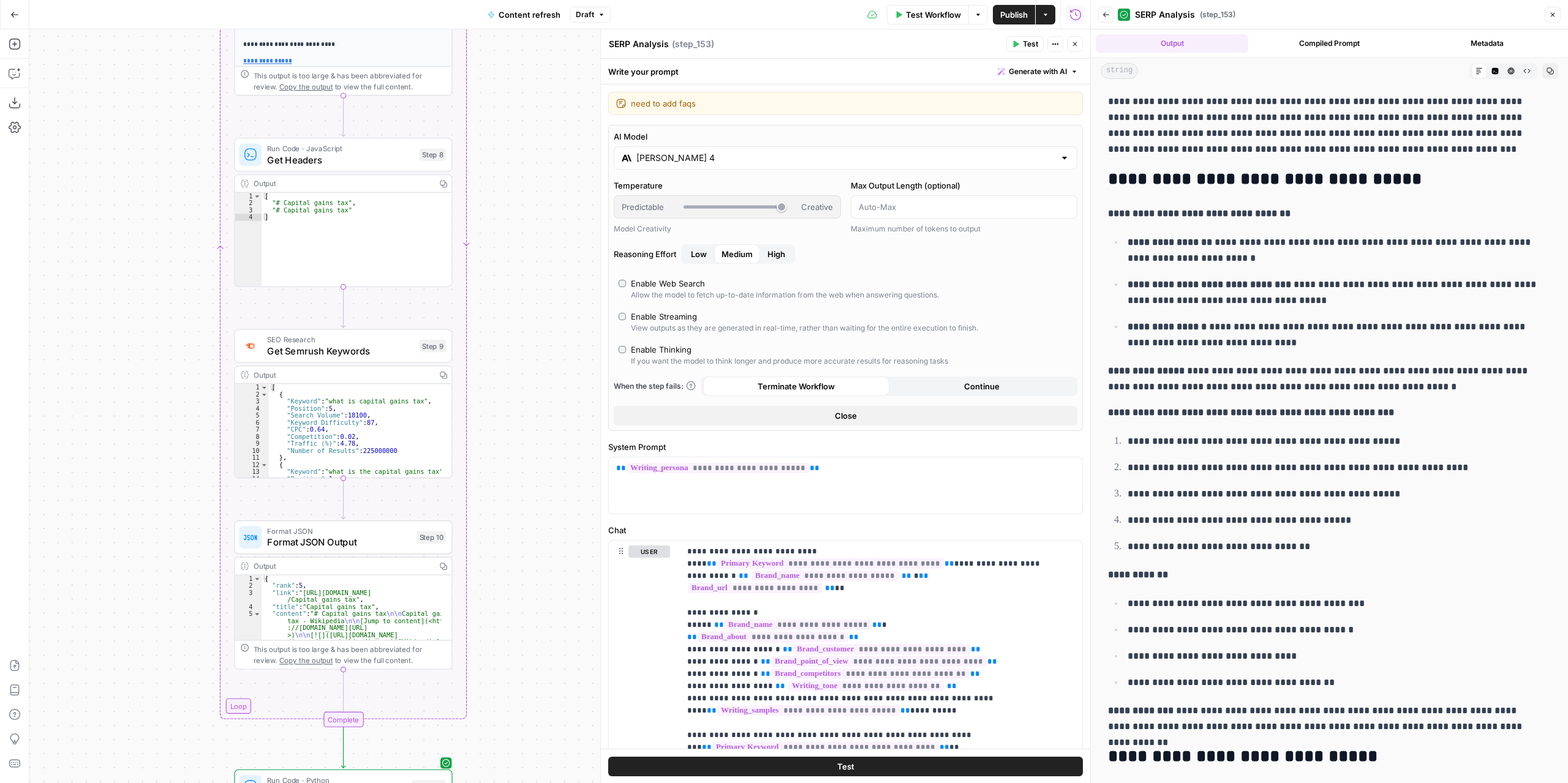
drag, startPoint x: 524, startPoint y: 551, endPoint x: 524, endPoint y: 619, distance: 68.0
click at [524, 619] on div "true false false true false true Workflow Set Inputs Inputs Power Agent Identif…" at bounding box center [560, 406] width 1061 height 754
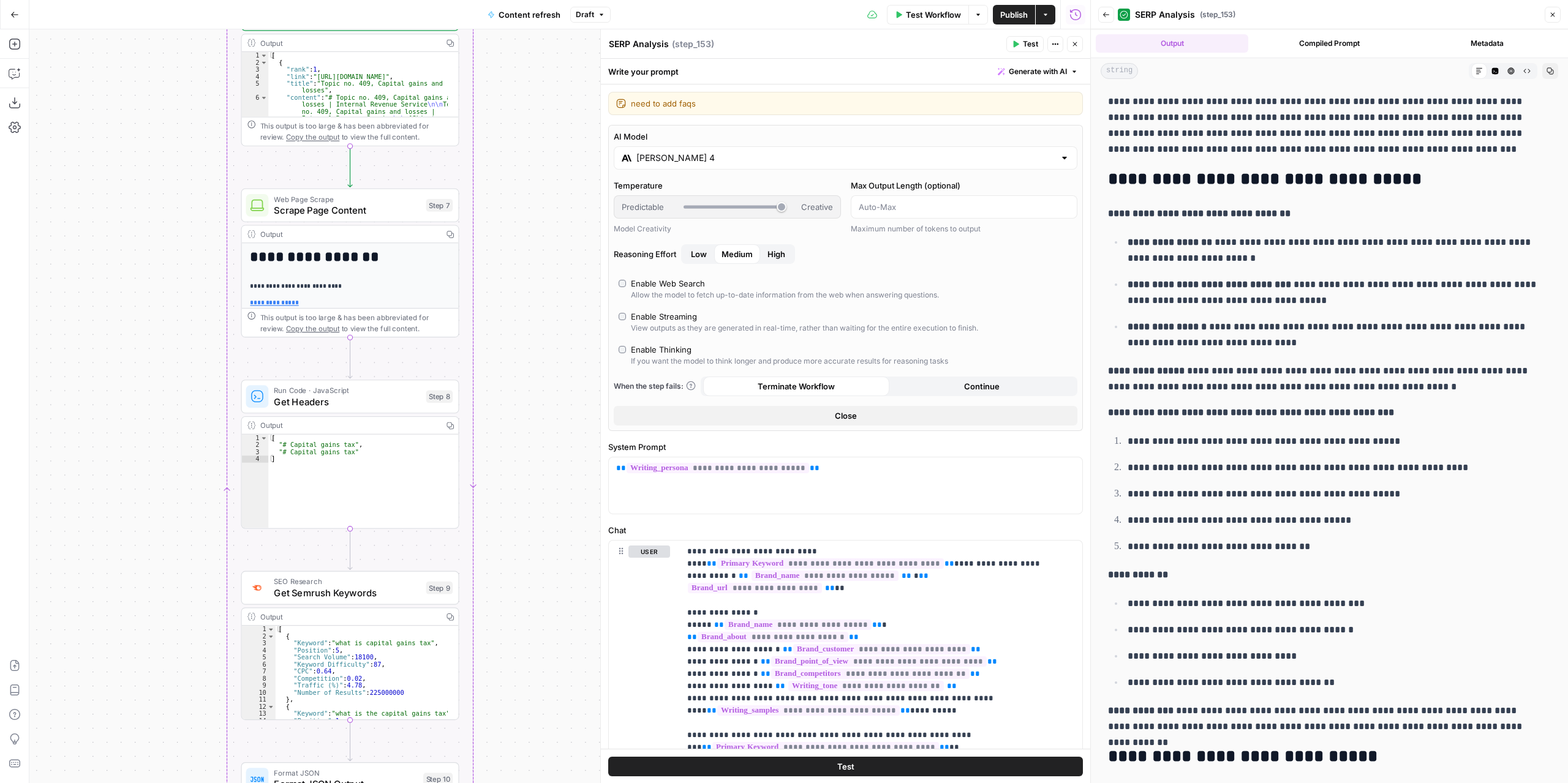
drag, startPoint x: 534, startPoint y: 539, endPoint x: 536, endPoint y: 585, distance: 46.0
click at [537, 597] on div "true false false true false true Workflow Set Inputs Inputs Power Agent Identif…" at bounding box center [560, 406] width 1061 height 754
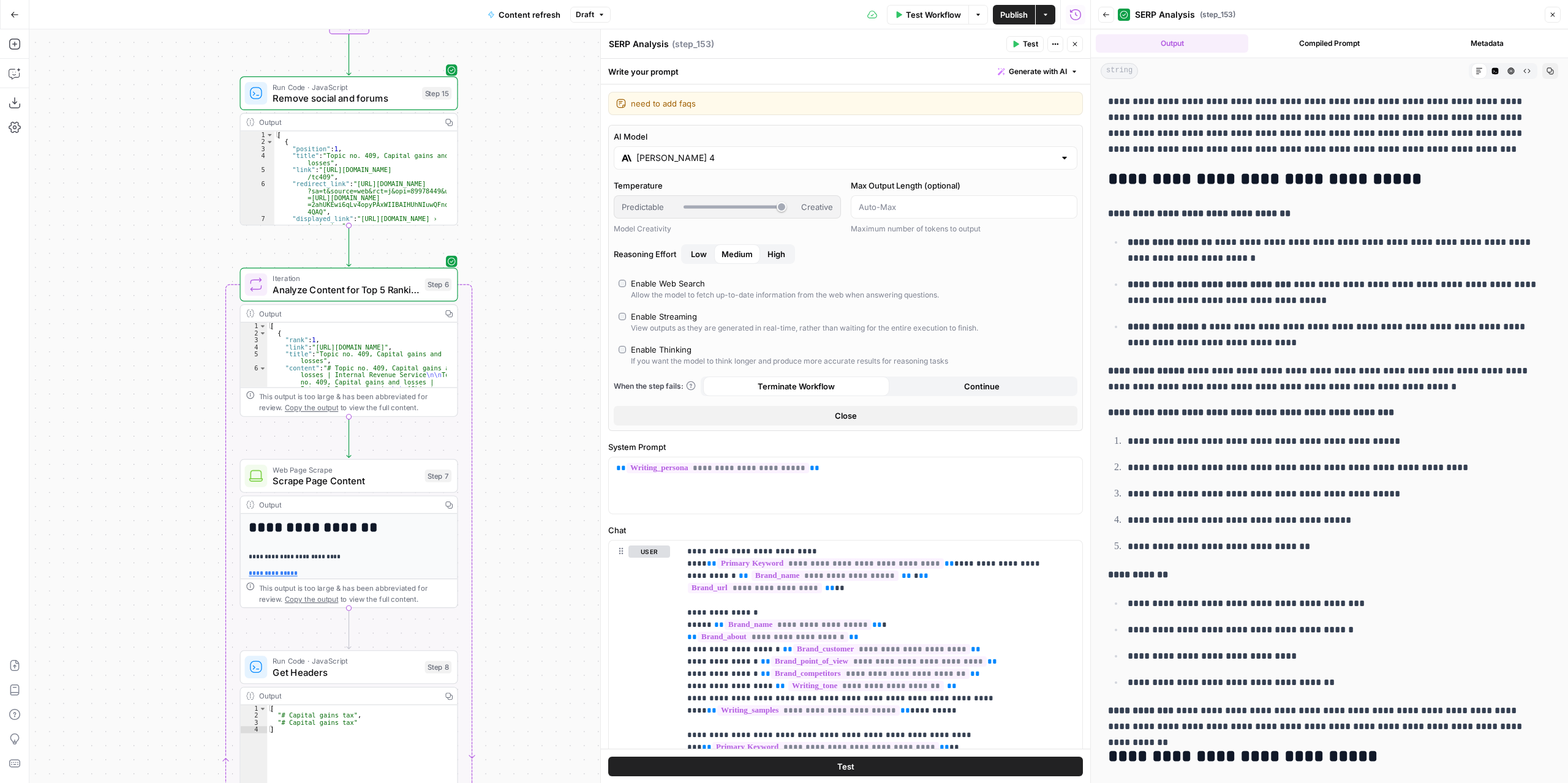
drag, startPoint x: 544, startPoint y: 365, endPoint x: 540, endPoint y: 599, distance: 234.0
click at [540, 602] on div "true false false true false true Workflow Set Inputs Inputs Power Agent Identif…" at bounding box center [560, 406] width 1061 height 754
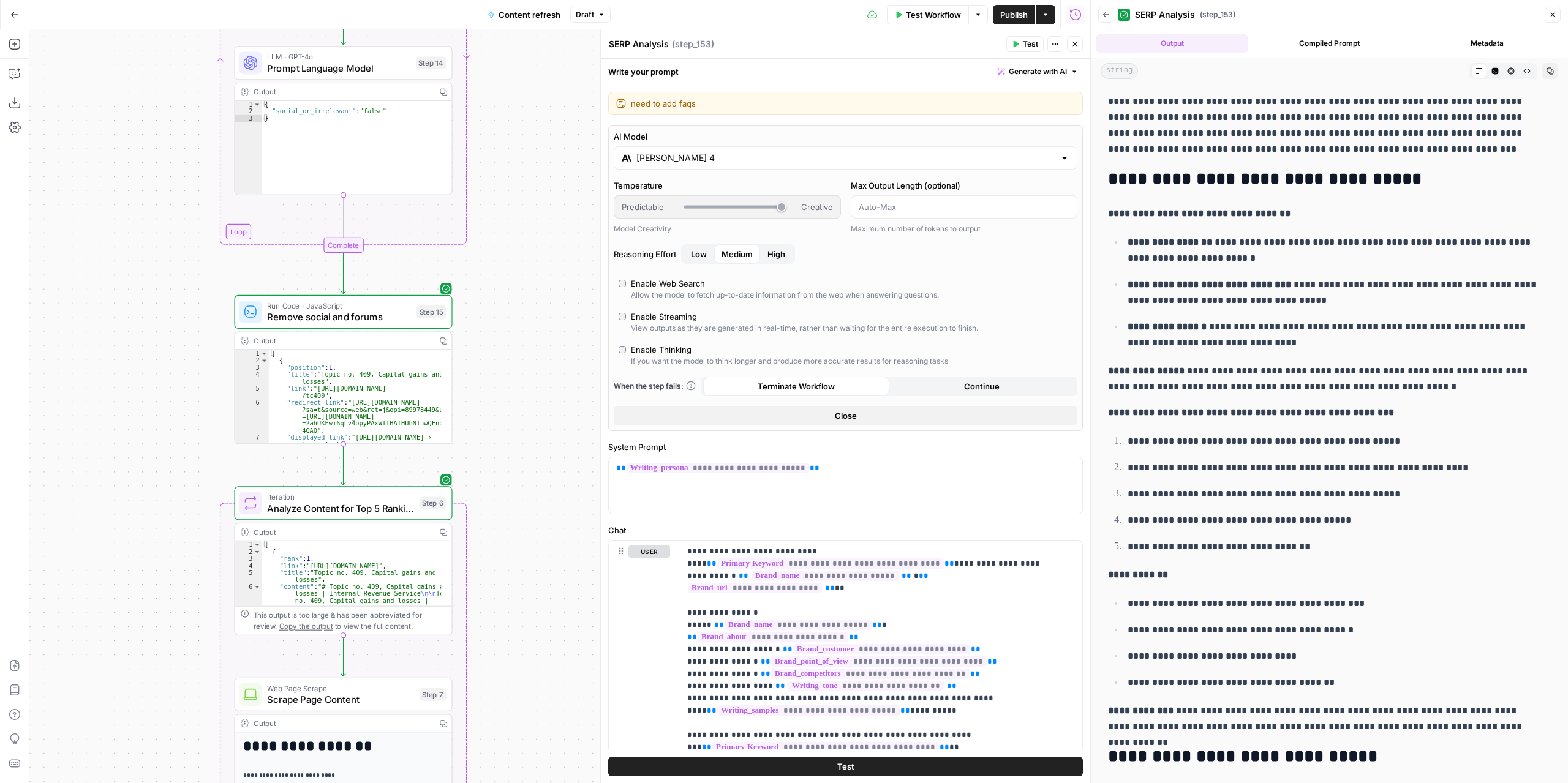
drag, startPoint x: 534, startPoint y: 554, endPoint x: 532, endPoint y: 598, distance: 44.0
click at [532, 597] on div "true false false true false true Workflow Set Inputs Inputs Power Agent Identif…" at bounding box center [560, 406] width 1061 height 754
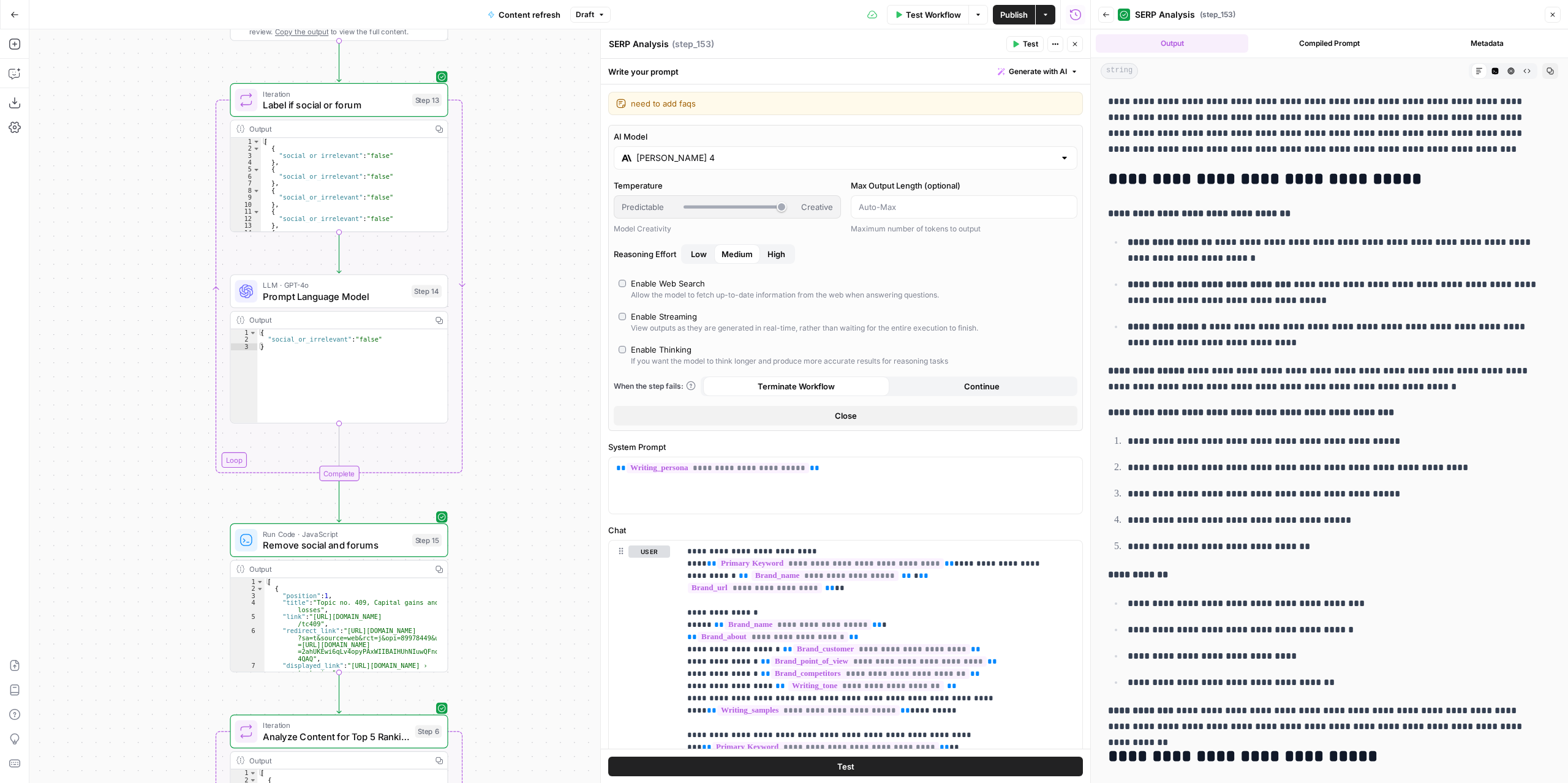
drag, startPoint x: 532, startPoint y: 363, endPoint x: 528, endPoint y: 551, distance: 188.0
click at [530, 556] on div "true false false true false true Workflow Set Inputs Inputs Power Agent Identif…" at bounding box center [560, 406] width 1061 height 754
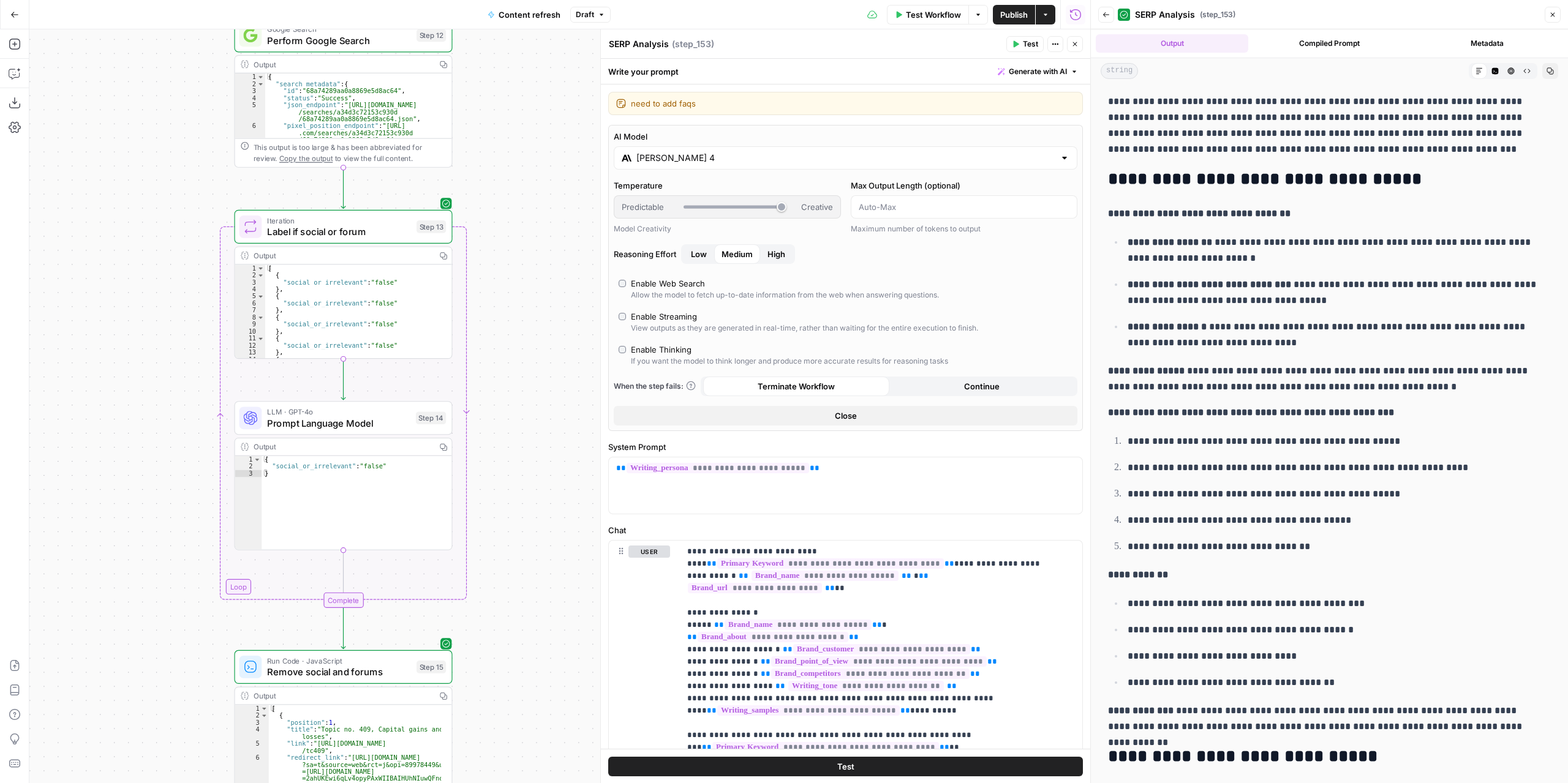
drag, startPoint x: 537, startPoint y: 488, endPoint x: 547, endPoint y: 552, distance: 64.8
click at [547, 552] on div "true false false true false true Workflow Set Inputs Inputs Power Agent Identif…" at bounding box center [560, 406] width 1061 height 754
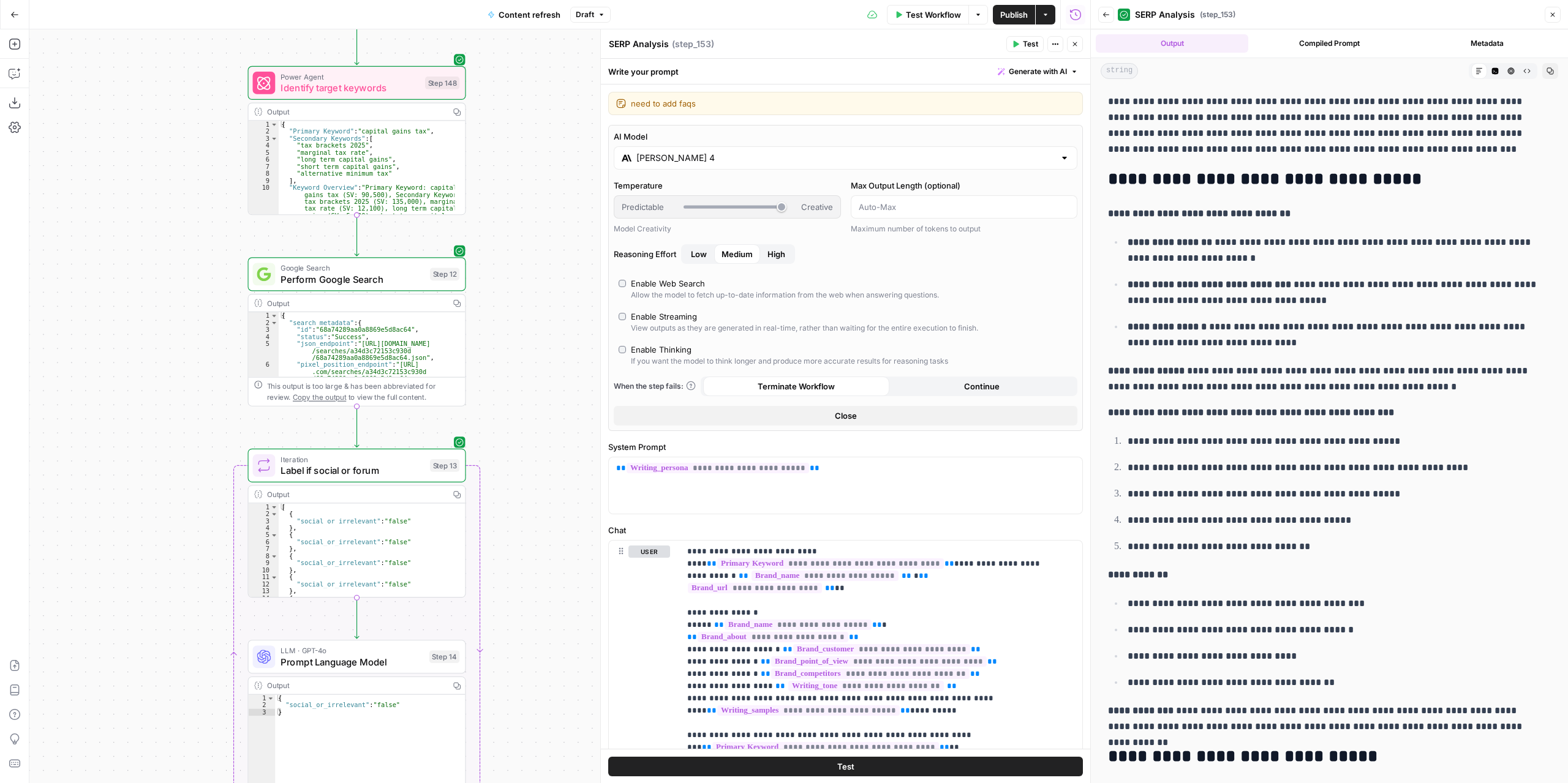
drag, startPoint x: 535, startPoint y: 372, endPoint x: 537, endPoint y: 528, distance: 156.0
click at [540, 550] on div "true false false true false true Workflow Set Inputs Inputs Power Agent Identif…" at bounding box center [560, 406] width 1061 height 754
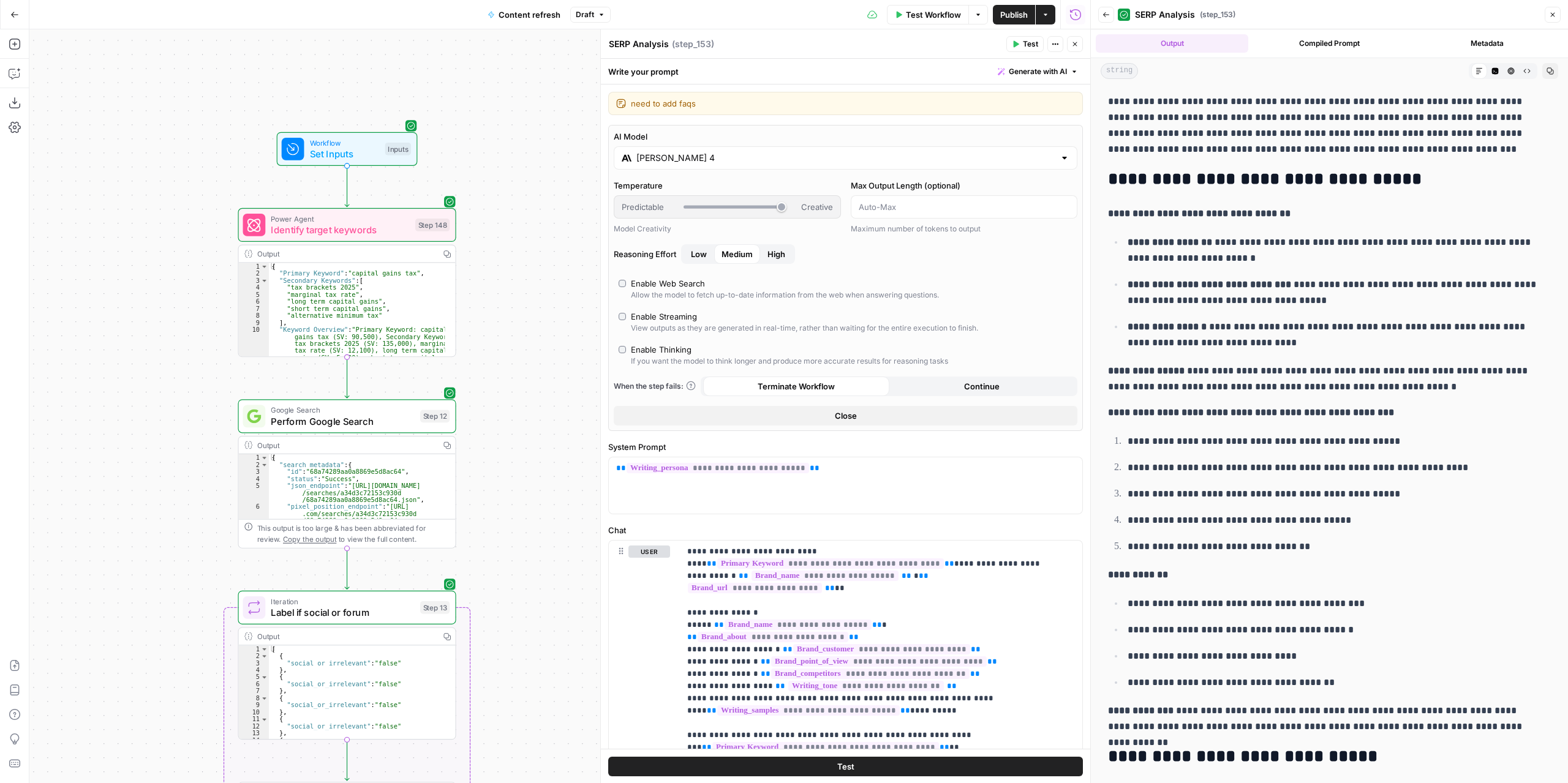
drag, startPoint x: 522, startPoint y: 531, endPoint x: 520, endPoint y: 552, distance: 21.1
click at [520, 552] on div "true false false true false true Workflow Set Inputs Inputs Power Agent Identif…" at bounding box center [560, 406] width 1061 height 754
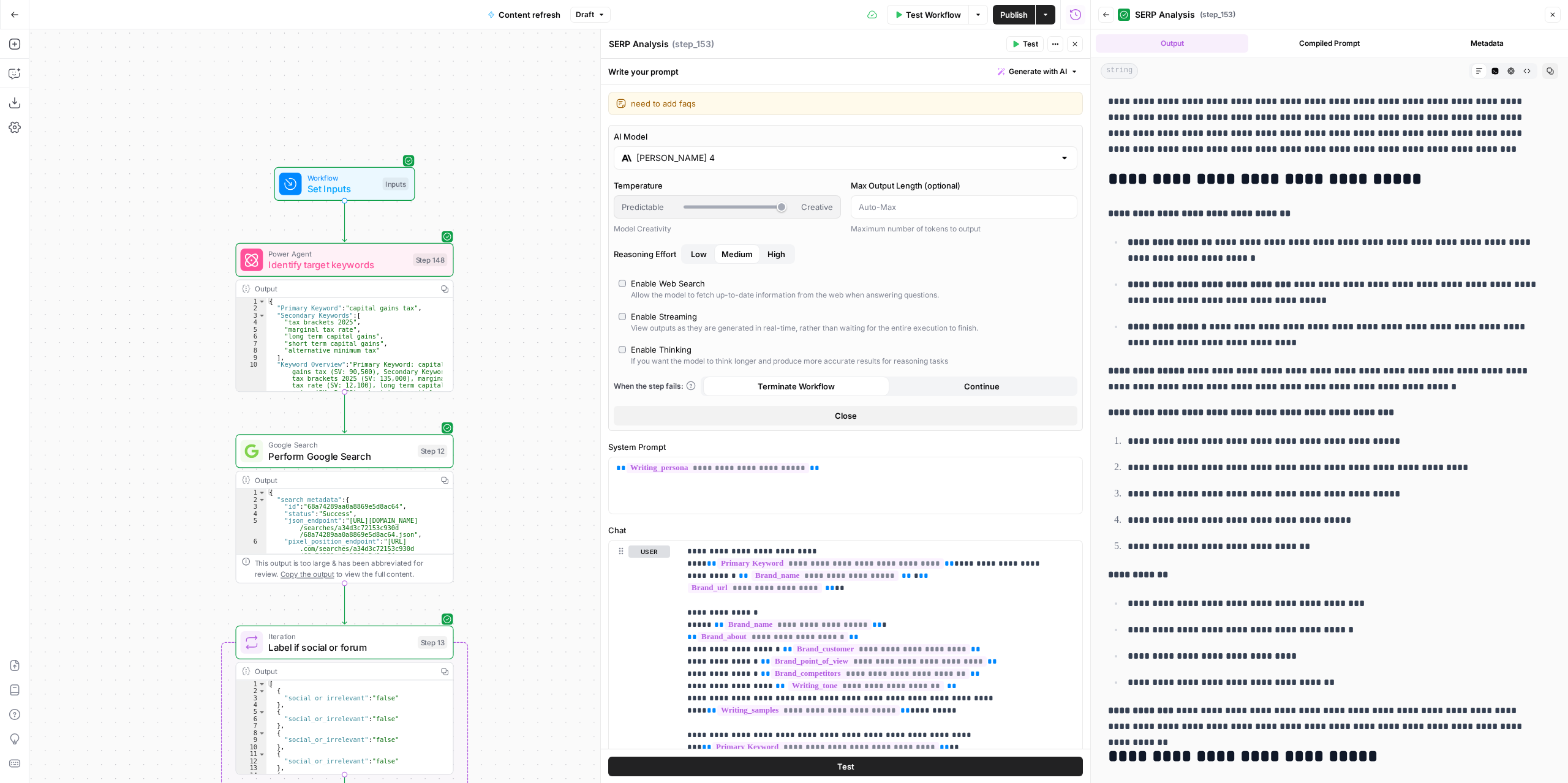
click at [520, 421] on div "true false false true false true Workflow Set Inputs Inputs Power Agent Identif…" at bounding box center [560, 406] width 1061 height 754
click at [534, 258] on div "true false false true false true Workflow Set Inputs Inputs Power Agent Identif…" at bounding box center [560, 406] width 1061 height 754
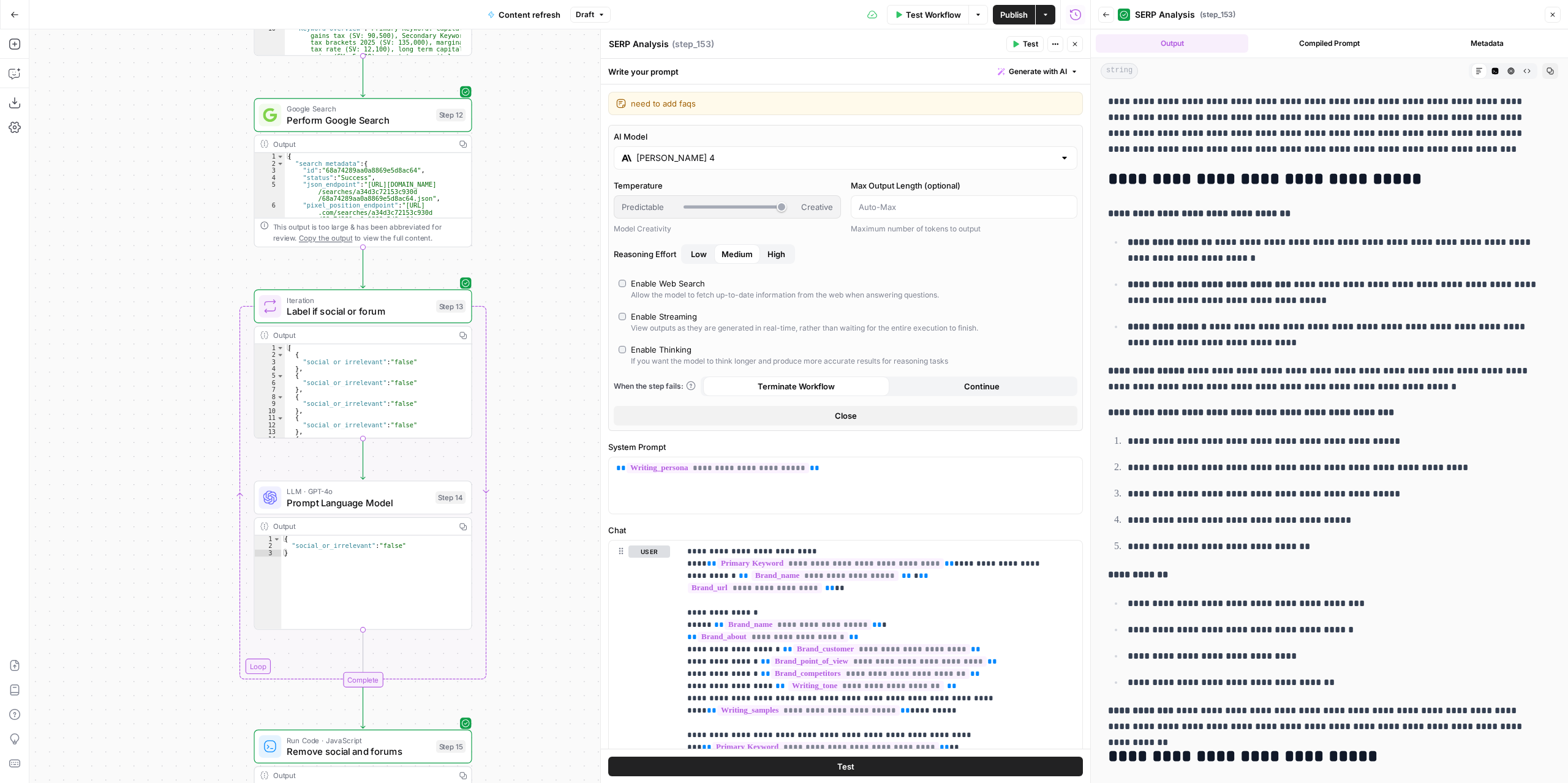
click at [553, 268] on div "true false false true false true Workflow Set Inputs Inputs Power Agent Identif…" at bounding box center [560, 406] width 1061 height 754
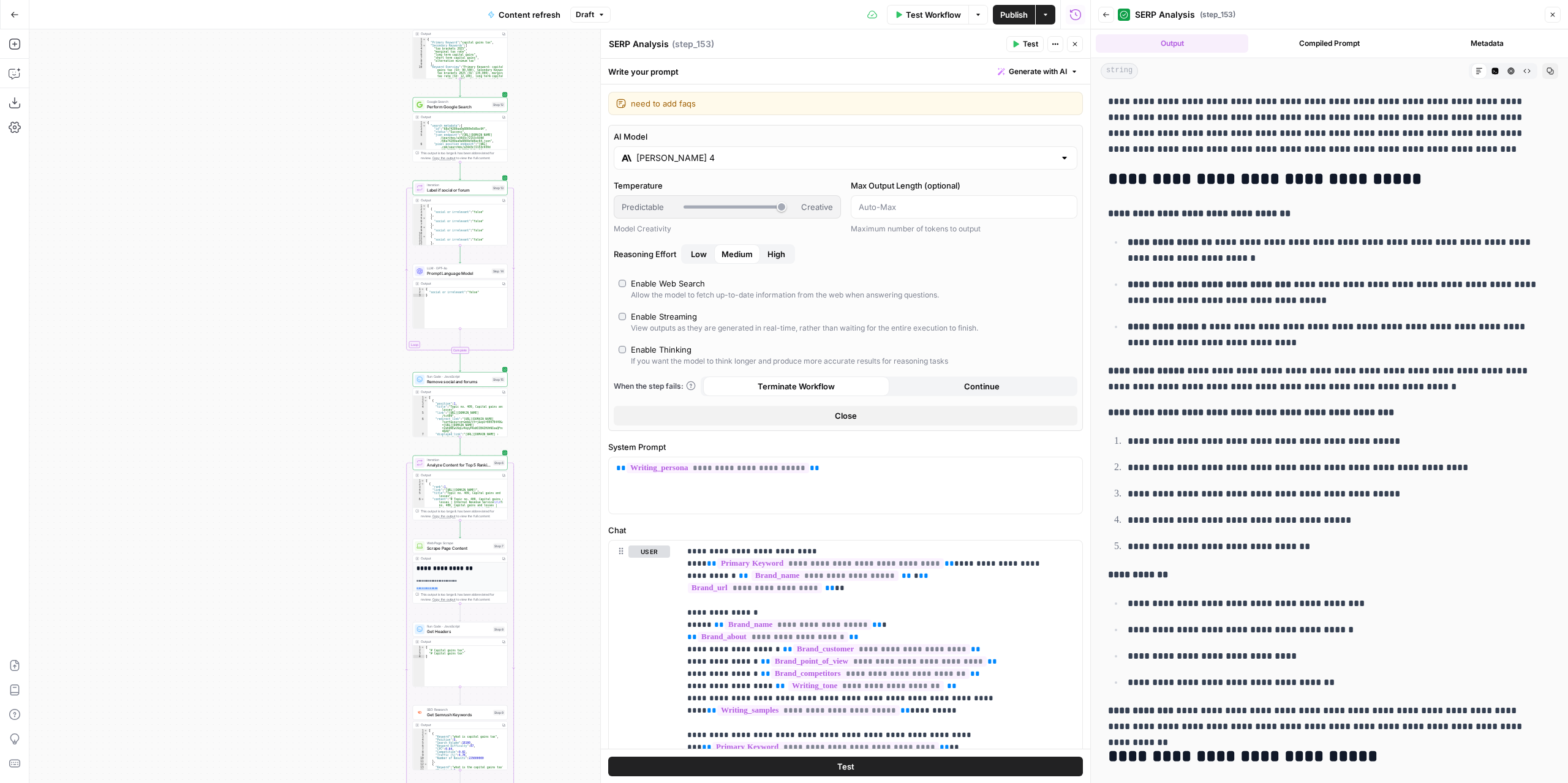
drag, startPoint x: 537, startPoint y: 465, endPoint x: 481, endPoint y: 98, distance: 371.2
click at [483, 105] on div "true false false true false true Workflow Set Inputs Inputs Power Agent Identif…" at bounding box center [560, 406] width 1061 height 754
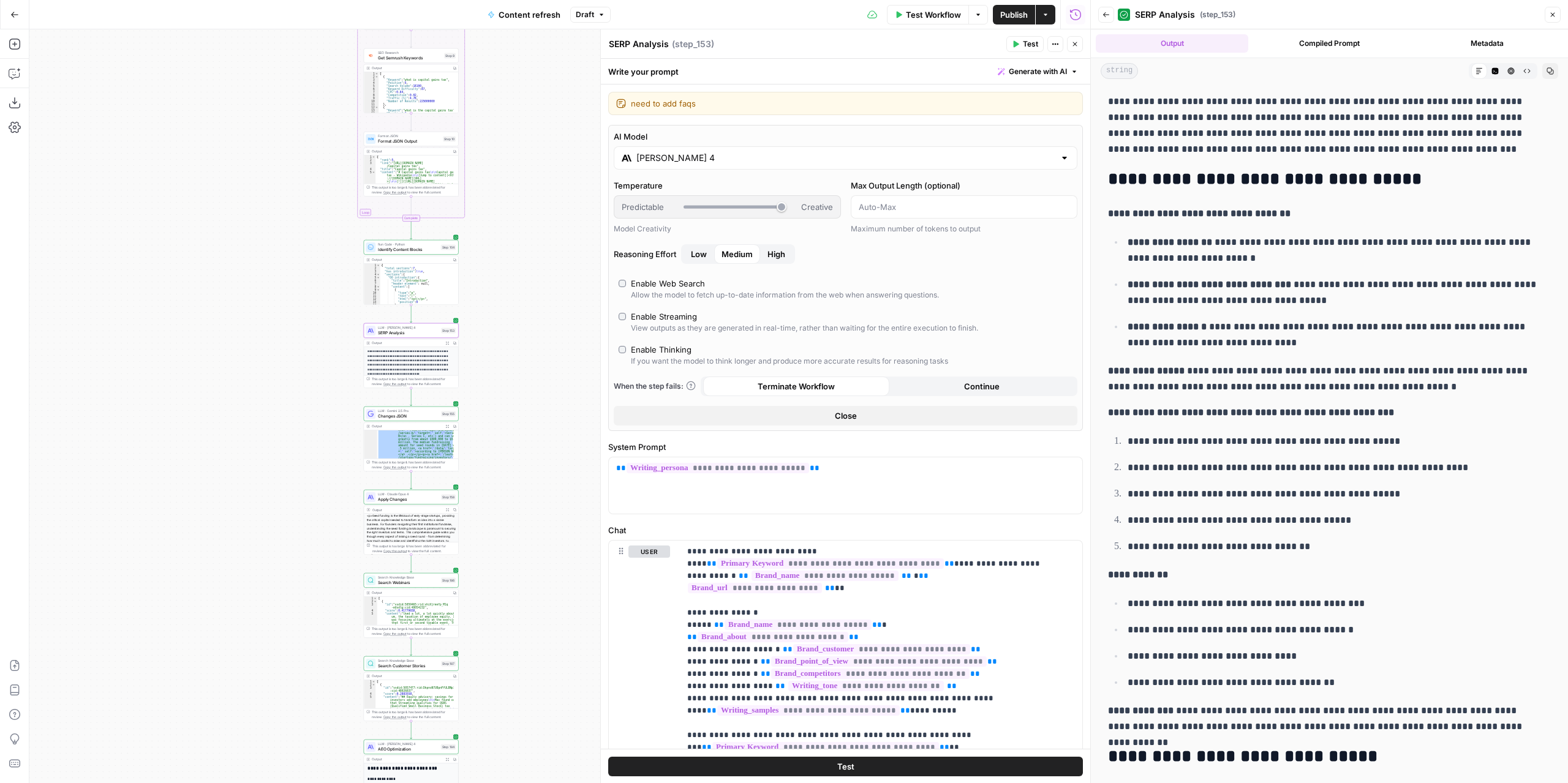
drag, startPoint x: 497, startPoint y: 448, endPoint x: 514, endPoint y: 221, distance: 227.6
click at [514, 221] on div "true false false true false true Workflow Set Inputs Inputs Power Agent Identif…" at bounding box center [560, 406] width 1061 height 754
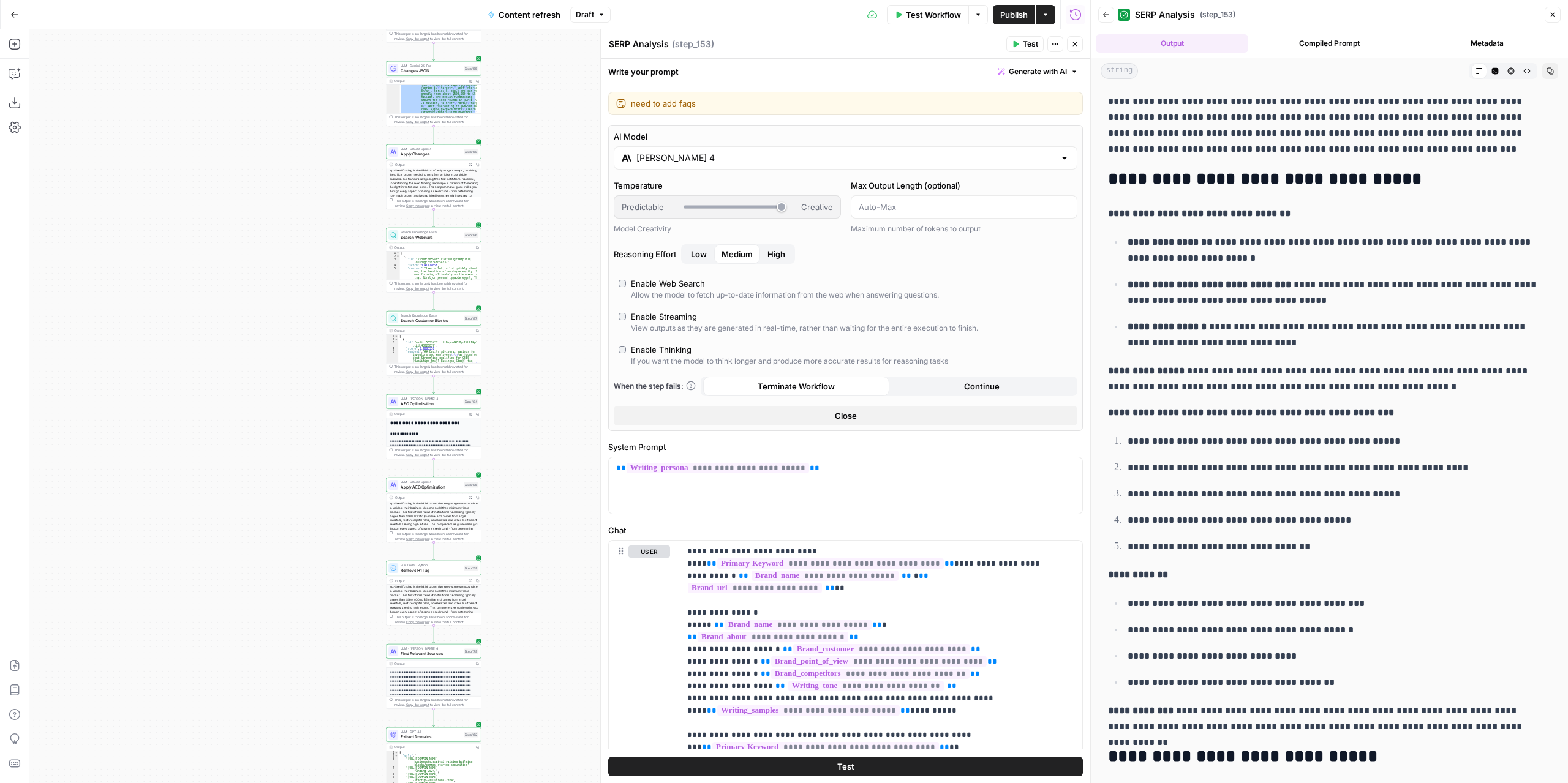
drag, startPoint x: 535, startPoint y: 220, endPoint x: 540, endPoint y: 158, distance: 62.2
click at [540, 173] on div "true false false true false true Workflow Set Inputs Inputs Power Agent Identif…" at bounding box center [560, 406] width 1061 height 754
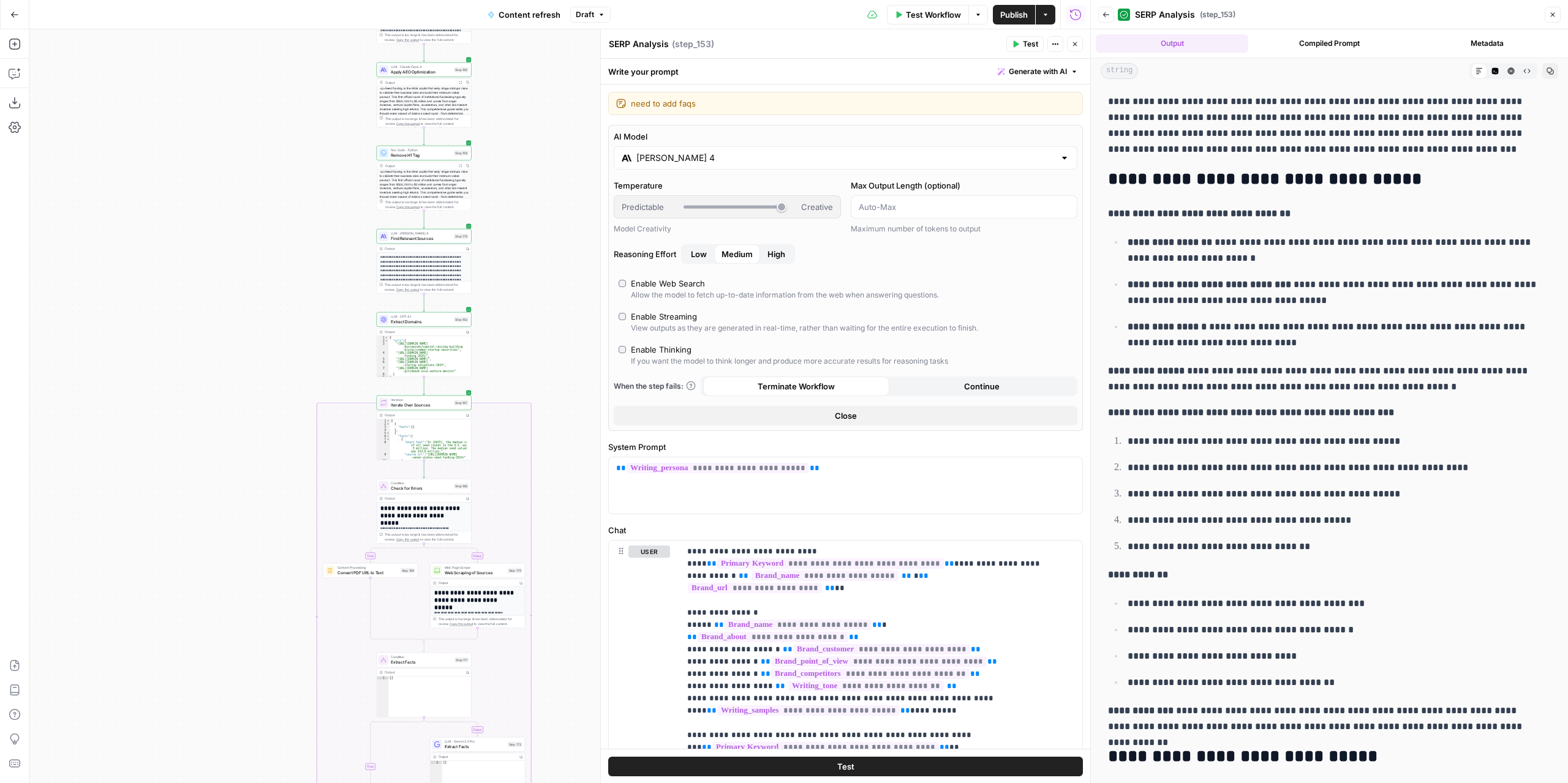
drag, startPoint x: 516, startPoint y: 177, endPoint x: 516, endPoint y: 139, distance: 38.0
click at [516, 139] on div "true false false true false true Workflow Set Inputs Inputs Power Agent Identif…" at bounding box center [560, 406] width 1061 height 754
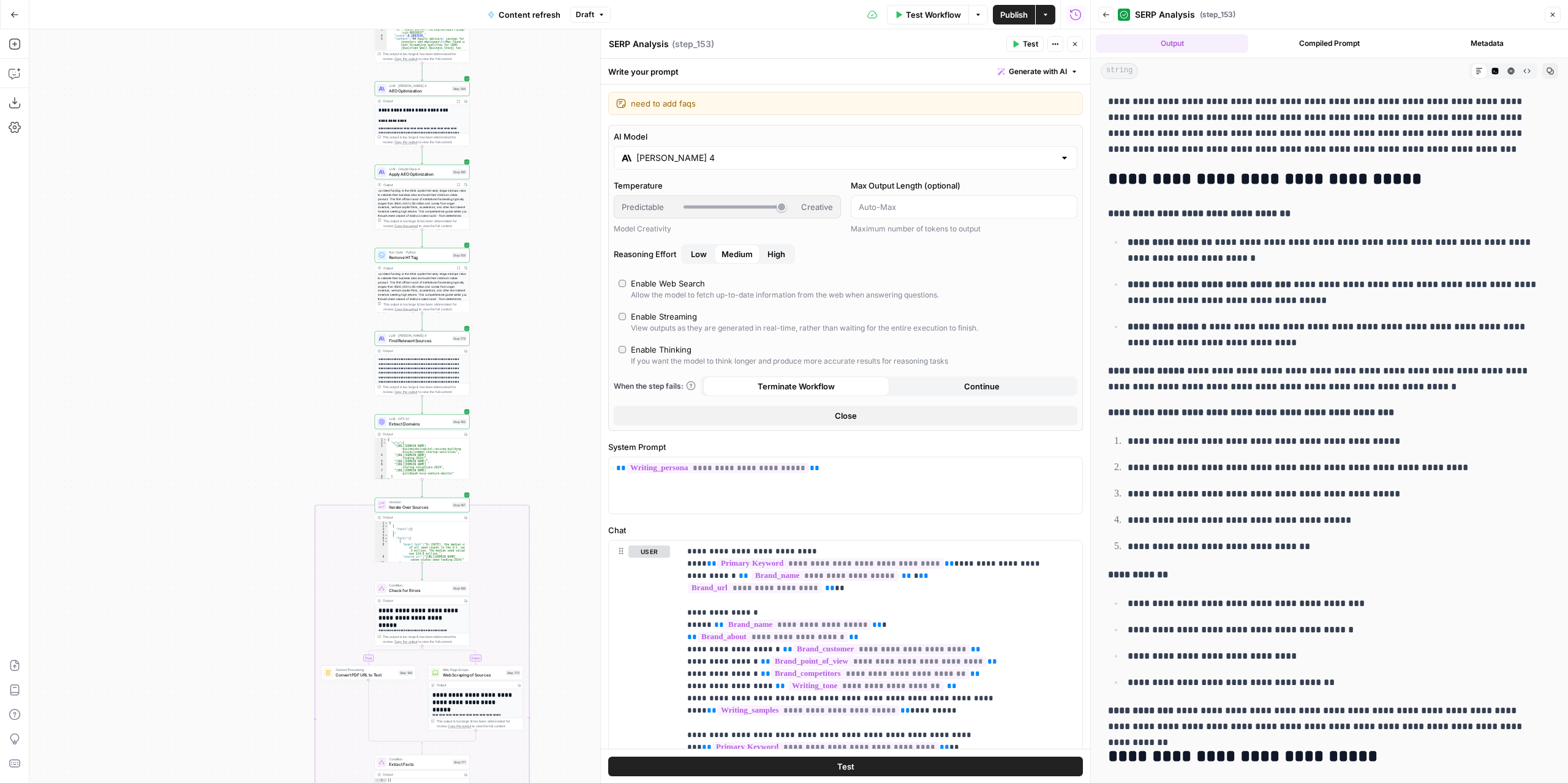
drag, startPoint x: 516, startPoint y: 139, endPoint x: 514, endPoint y: 257, distance: 118.0
click at [514, 257] on div "true false false true false true Workflow Set Inputs Inputs Power Agent Identif…" at bounding box center [560, 406] width 1061 height 754
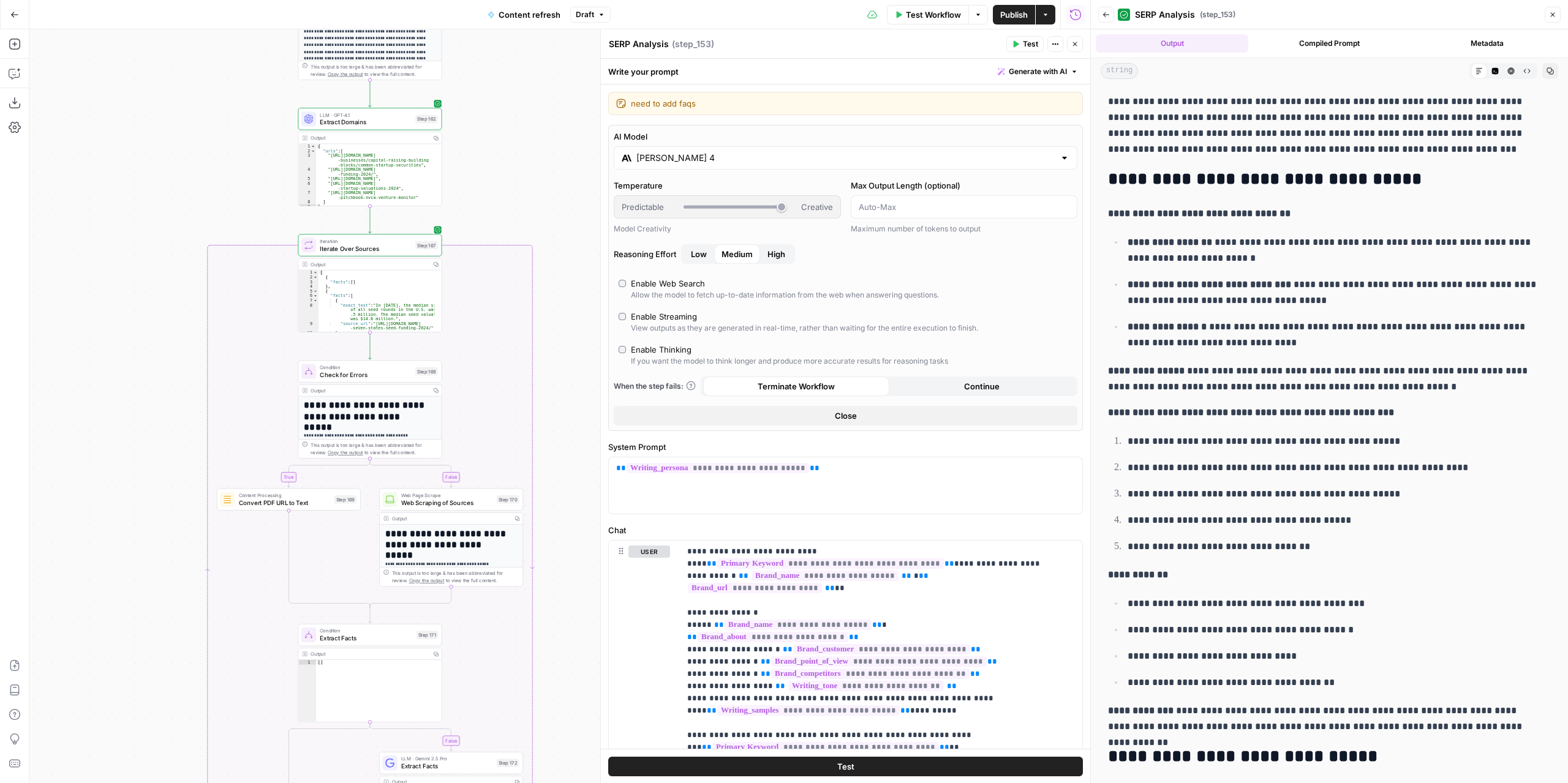
drag, startPoint x: 526, startPoint y: 121, endPoint x: 526, endPoint y: 12, distance: 109.0
click at [527, 13] on div "Go Back Content refresh Draft Test Workflow Options Publish Actions Run History…" at bounding box center [545, 392] width 1090 height 783
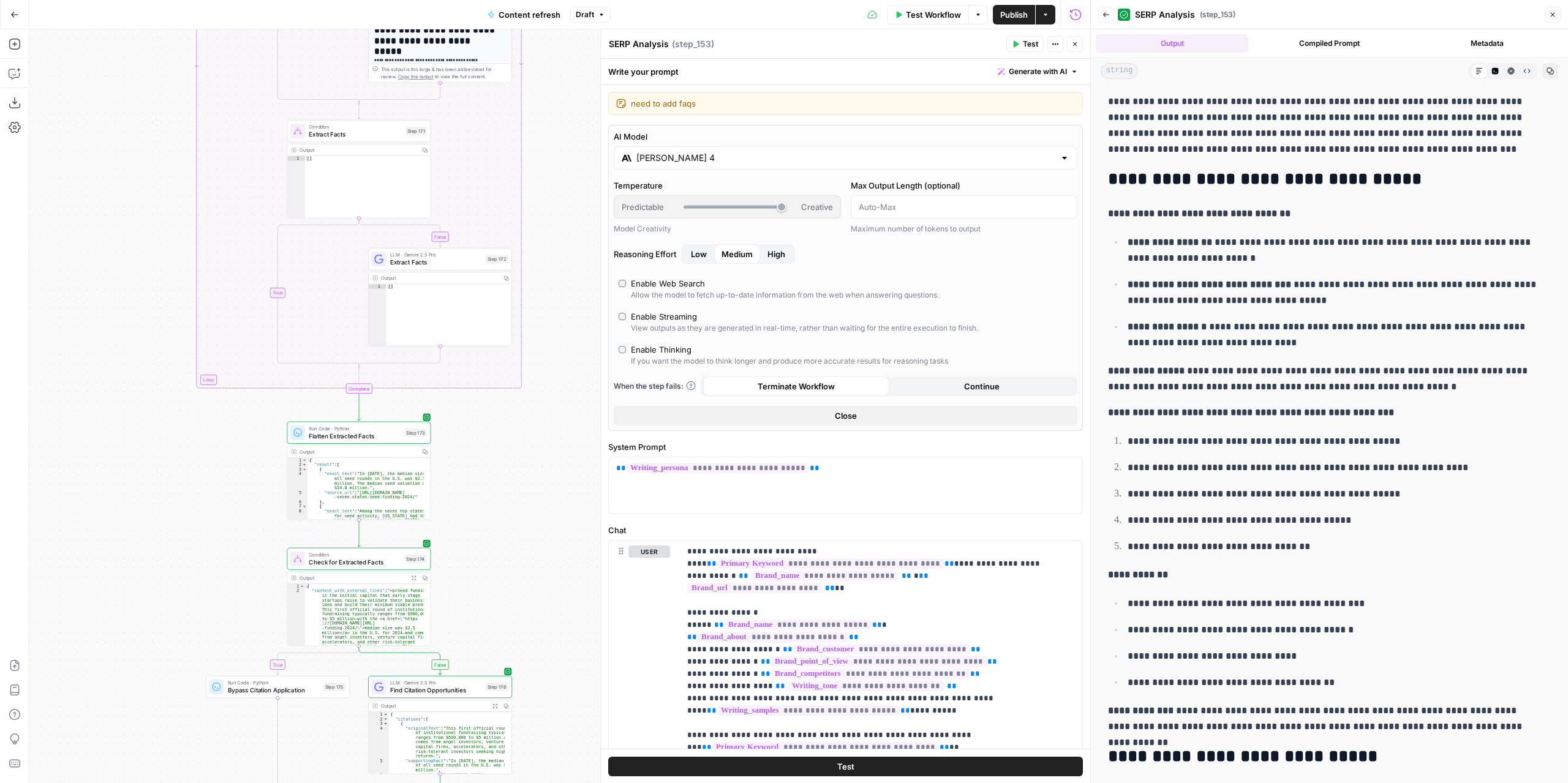
drag, startPoint x: 582, startPoint y: 582, endPoint x: 569, endPoint y: 186, distance: 396.2
click at [569, 186] on div "true false false true false true Workflow Set Inputs Inputs Power Agent Identif…" at bounding box center [560, 406] width 1061 height 754
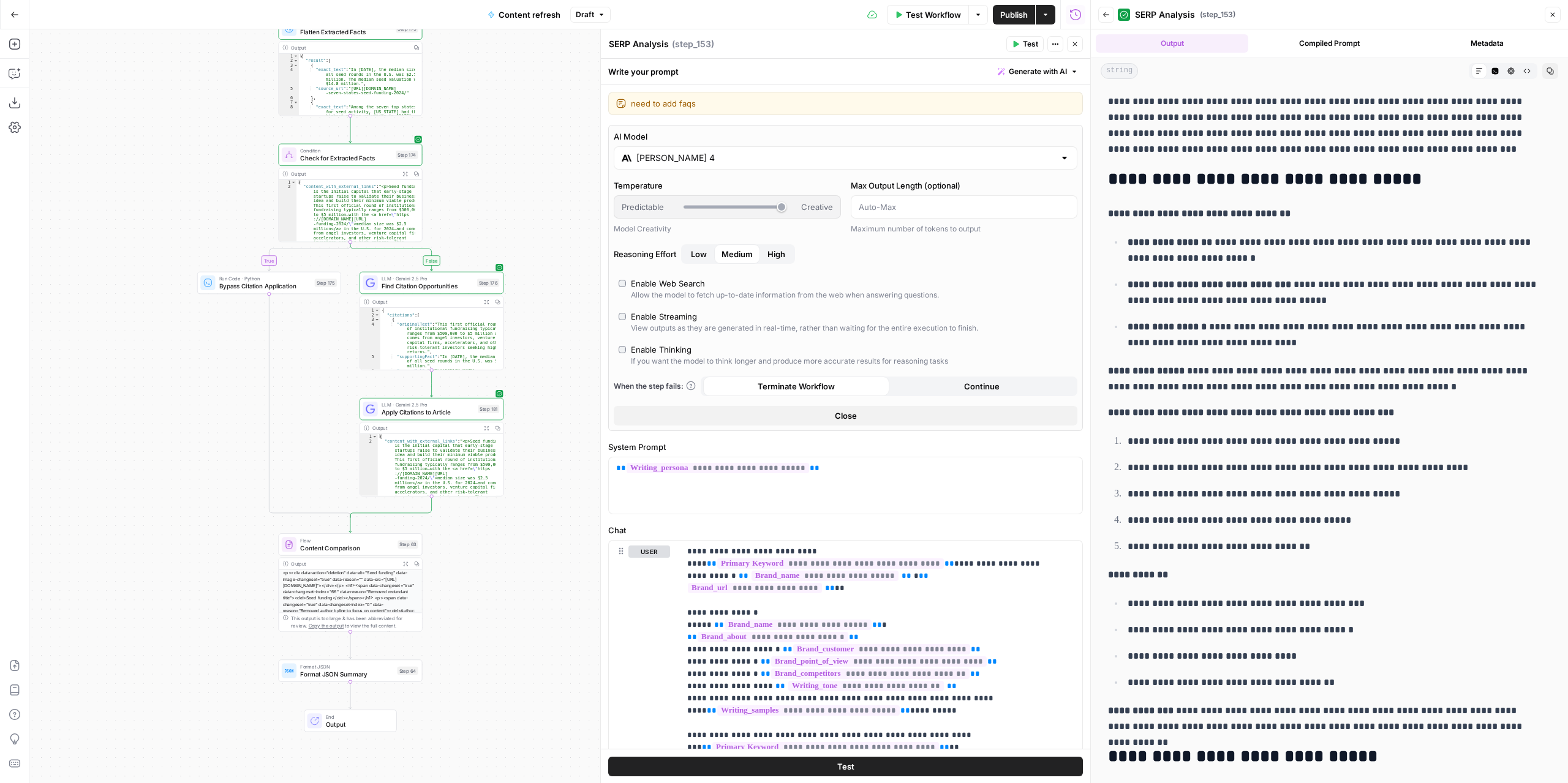
drag, startPoint x: 535, startPoint y: 500, endPoint x: 529, endPoint y: 74, distance: 426.0
click at [529, 78] on div "true false false true false true Workflow Set Inputs Inputs Power Agent Identif…" at bounding box center [560, 406] width 1061 height 754
click at [373, 539] on span "Content Comparison" at bounding box center [347, 541] width 94 height 9
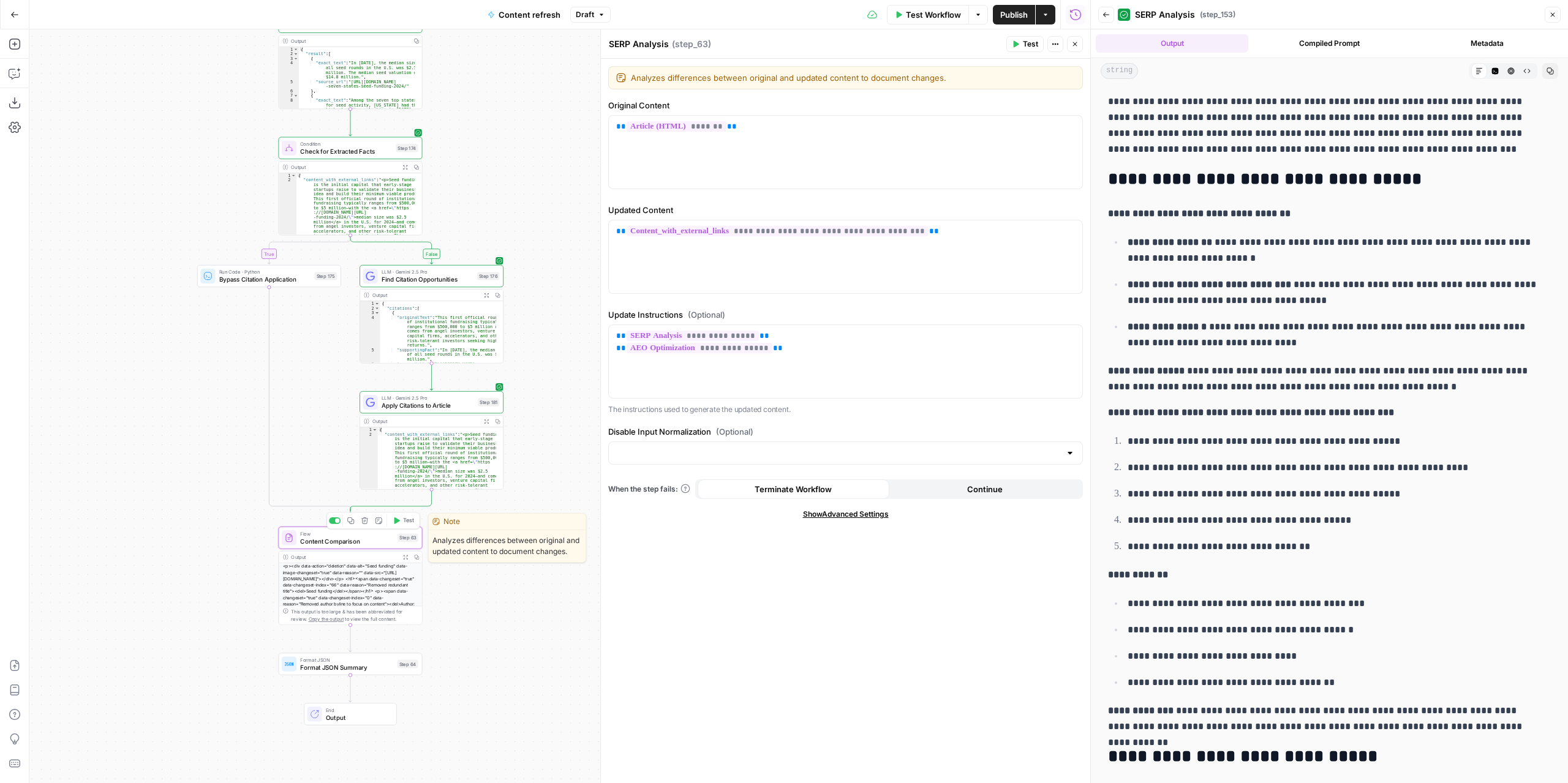
type textarea "Content Comparison"
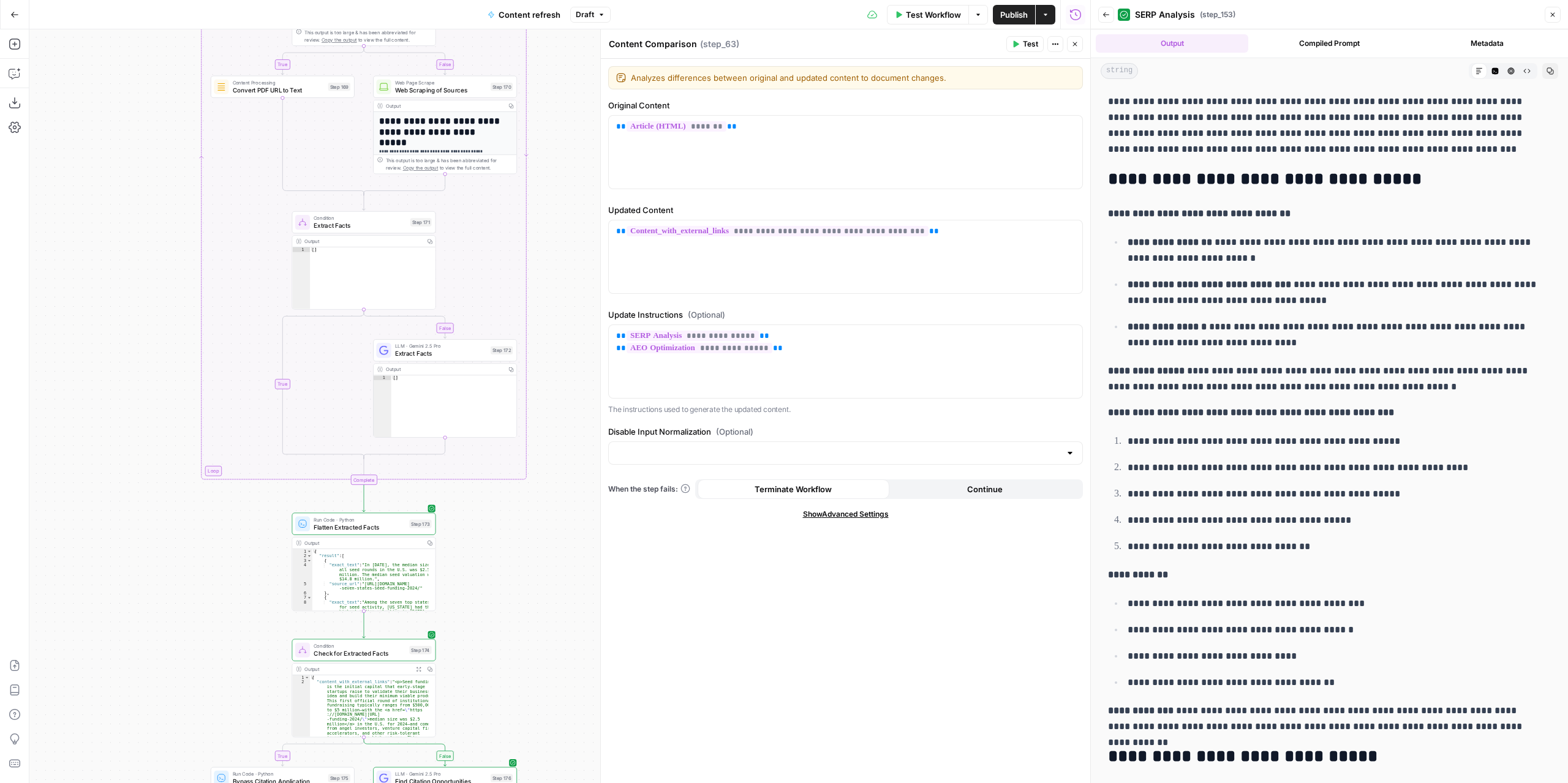
drag, startPoint x: 529, startPoint y: 224, endPoint x: 543, endPoint y: 726, distance: 502.2
click at [543, 726] on div "true false false true false true Workflow Set Inputs Inputs Power Agent Identif…" at bounding box center [560, 406] width 1061 height 754
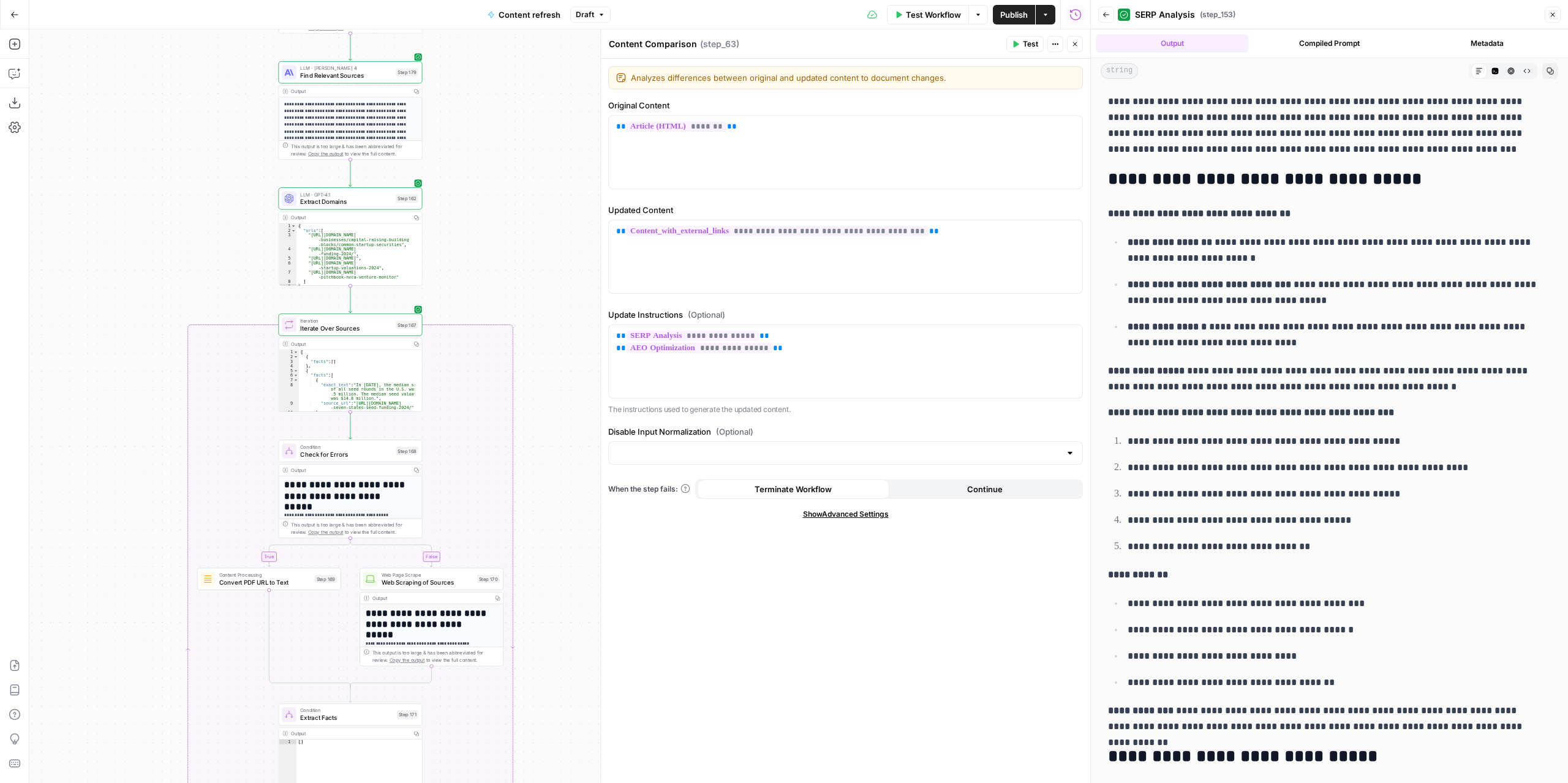
drag, startPoint x: 580, startPoint y: 315, endPoint x: 567, endPoint y: 807, distance: 492.2
click at [567, 782] on html "Carta New Home Browse Your Data Usage Settings Recent Grids [DEMO] Content Refr…" at bounding box center [784, 392] width 1568 height 783
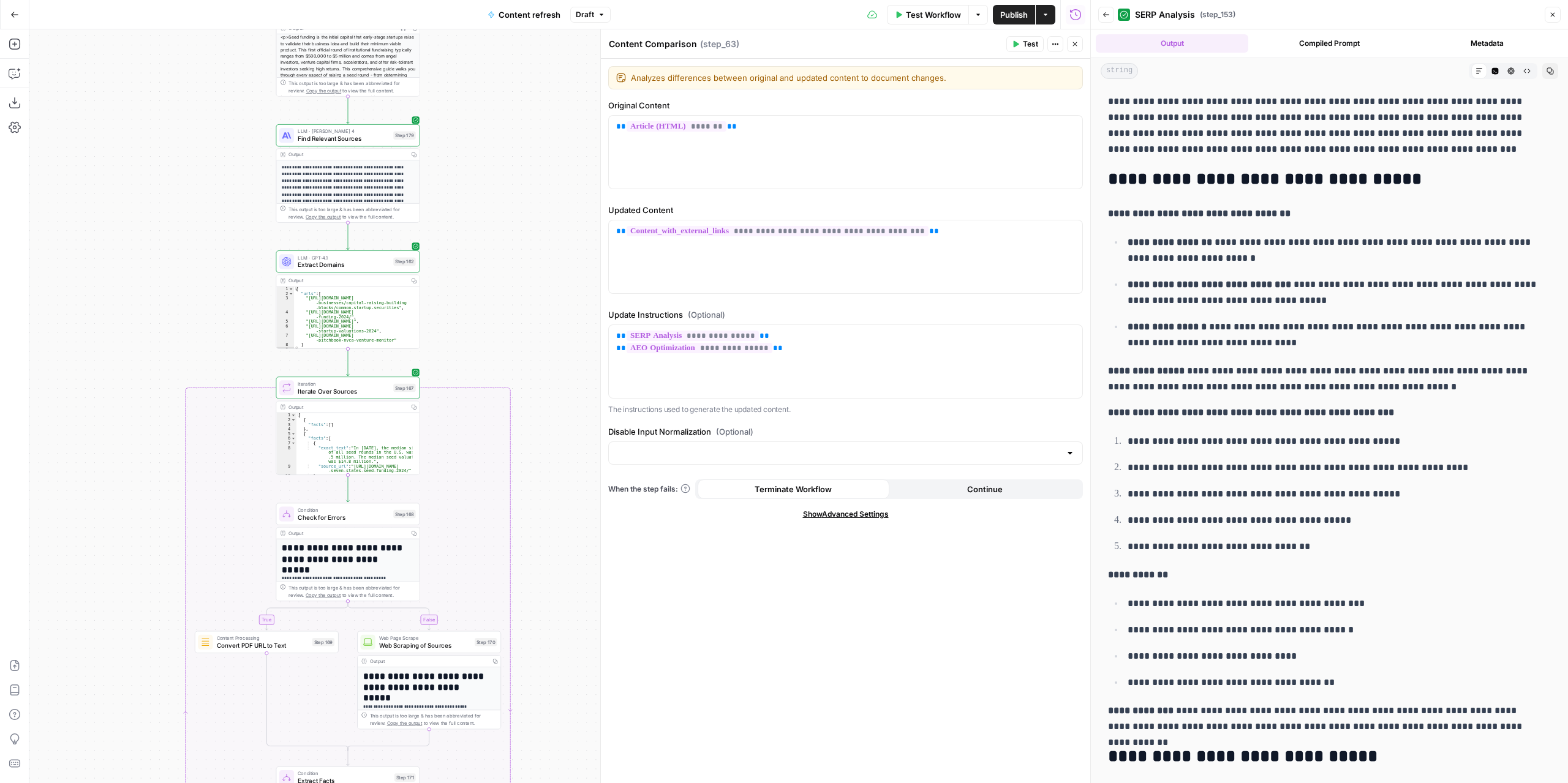
drag, startPoint x: 530, startPoint y: 290, endPoint x: 523, endPoint y: 710, distance: 420.1
click at [523, 719] on div "true false false true false true Workflow Set Inputs Inputs Power Agent Identif…" at bounding box center [560, 406] width 1061 height 754
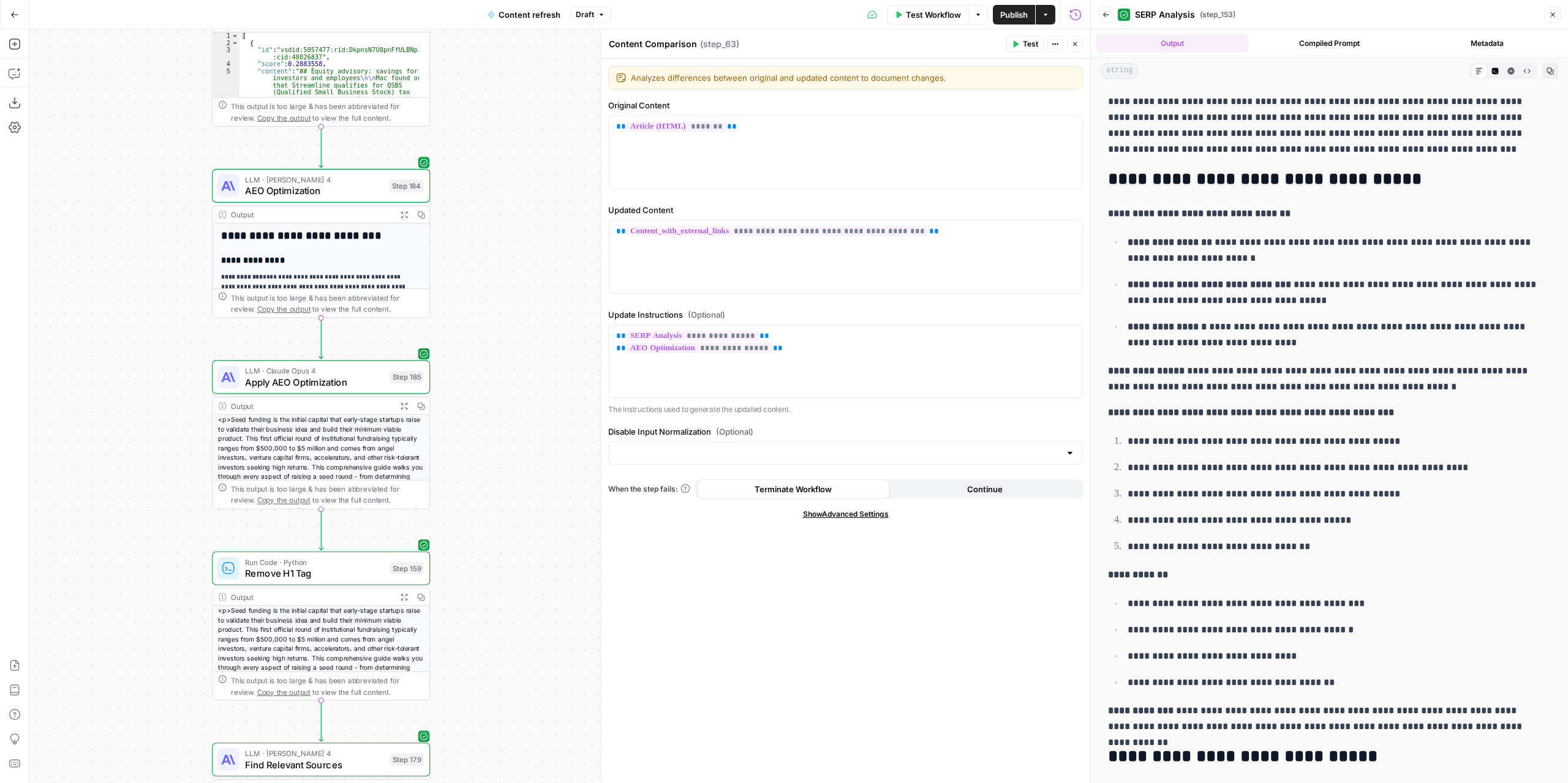
drag, startPoint x: 508, startPoint y: 410, endPoint x: 524, endPoint y: 510, distance: 101.3
click at [524, 510] on div "true false false true false true Workflow Set Inputs Inputs Power Agent Identif…" at bounding box center [560, 406] width 1061 height 754
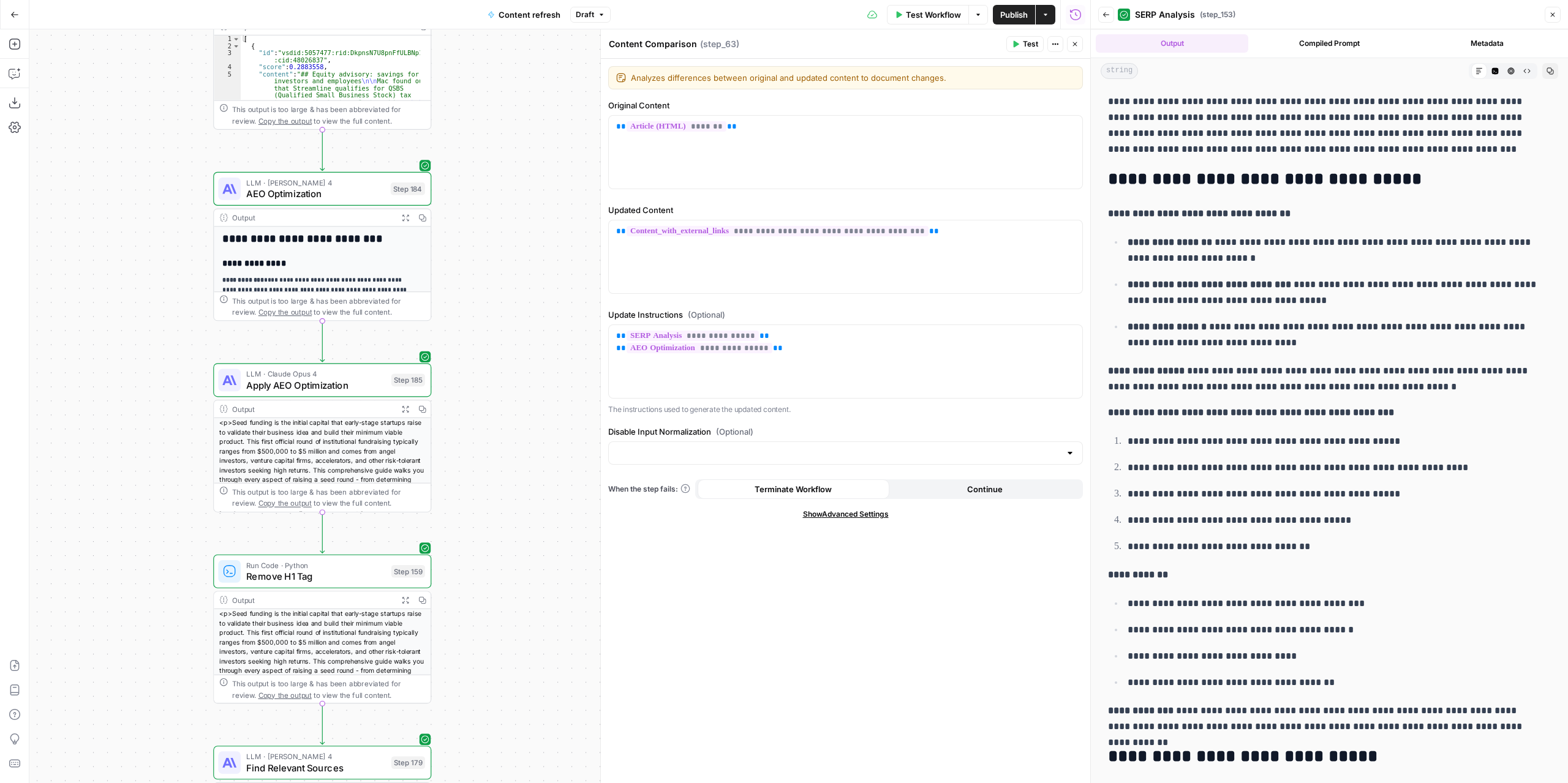
click at [403, 216] on icon "button" at bounding box center [406, 218] width 8 height 8
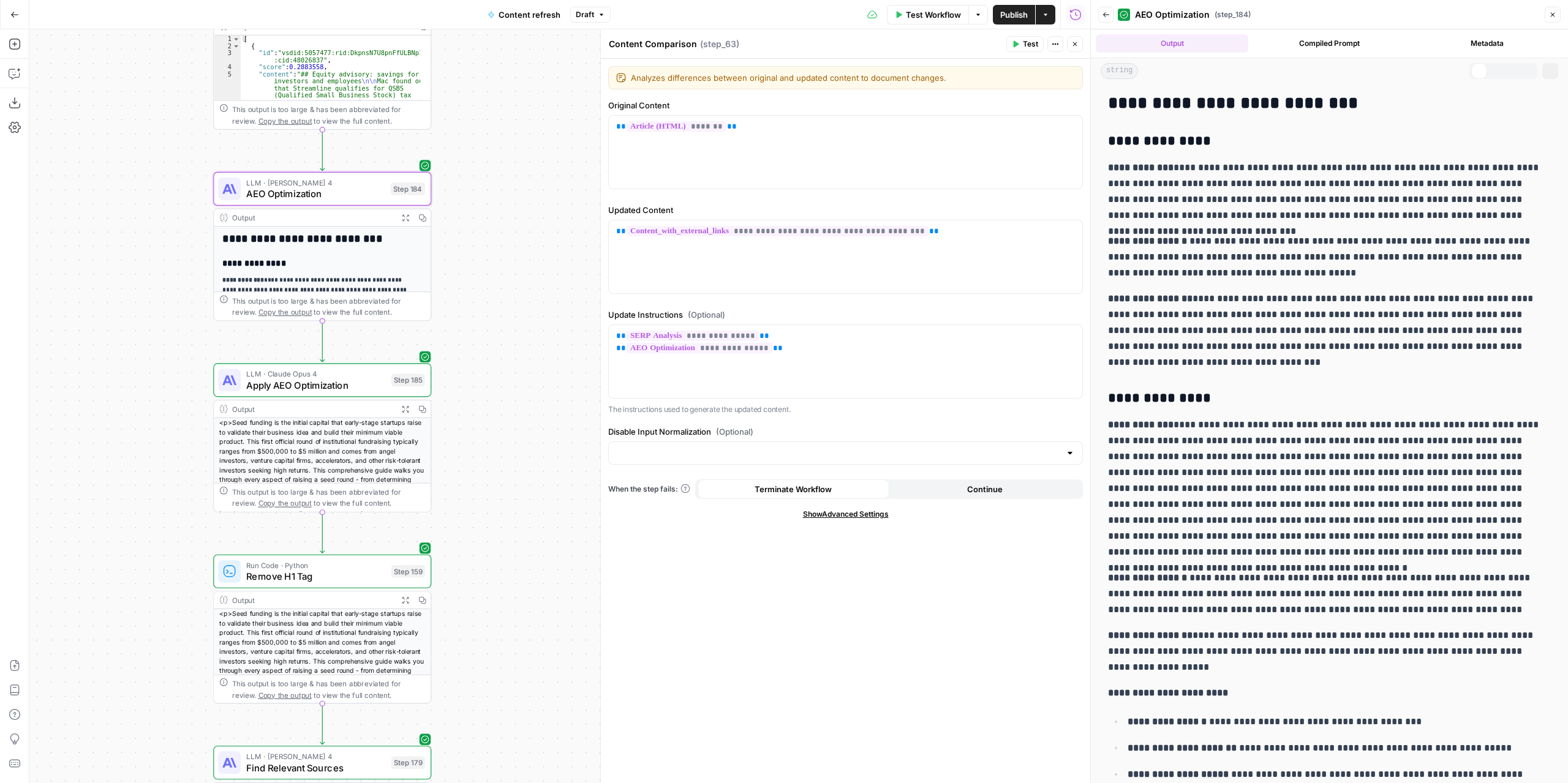
click at [360, 197] on span "AEO Optimization" at bounding box center [315, 194] width 138 height 14
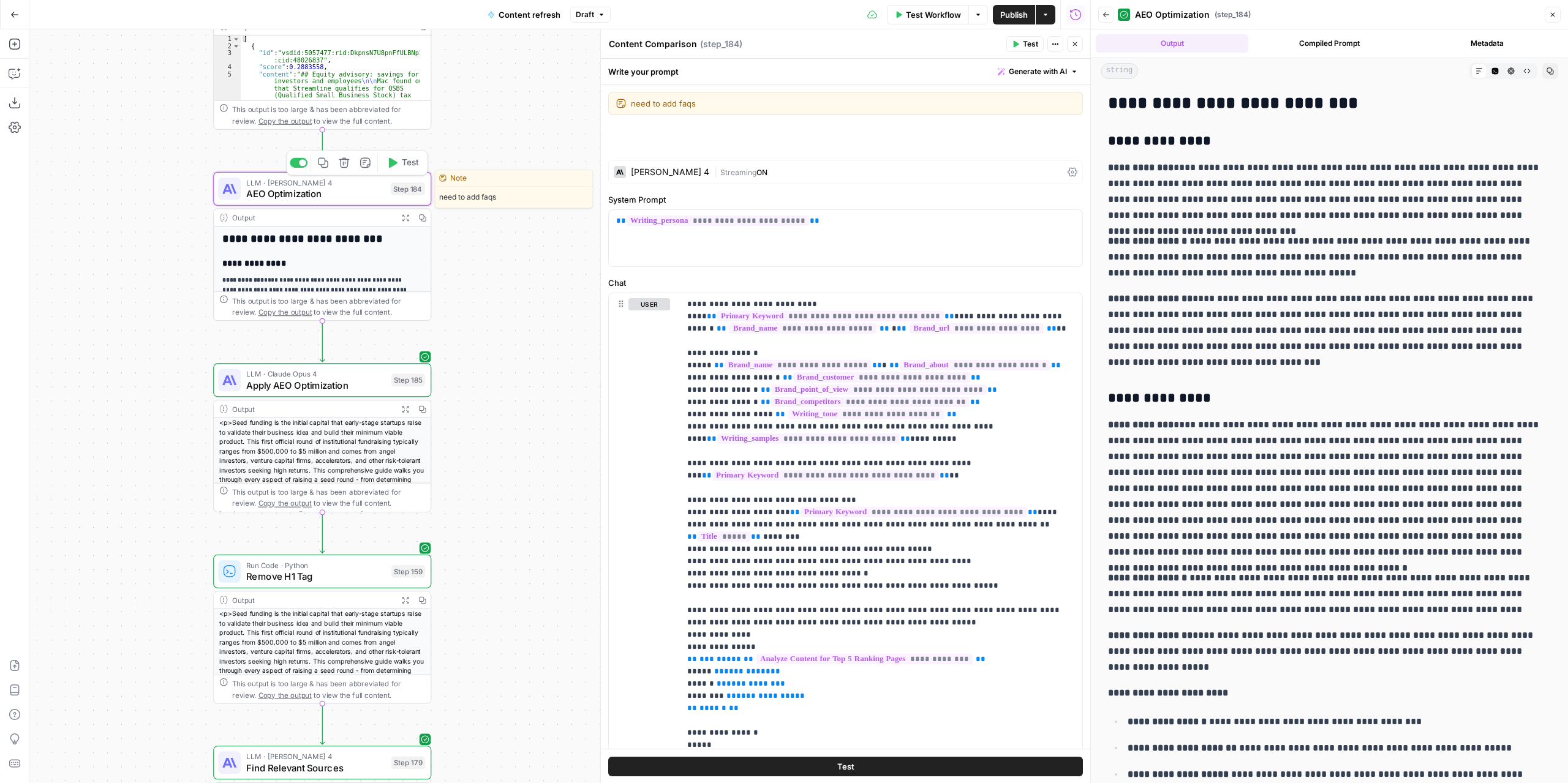
type textarea "AEO Optimization"
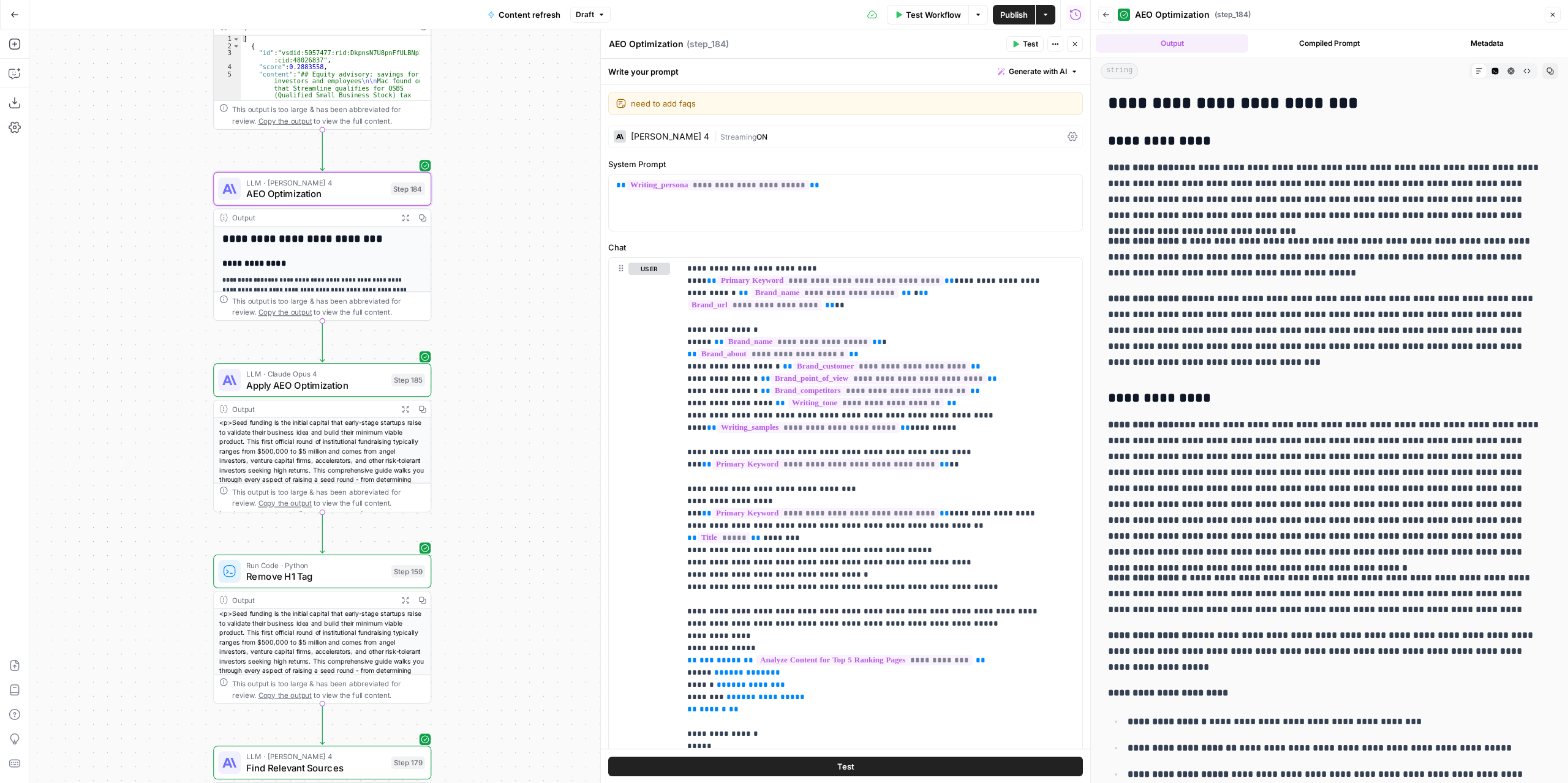
click at [685, 138] on div "[PERSON_NAME] 4" at bounding box center [670, 136] width 78 height 8
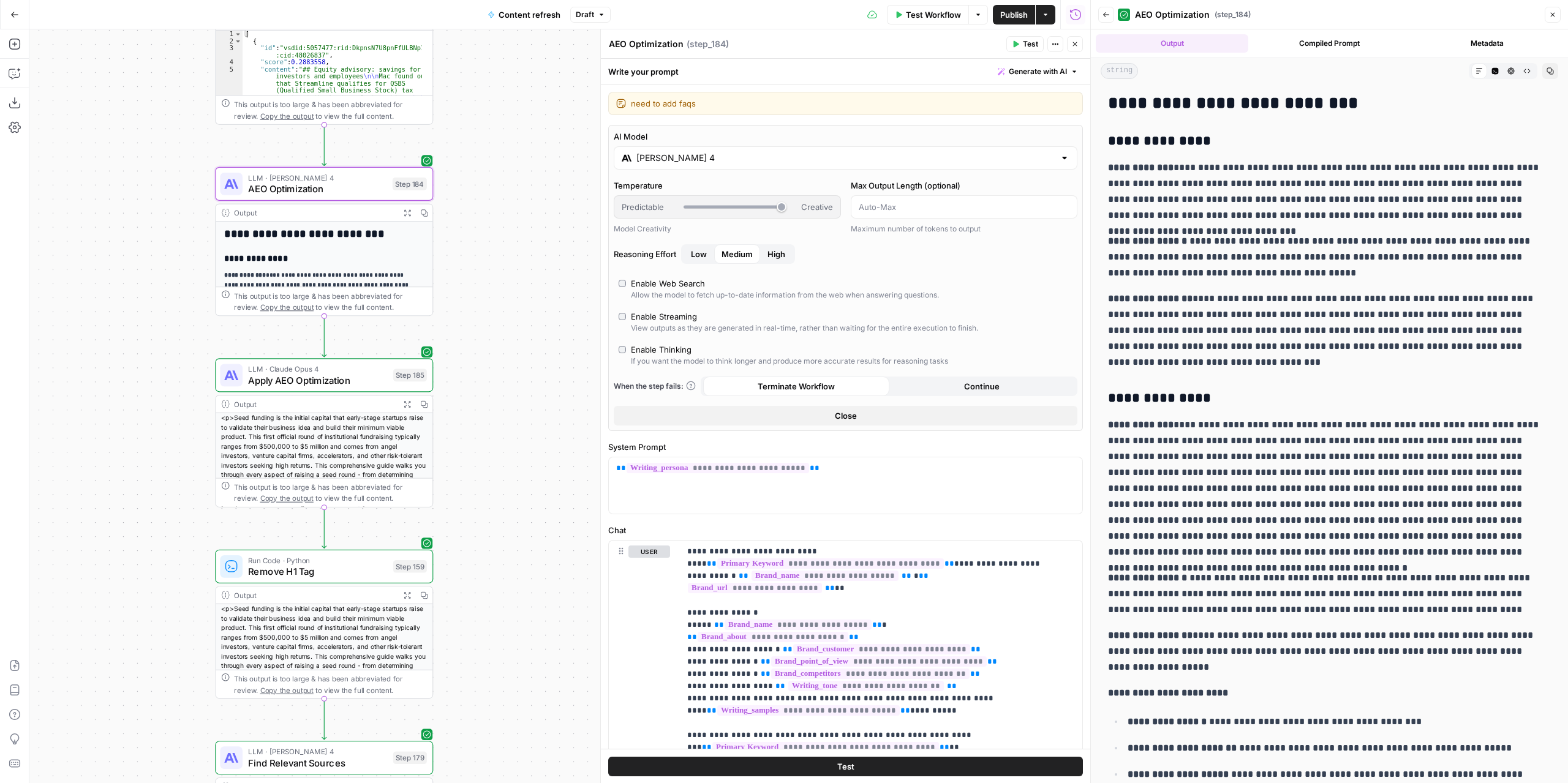
drag, startPoint x: 519, startPoint y: 532, endPoint x: 524, endPoint y: 254, distance: 278.0
click at [524, 255] on div "true false false true false true Workflow Set Inputs Inputs Power Agent Identif…" at bounding box center [560, 406] width 1061 height 754
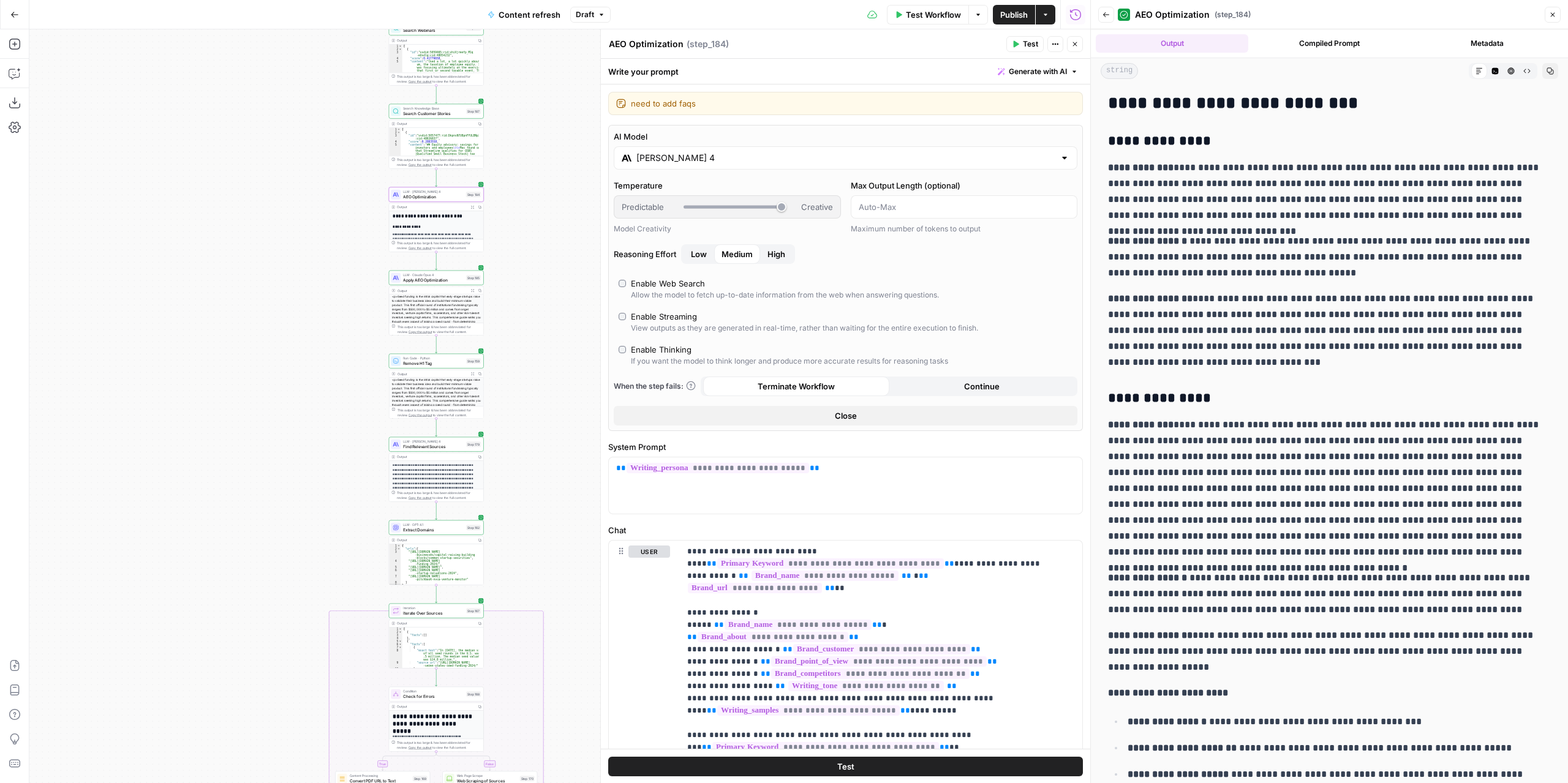
drag, startPoint x: 528, startPoint y: 337, endPoint x: 486, endPoint y: 130, distance: 211.2
click at [499, 161] on div "true false false true false true Workflow Set Inputs Inputs Power Agent Identif…" at bounding box center [560, 406] width 1061 height 754
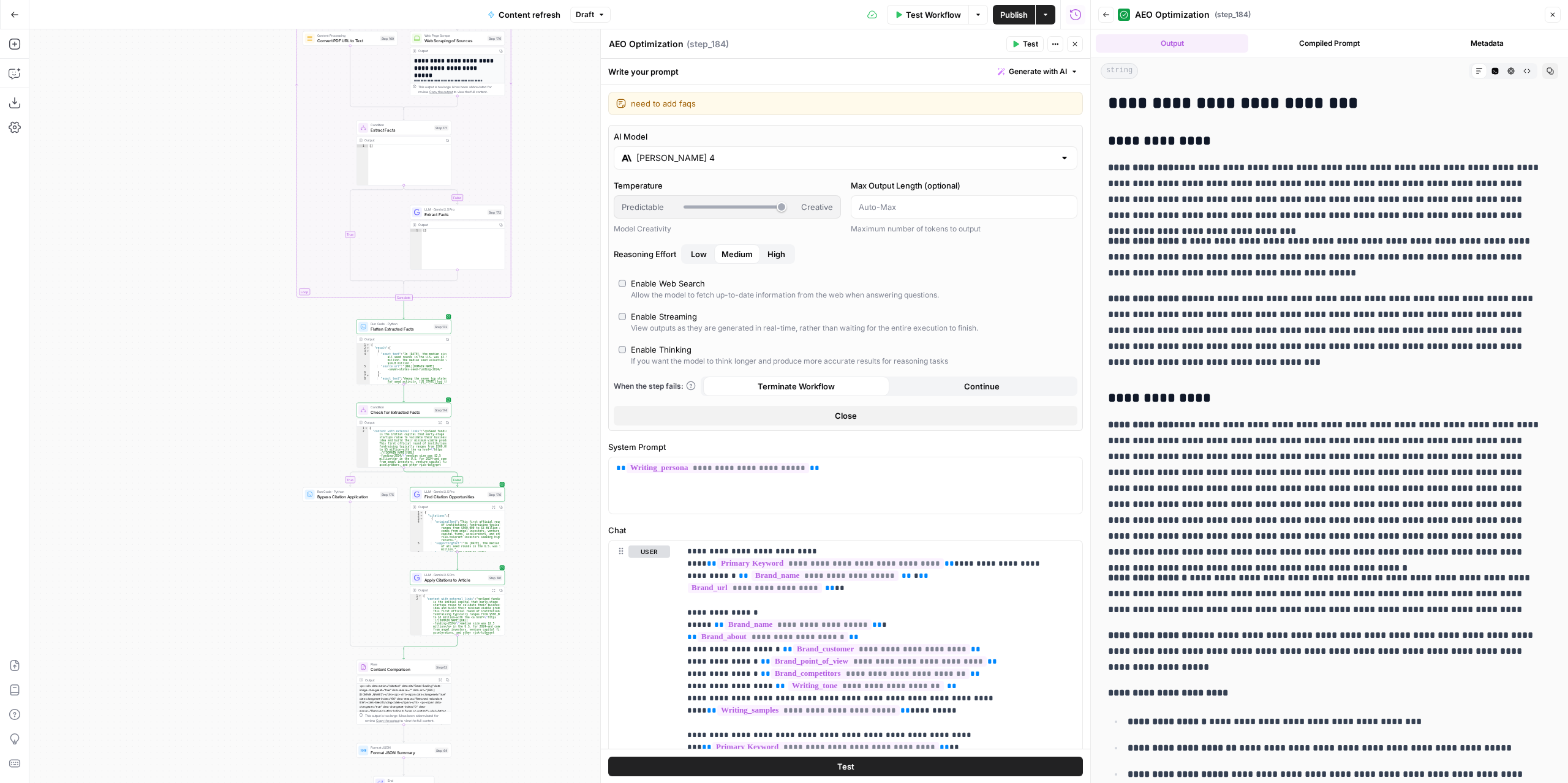
drag, startPoint x: 521, startPoint y: 421, endPoint x: 539, endPoint y: 326, distance: 96.7
click at [539, 326] on div "true false false true false true Workflow Set Inputs Inputs Power Agent Identif…" at bounding box center [560, 406] width 1061 height 754
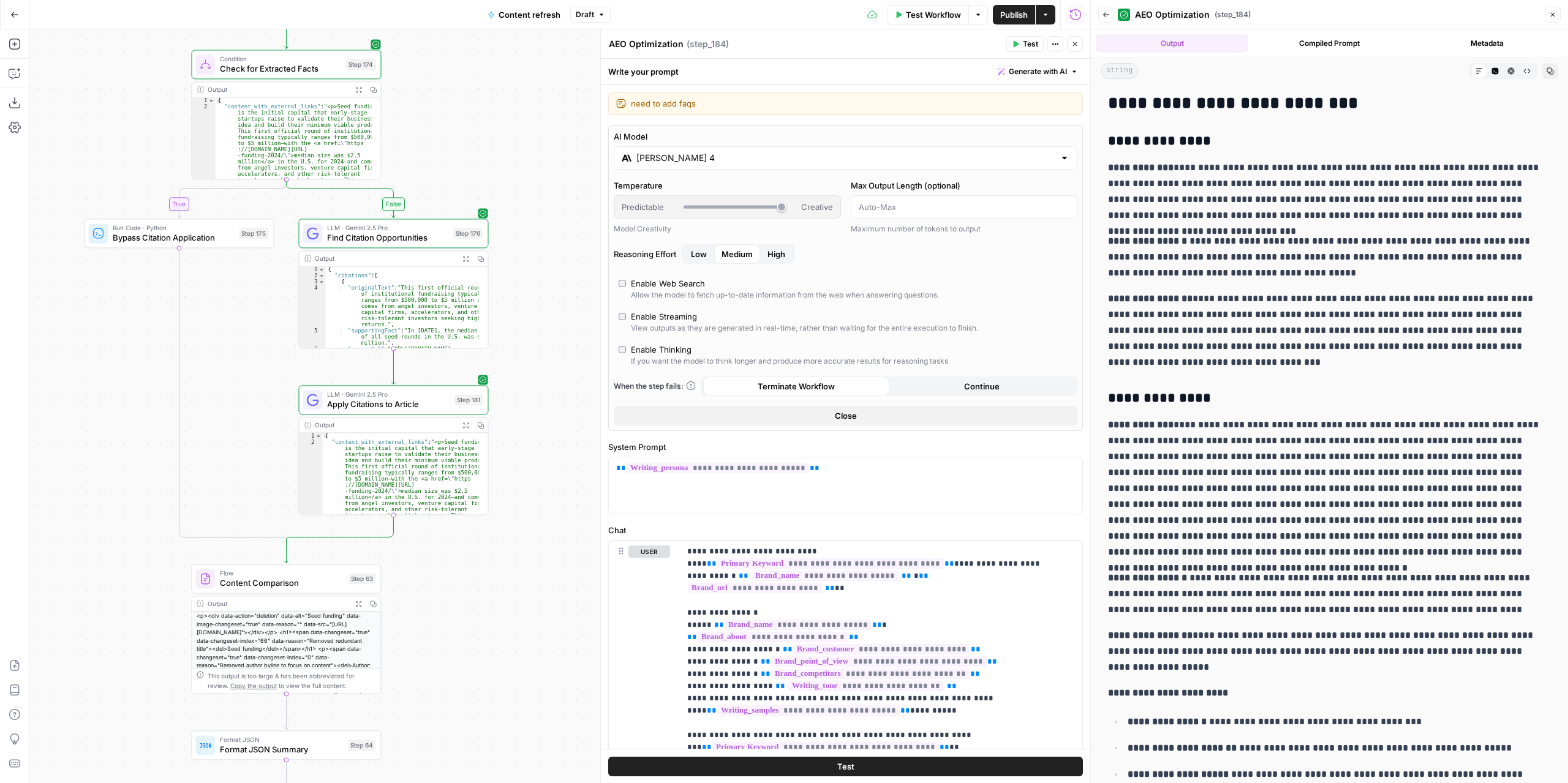
click at [1102, 12] on icon "button" at bounding box center [1105, 14] width 7 height 7
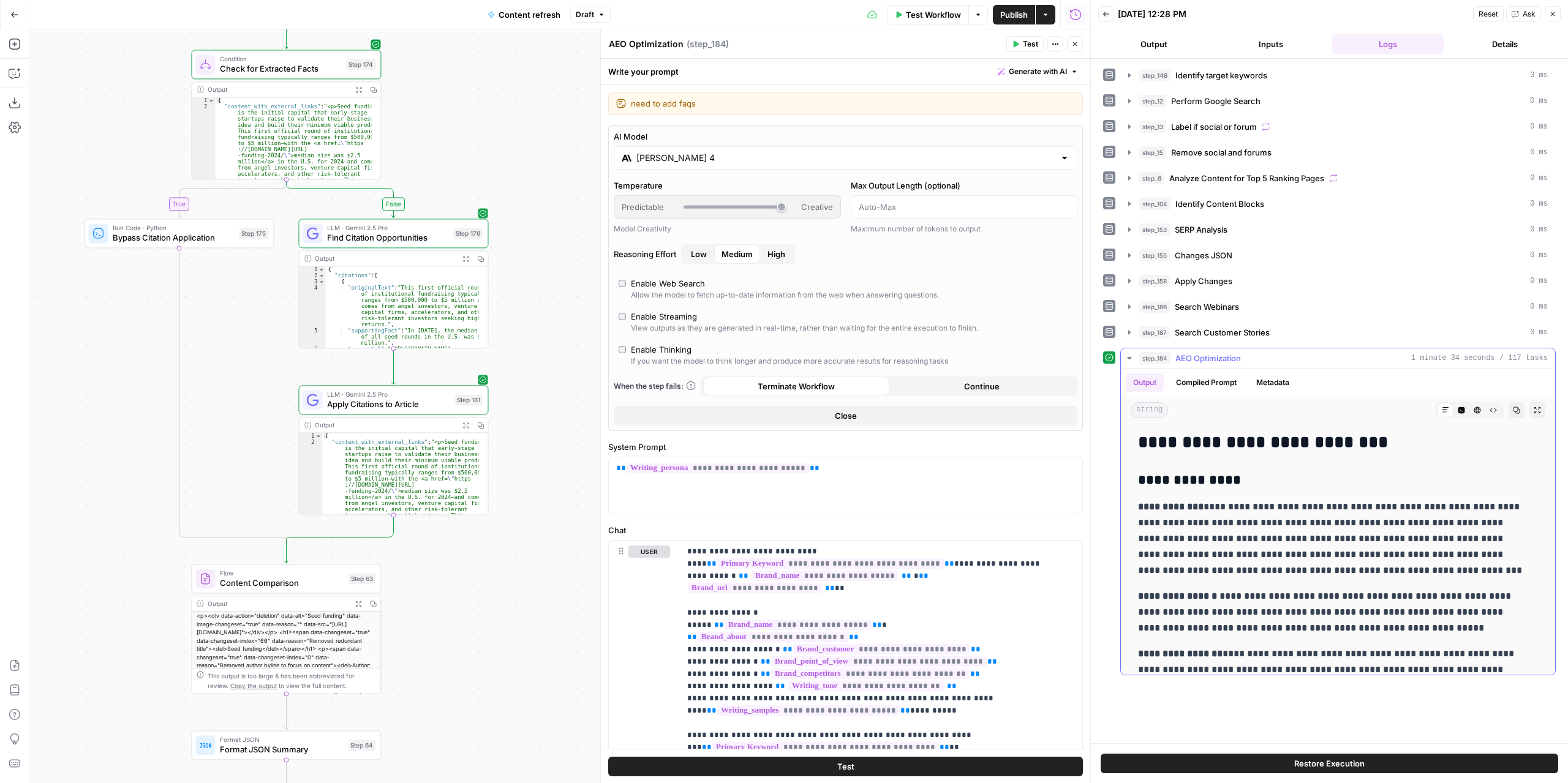
click at [1130, 355] on icon "button" at bounding box center [1129, 358] width 10 height 10
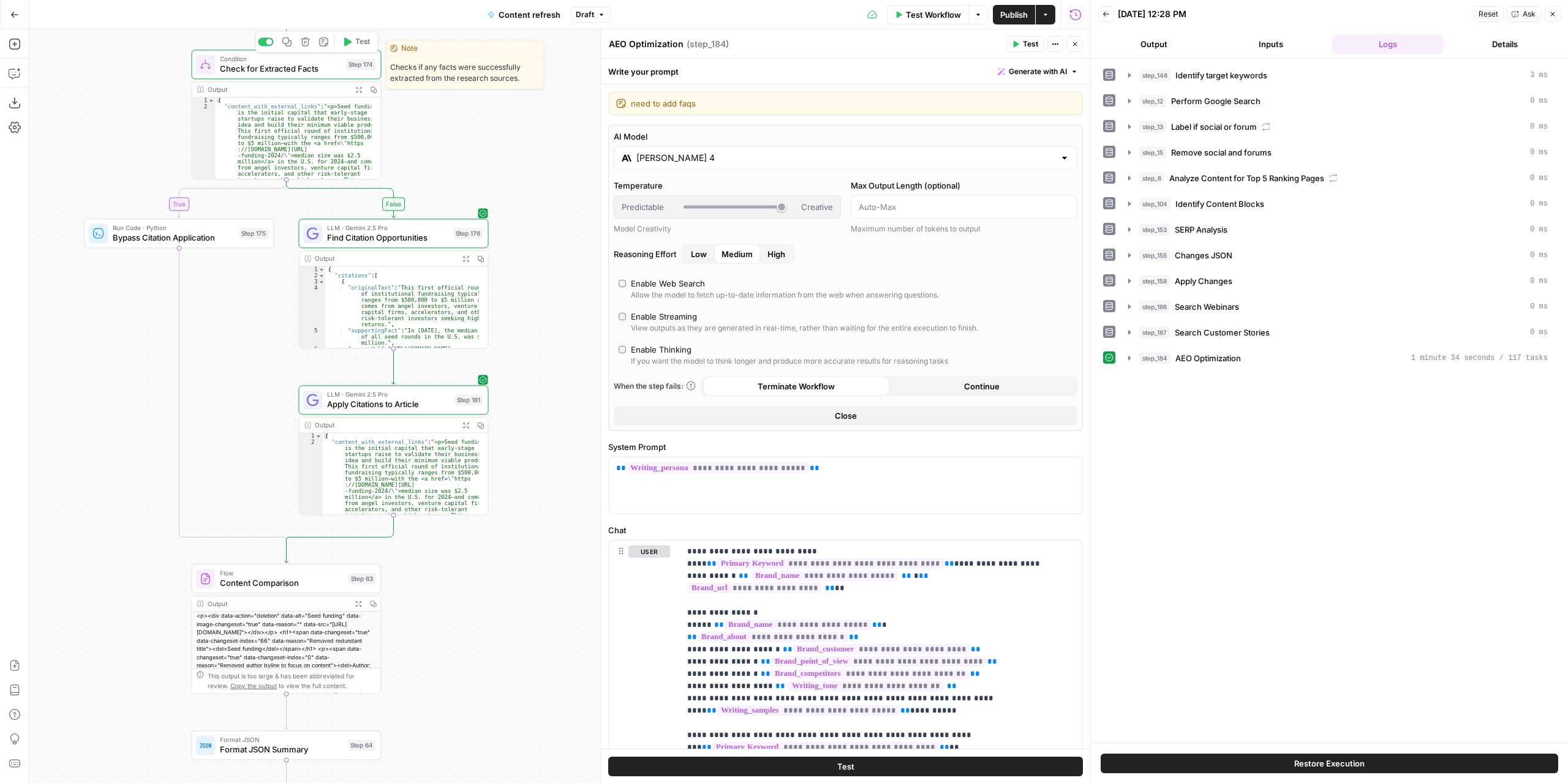
click at [349, 46] on icon "button" at bounding box center [347, 41] width 10 height 10
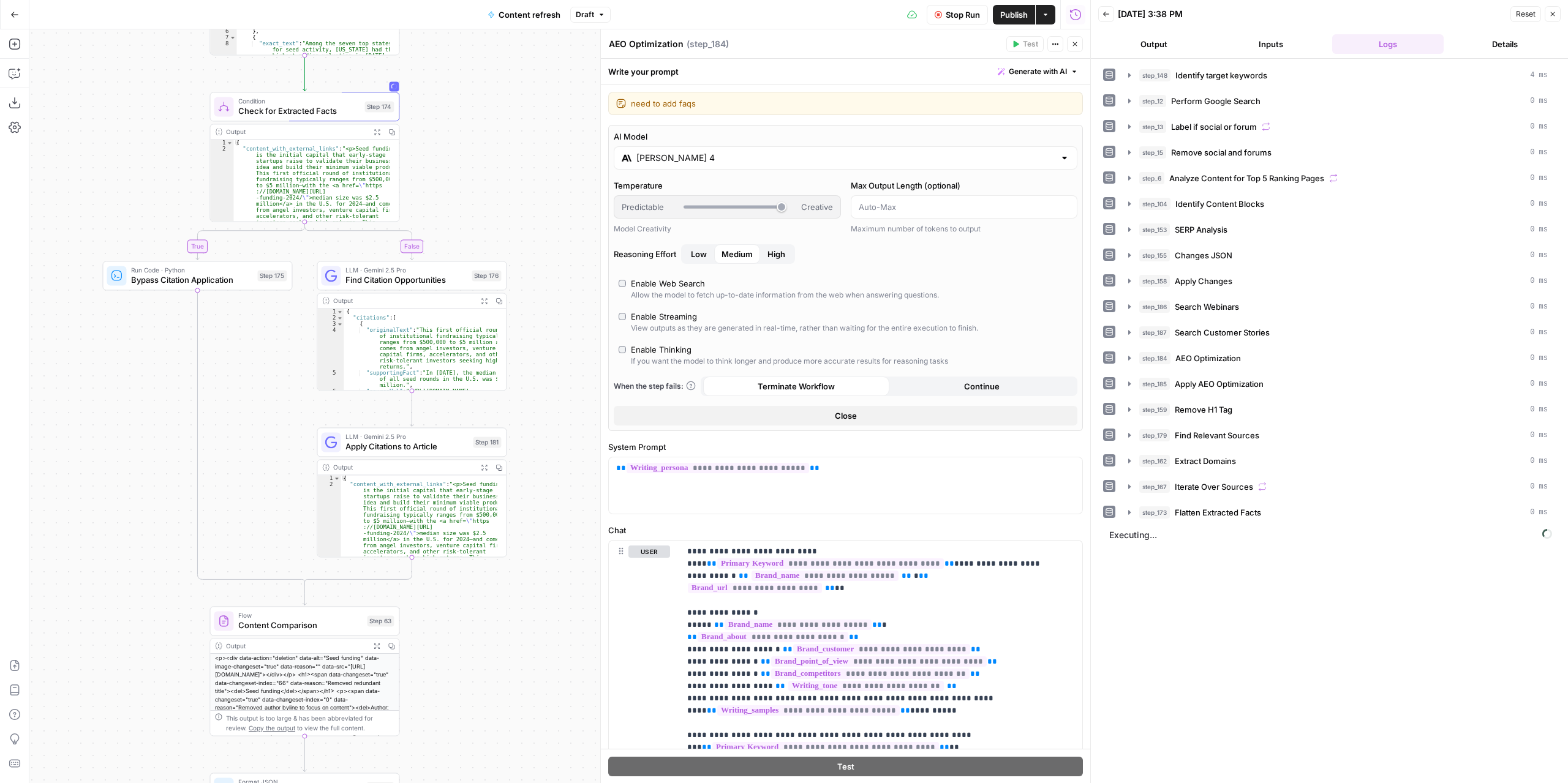
drag, startPoint x: 570, startPoint y: 294, endPoint x: 582, endPoint y: 312, distance: 21.6
click at [582, 312] on div "true false false true false true Workflow Set Inputs Inputs Power Agent Identif…" at bounding box center [560, 406] width 1061 height 754
click at [1126, 536] on icon "button" at bounding box center [1127, 538] width 3 height 5
click at [1153, 559] on icon "button" at bounding box center [1154, 563] width 10 height 10
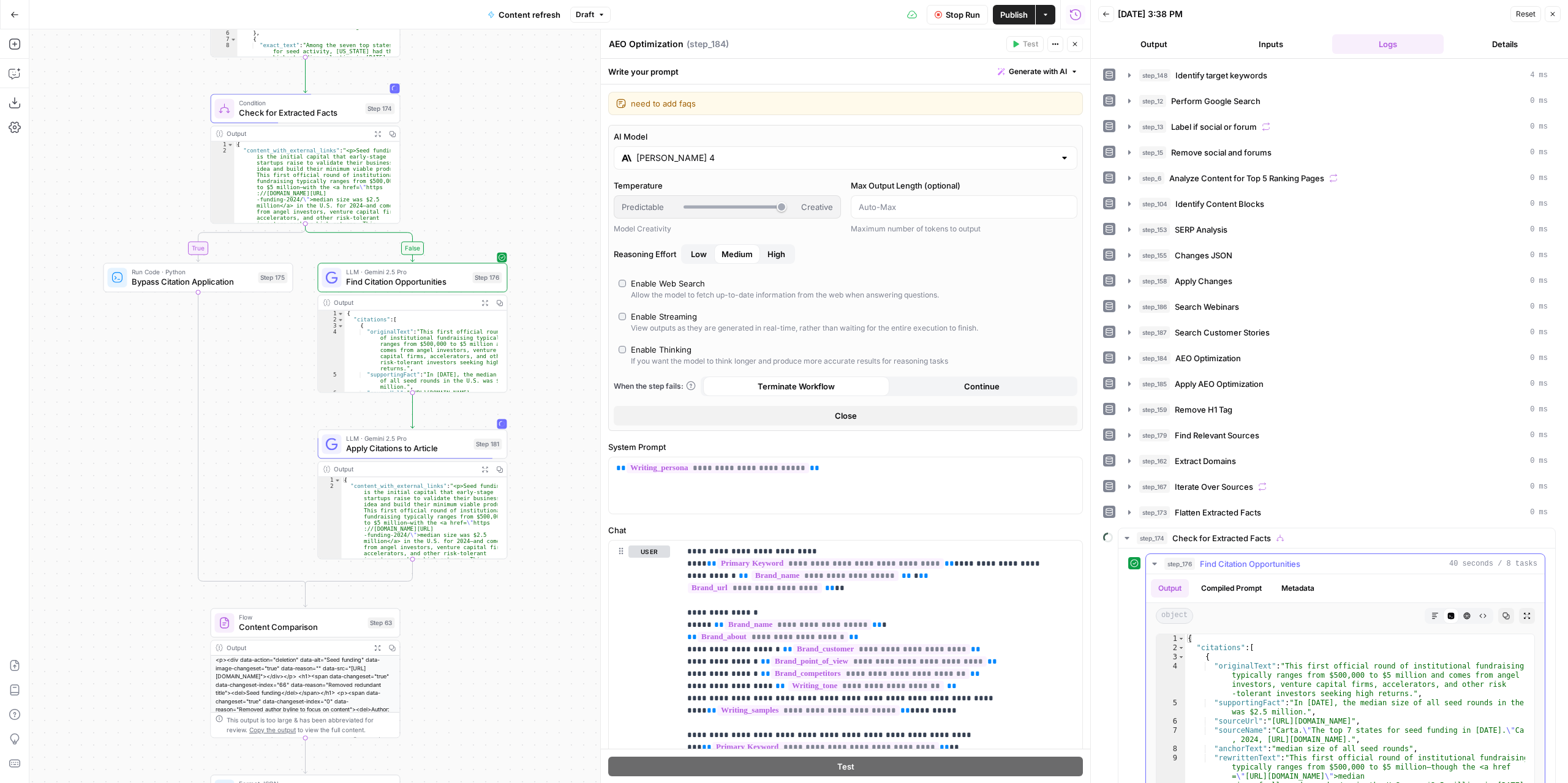
click at [1153, 559] on icon "button" at bounding box center [1154, 563] width 10 height 10
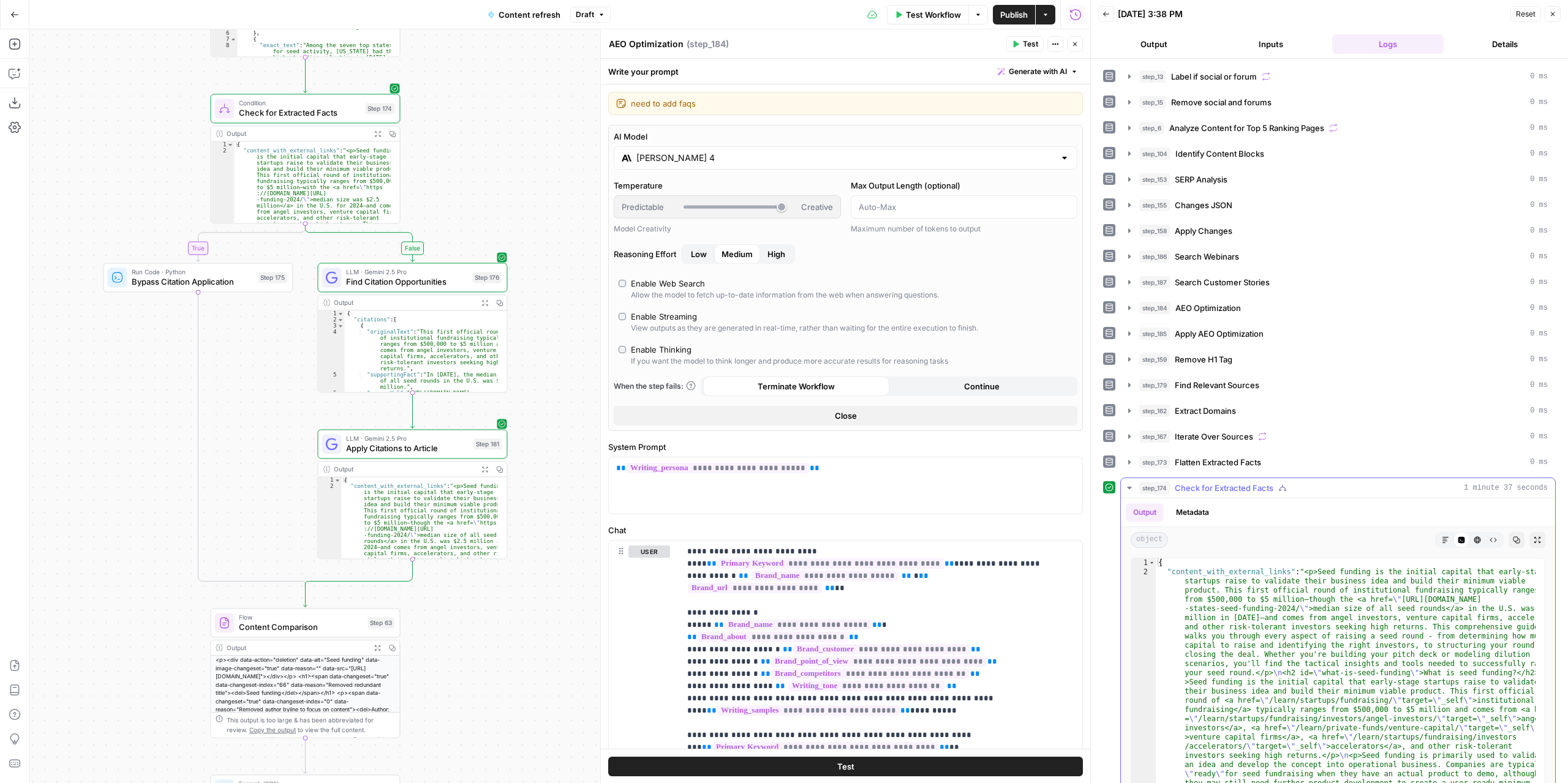
scroll to position [61, 0]
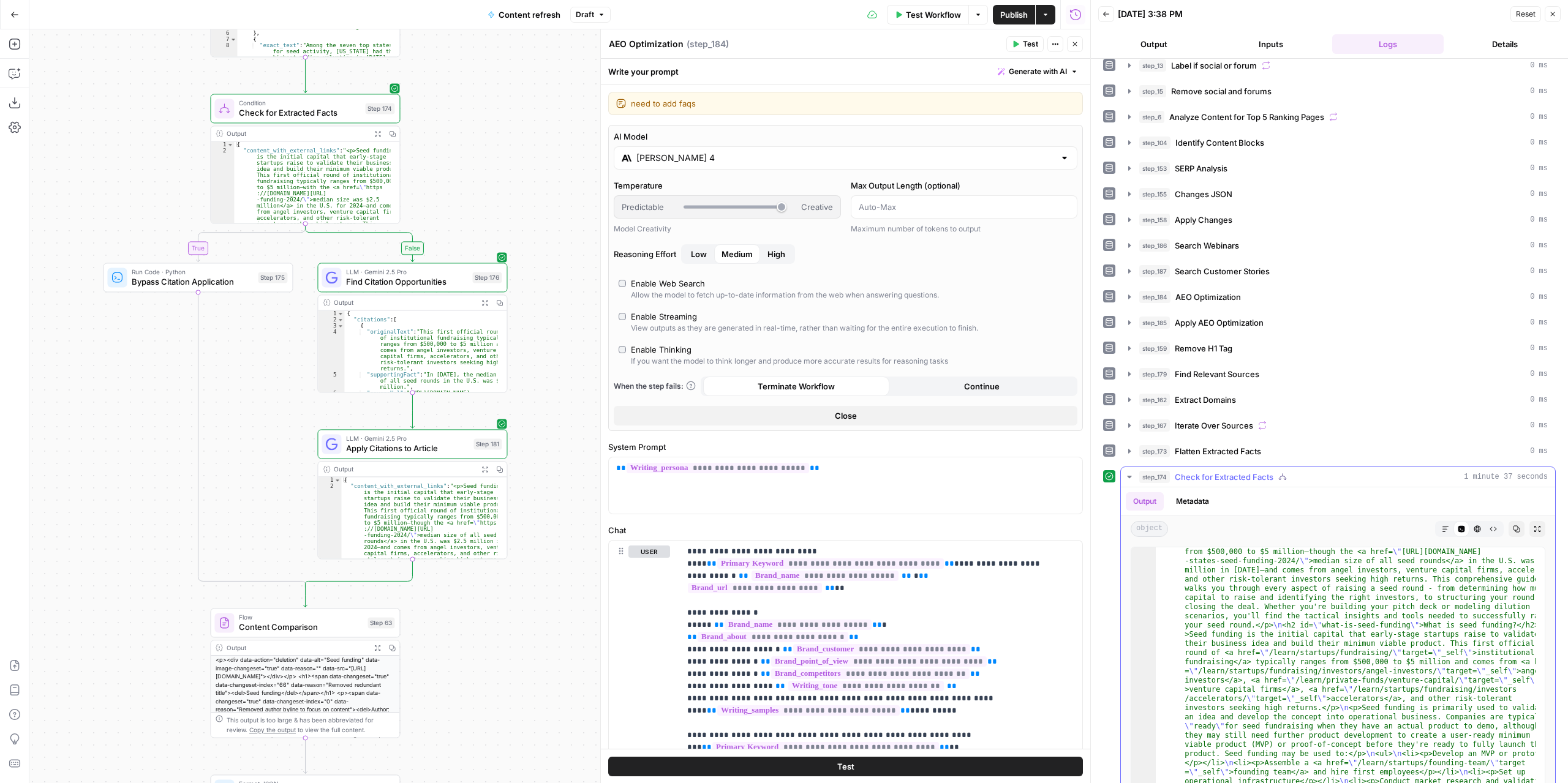
click at [1128, 476] on icon "button" at bounding box center [1129, 477] width 5 height 3
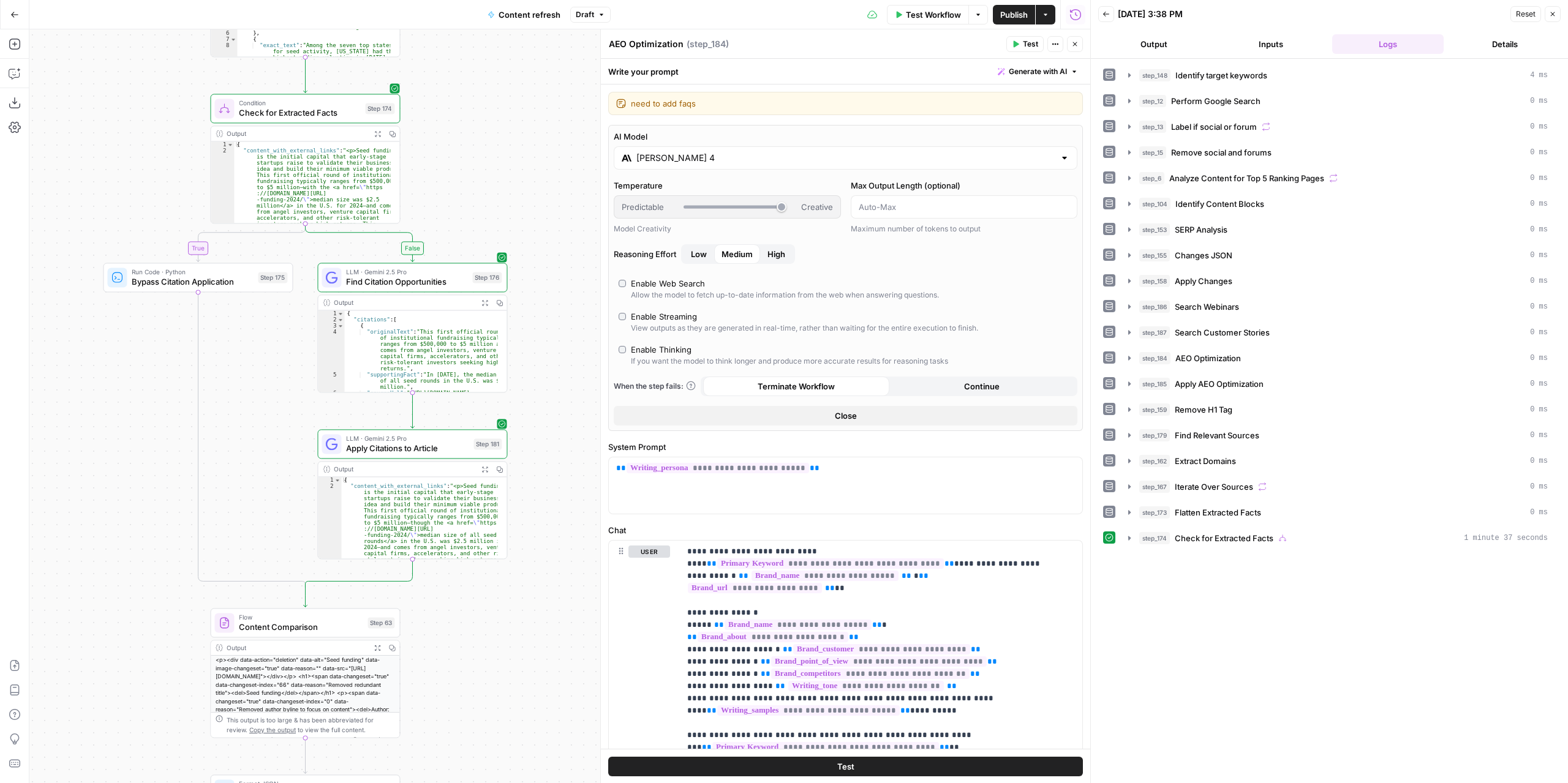
scroll to position [0, 0]
click at [1132, 528] on button "step_174 Check for Extracted Facts 1 minute 37 seconds" at bounding box center [1337, 538] width 435 height 20
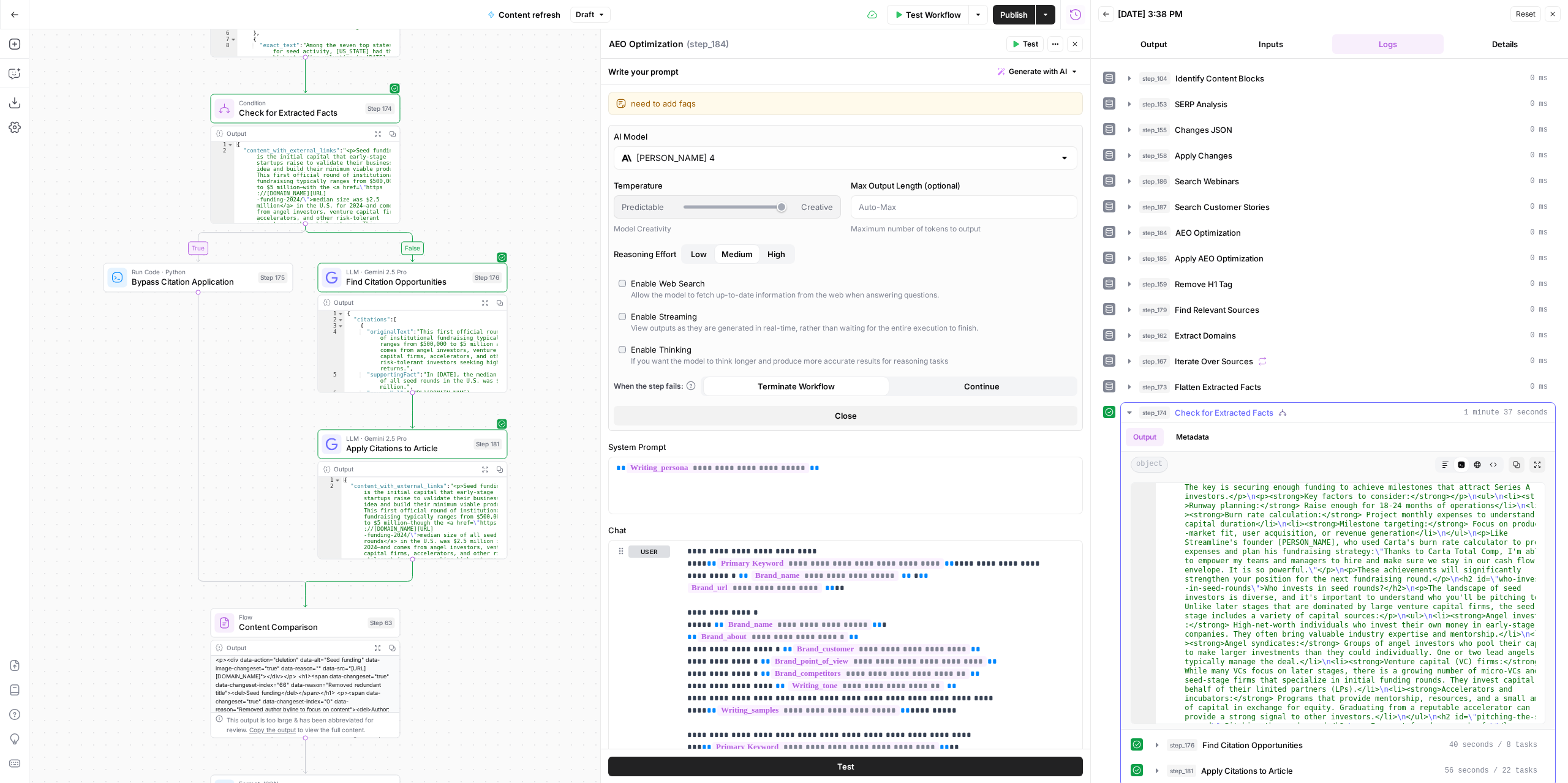
scroll to position [771, 0]
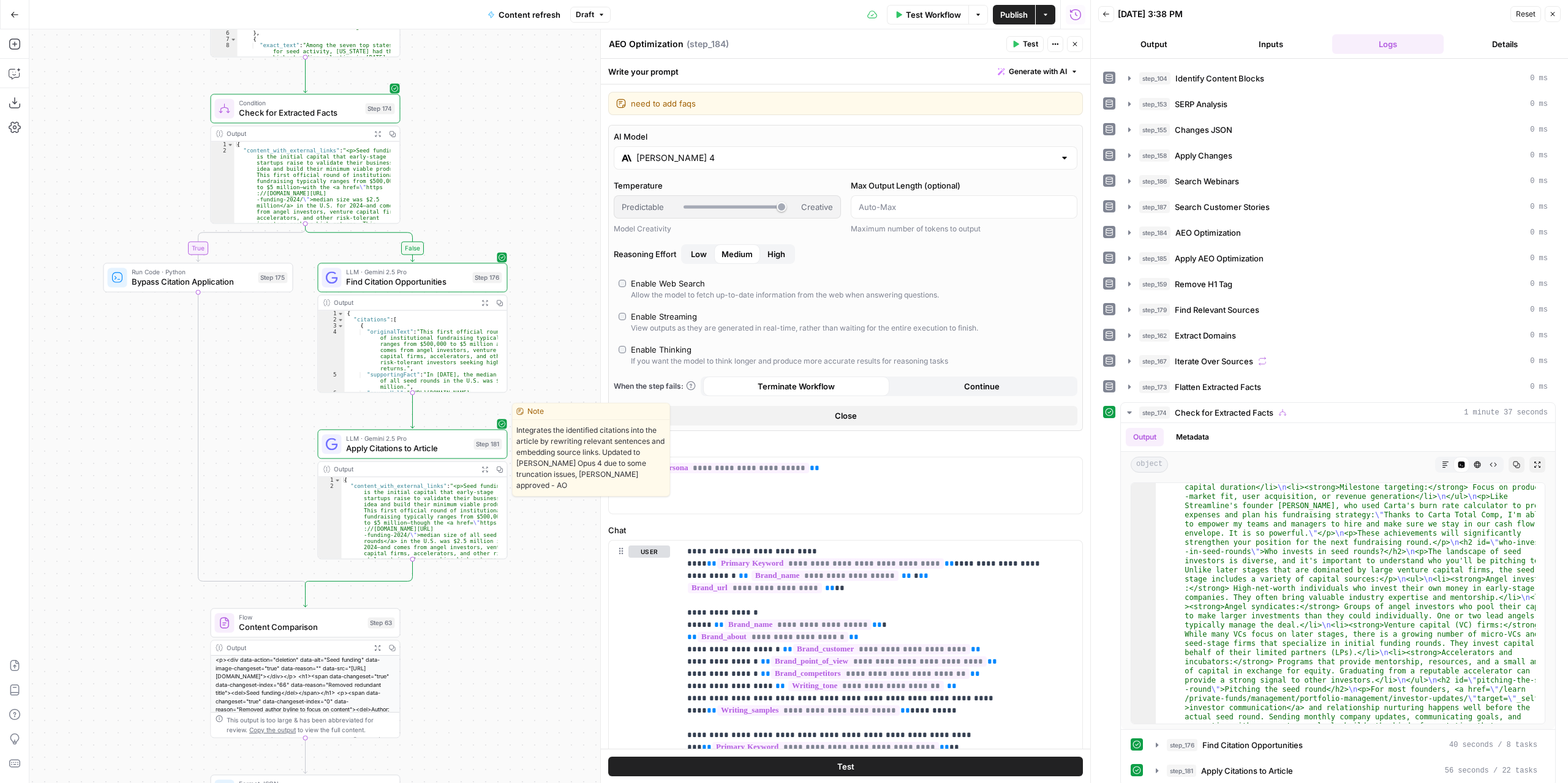
click at [435, 451] on span "Apply Citations to Article" at bounding box center [407, 448] width 122 height 12
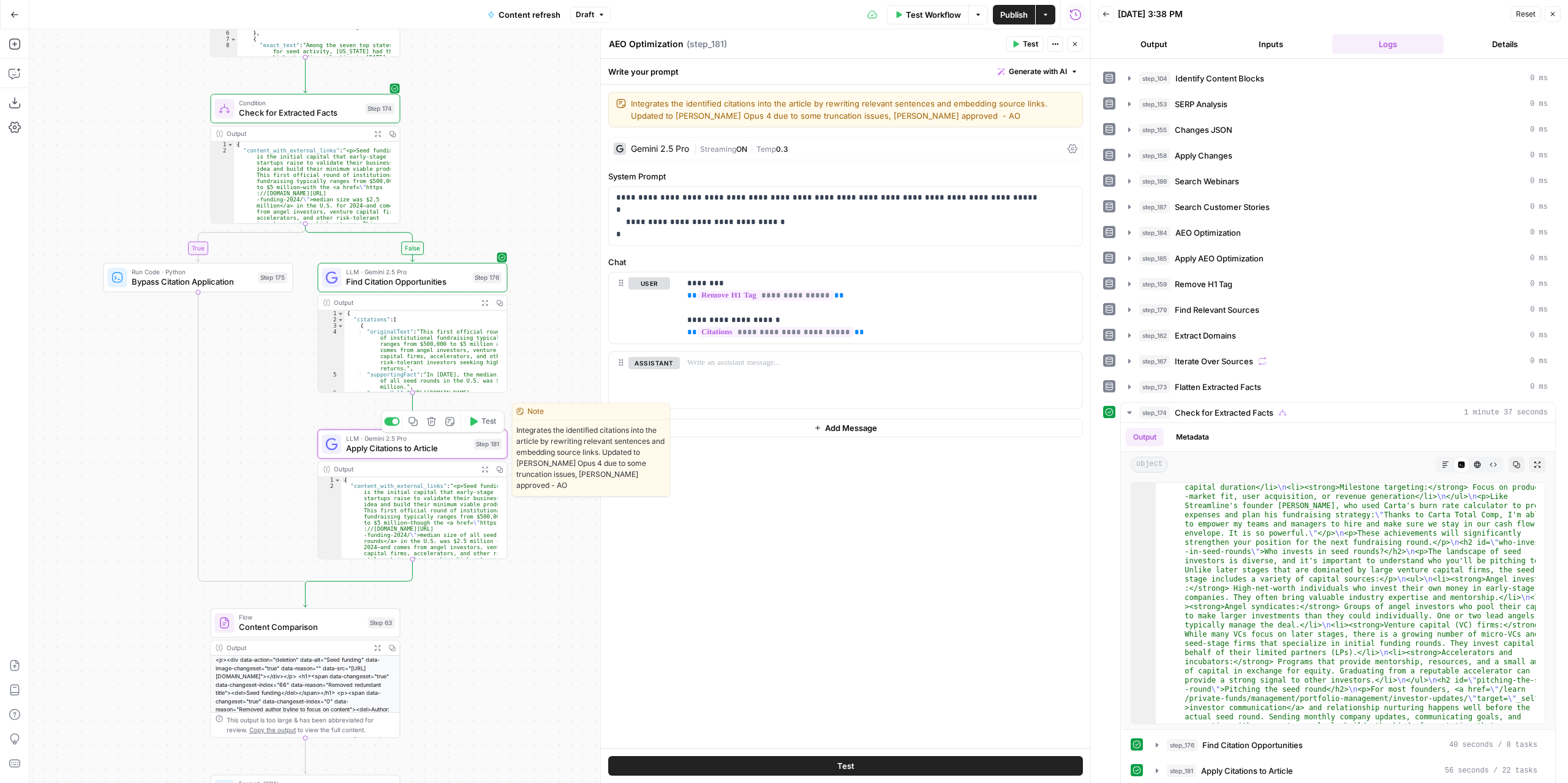
type textarea "Apply Citations to Article"
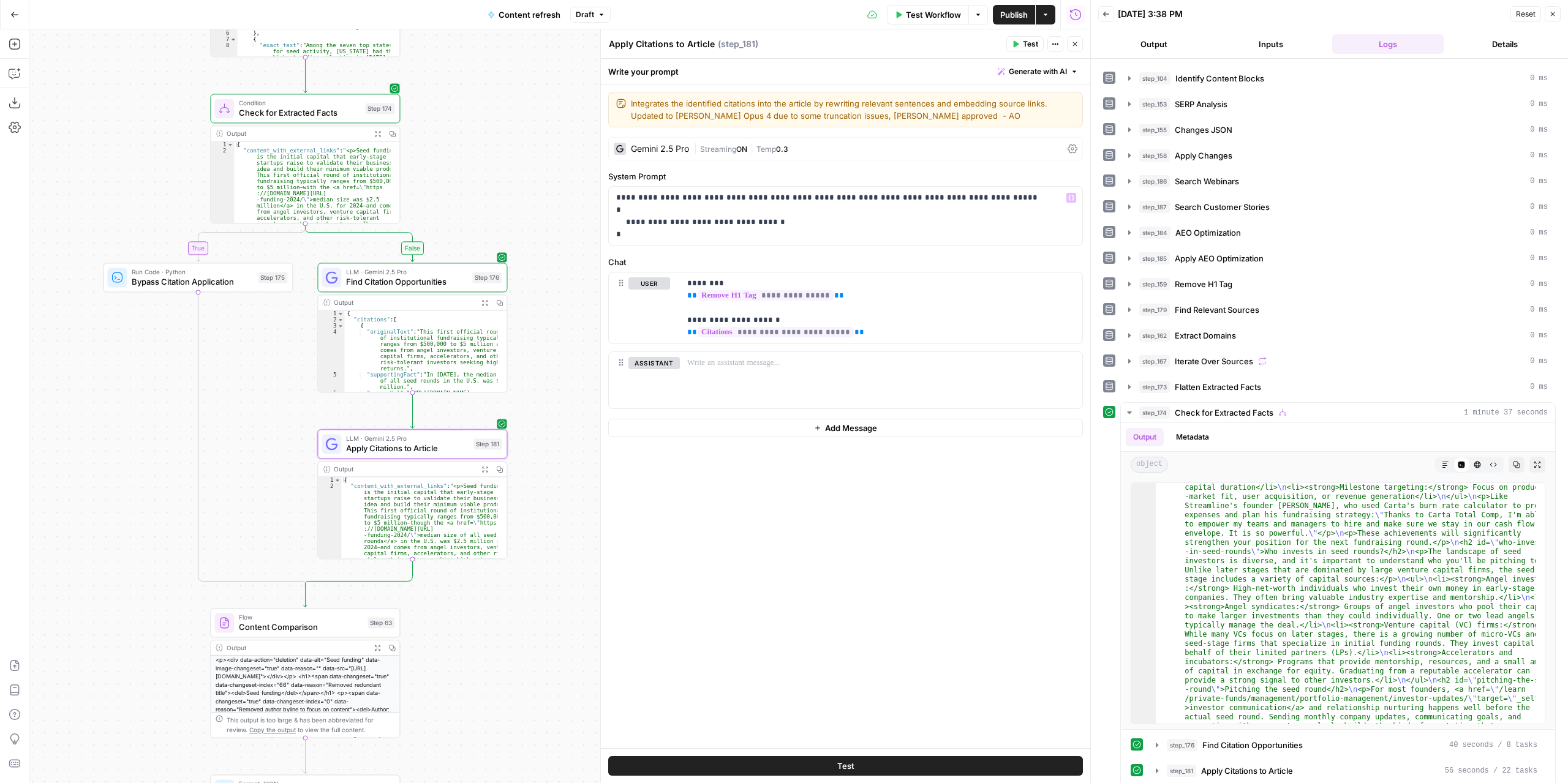
click at [739, 155] on div "Gemini 2.5 Pro | Streaming ON | Temp 0.3" at bounding box center [845, 149] width 475 height 23
